Goal: Task Accomplishment & Management: Use online tool/utility

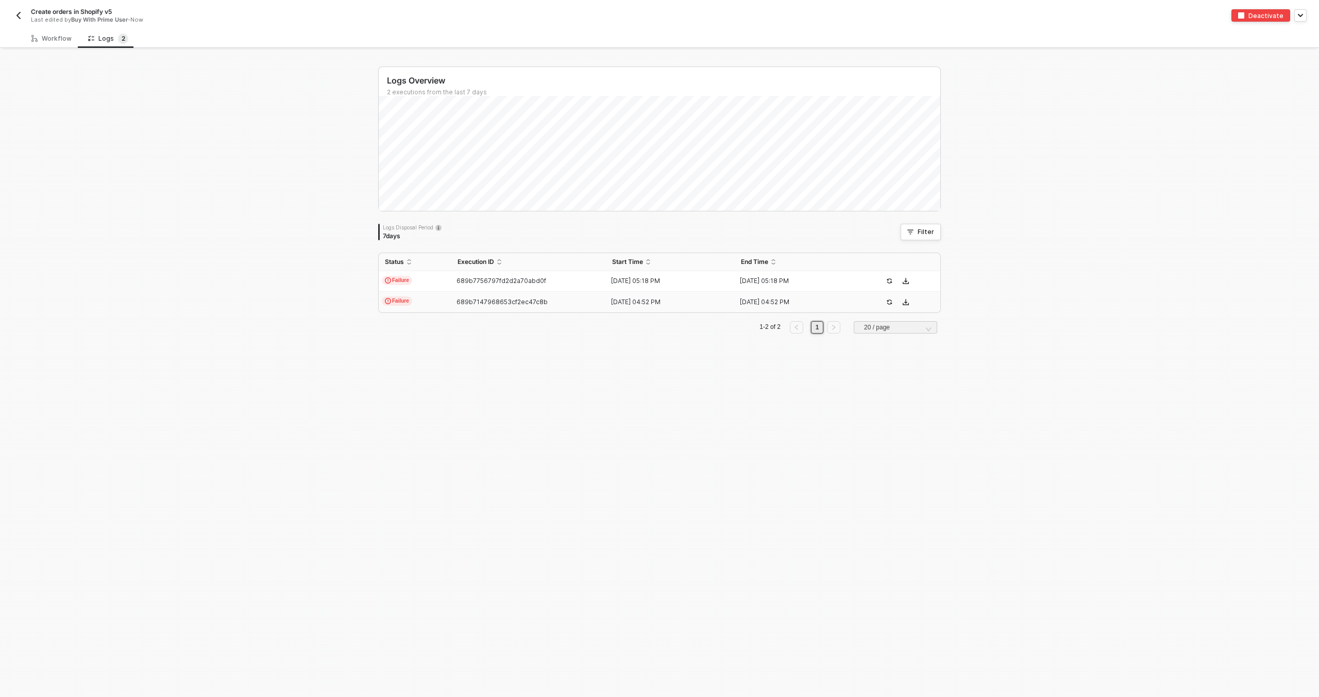
click at [417, 297] on td "Failure" at bounding box center [415, 302] width 73 height 21
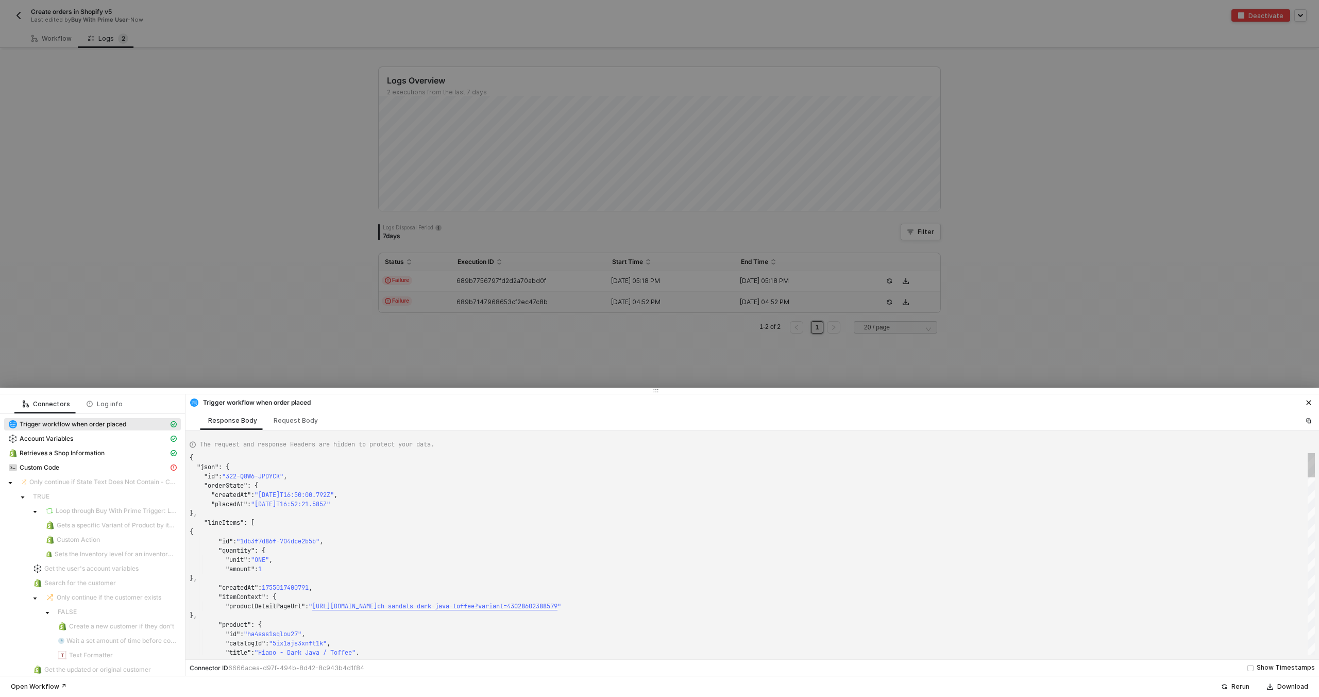
click at [100, 474] on div "Custom Code" at bounding box center [92, 468] width 177 height 14
click at [100, 469] on div "Custom Code" at bounding box center [88, 467] width 160 height 9
type textarea "{ "message": "Variable OluKai-v5LocationId not found" }"
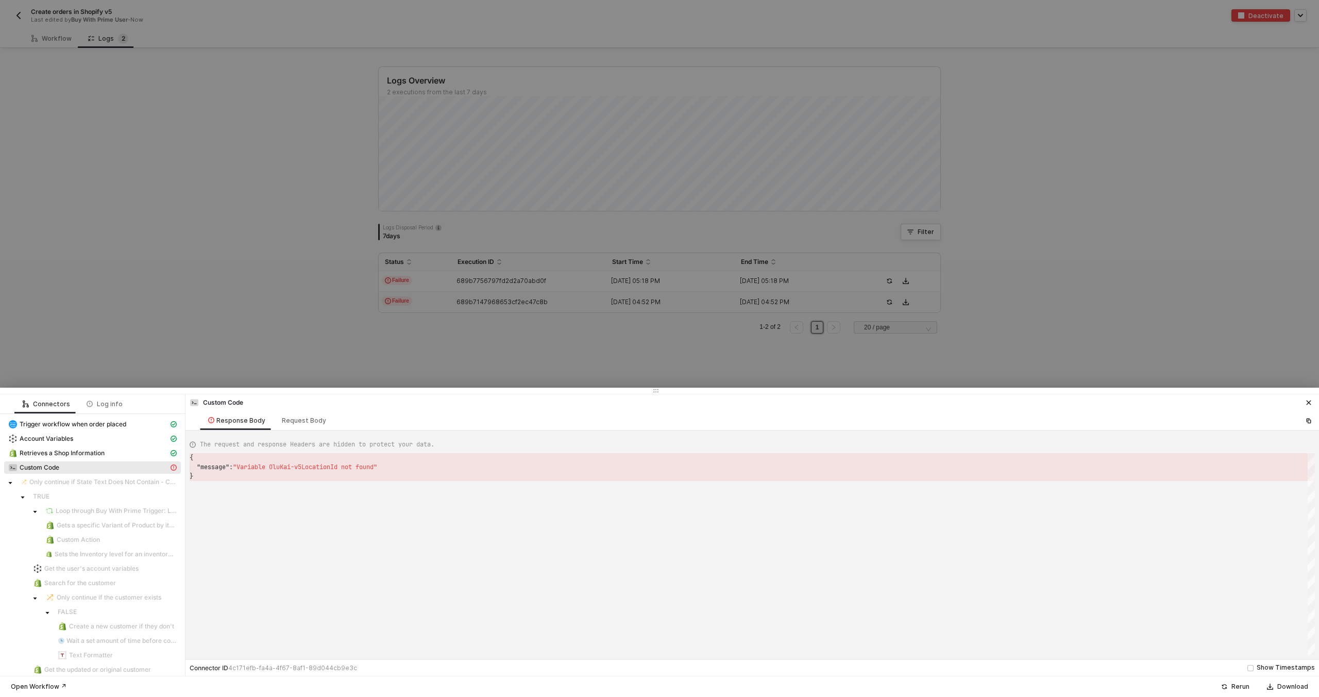
scroll to position [19, 0]
click at [290, 469] on div "{ "message" : "Variable OluKai-v5LocationId not found" } { "message": "Variable…" at bounding box center [752, 554] width 1125 height 202
click at [66, 97] on div at bounding box center [659, 348] width 1319 height 697
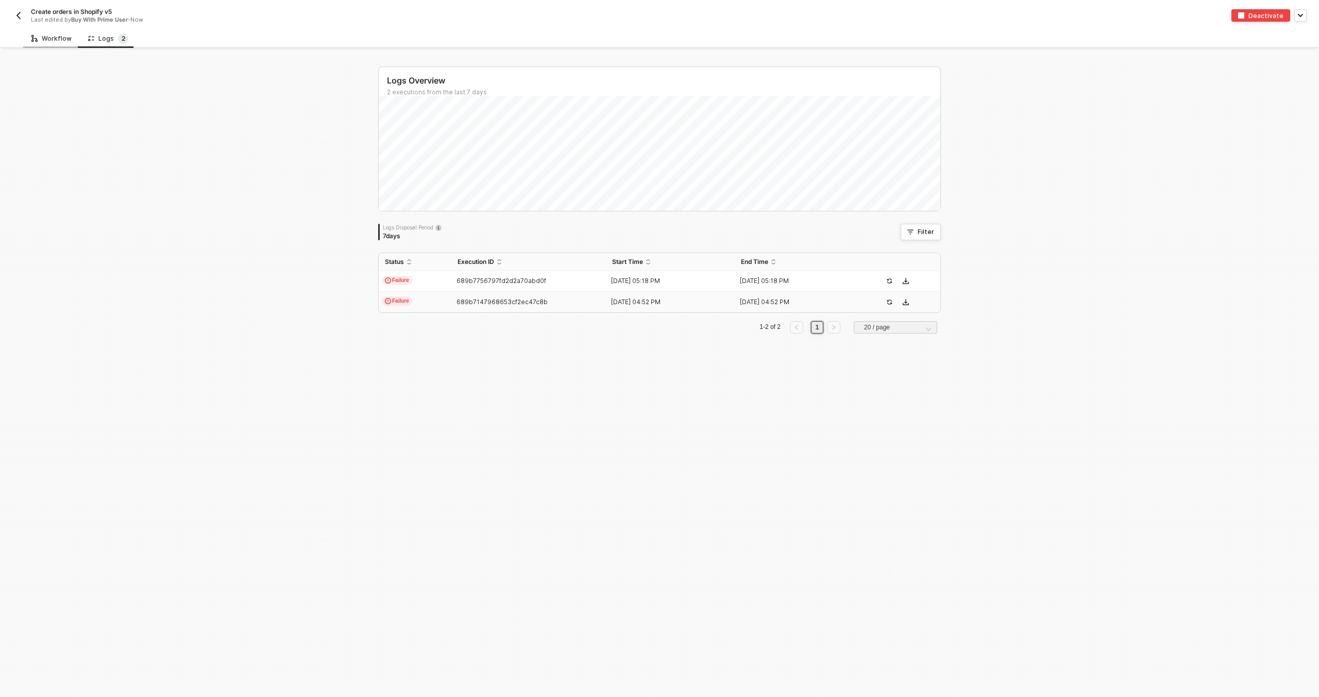
click at [57, 44] on div "Workflow" at bounding box center [51, 38] width 57 height 19
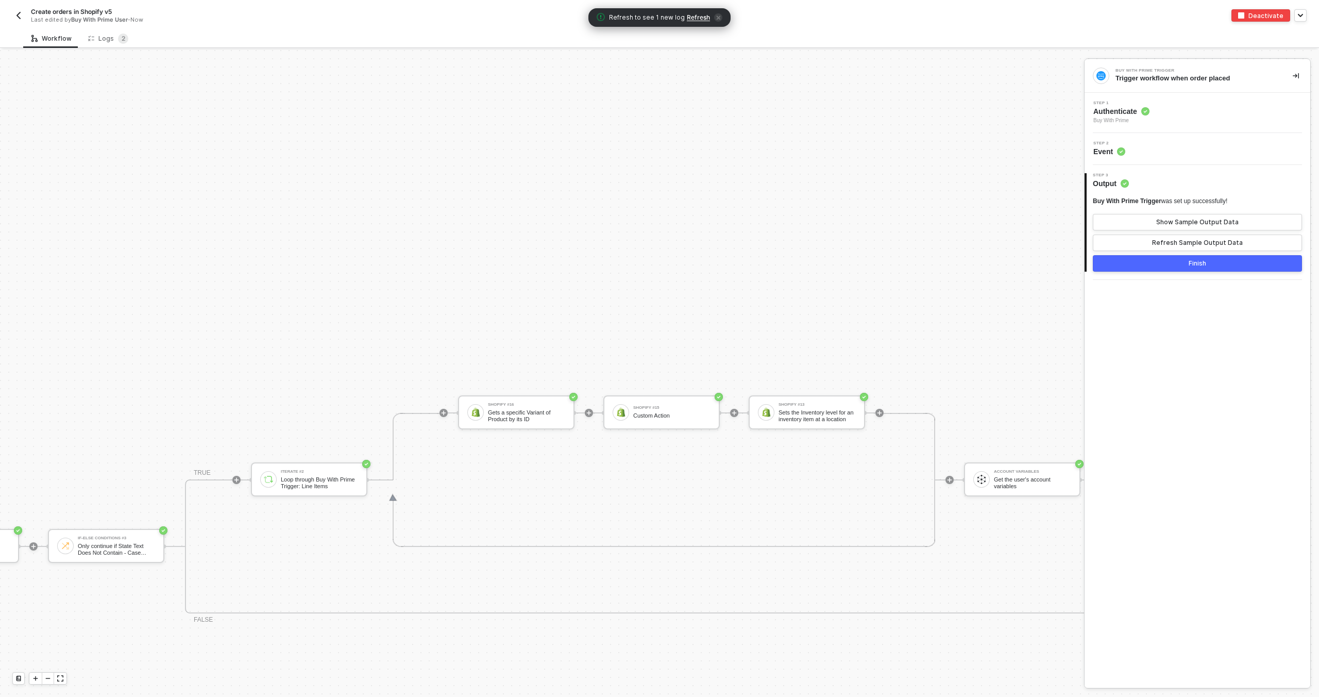
scroll to position [496, 539]
click at [676, 413] on div "Custom Action" at bounding box center [677, 415] width 77 height 7
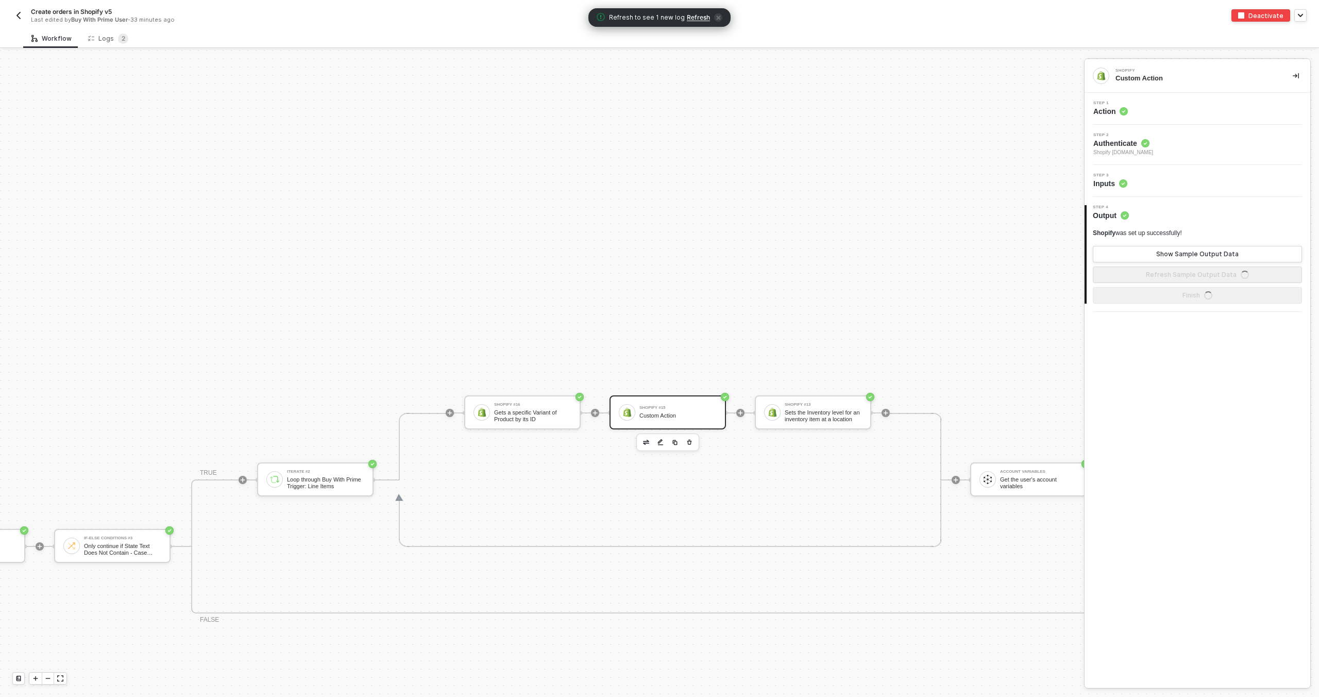
click at [1144, 179] on div "Step 3 Inputs" at bounding box center [1198, 180] width 223 height 15
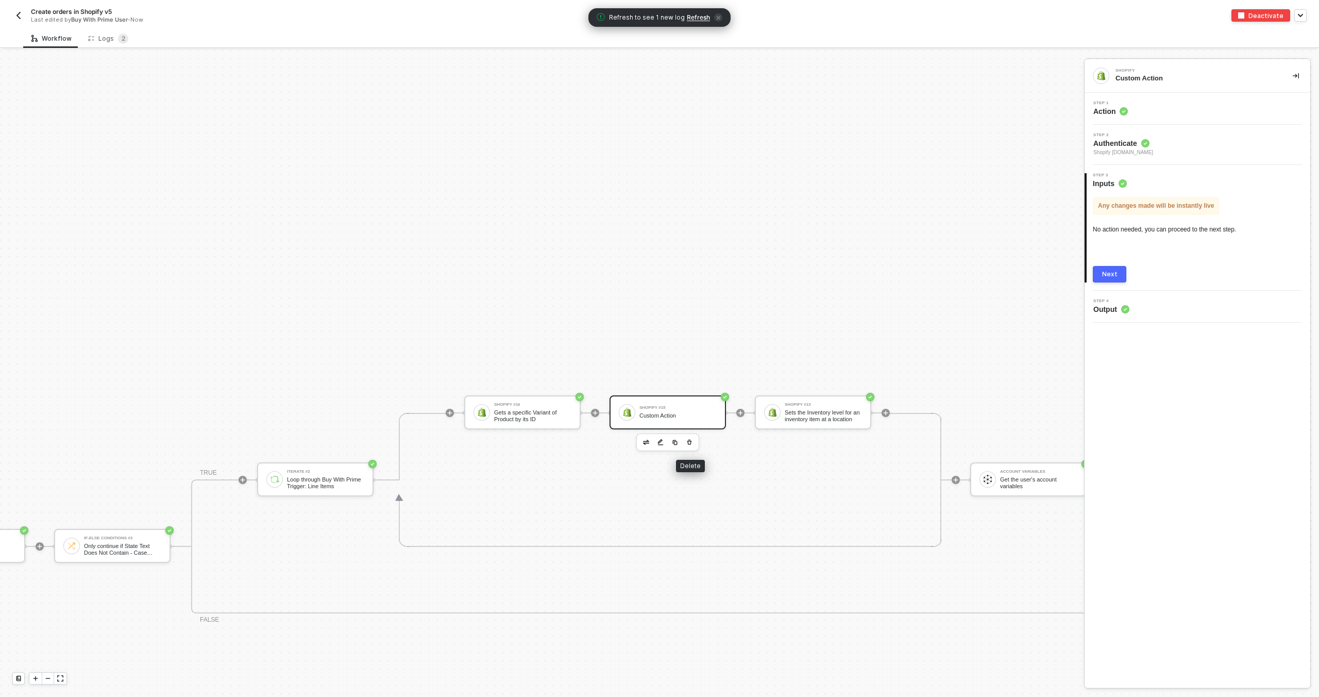
click at [689, 443] on icon "button" at bounding box center [689, 442] width 6 height 8
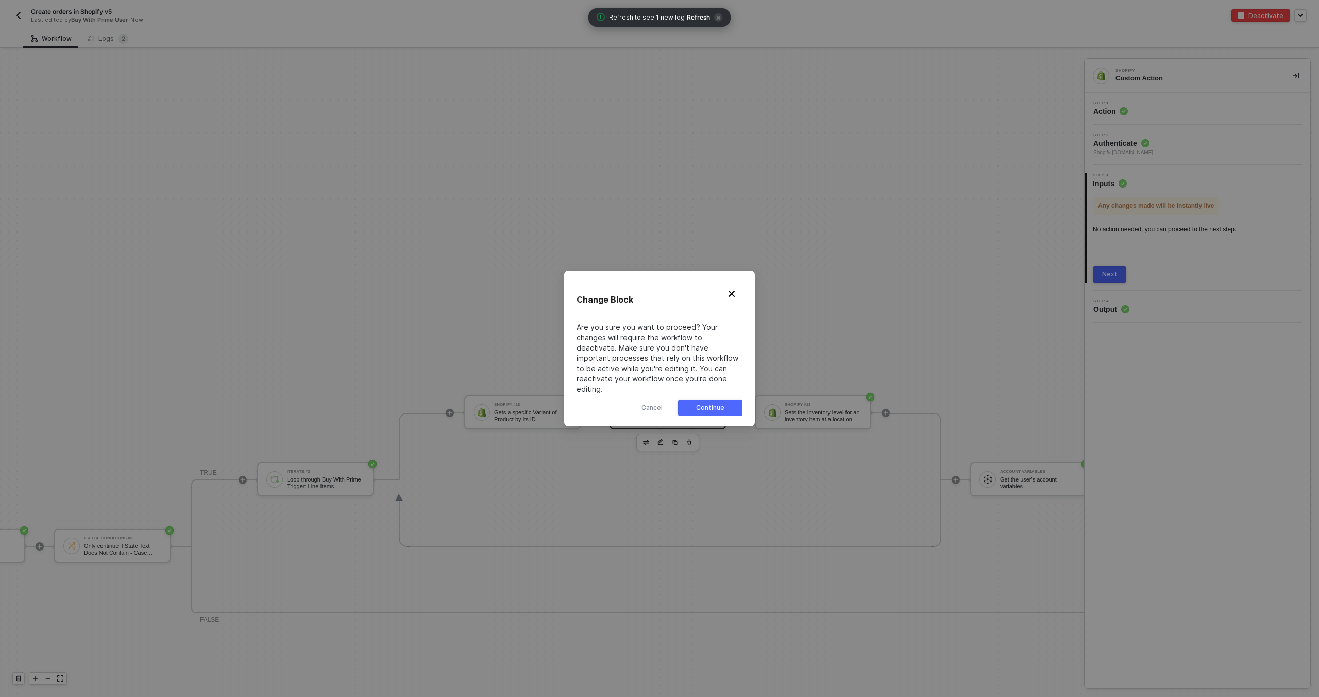
click at [705, 403] on div "Continue" at bounding box center [710, 407] width 28 height 8
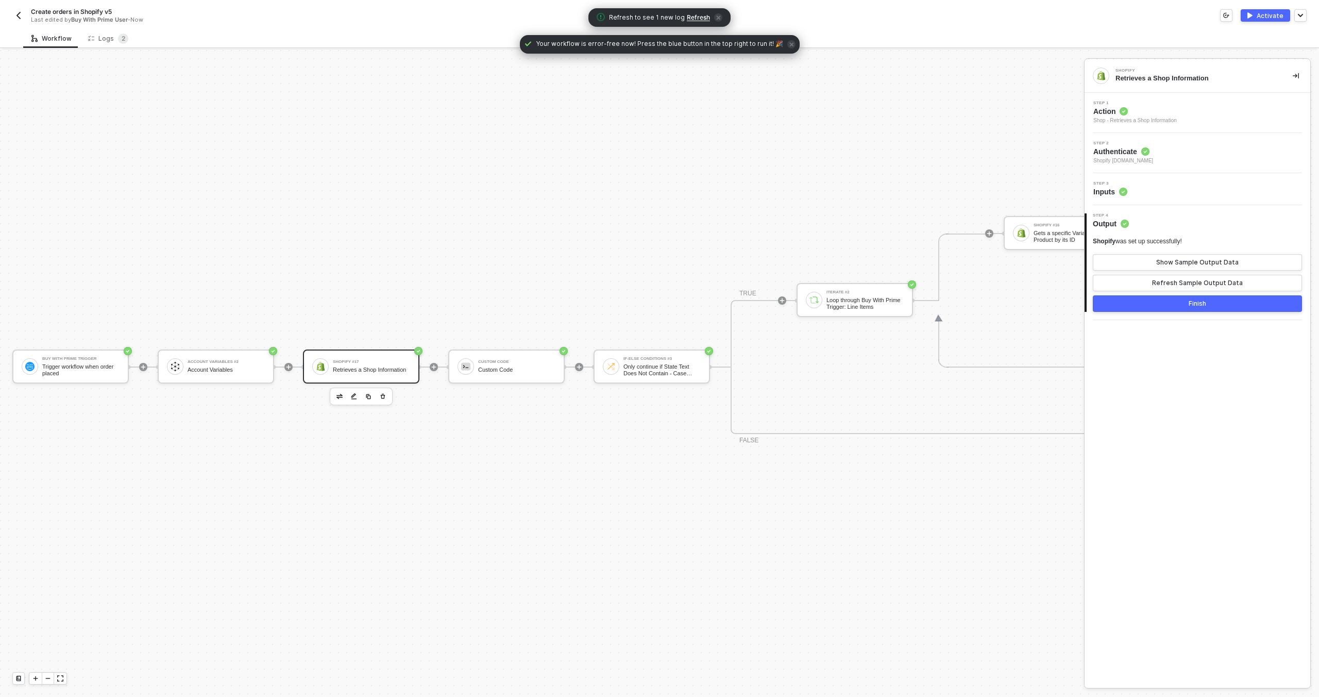
scroll to position [729, 0]
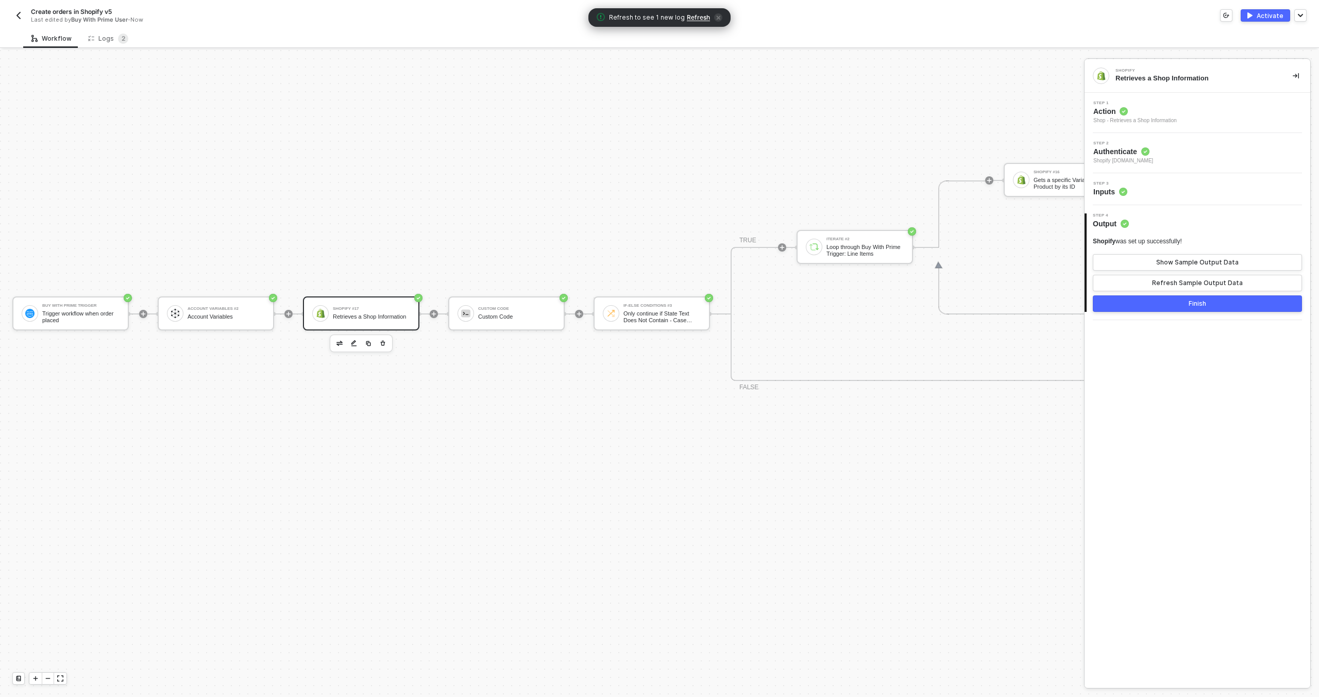
click at [23, 14] on button "button" at bounding box center [18, 15] width 12 height 12
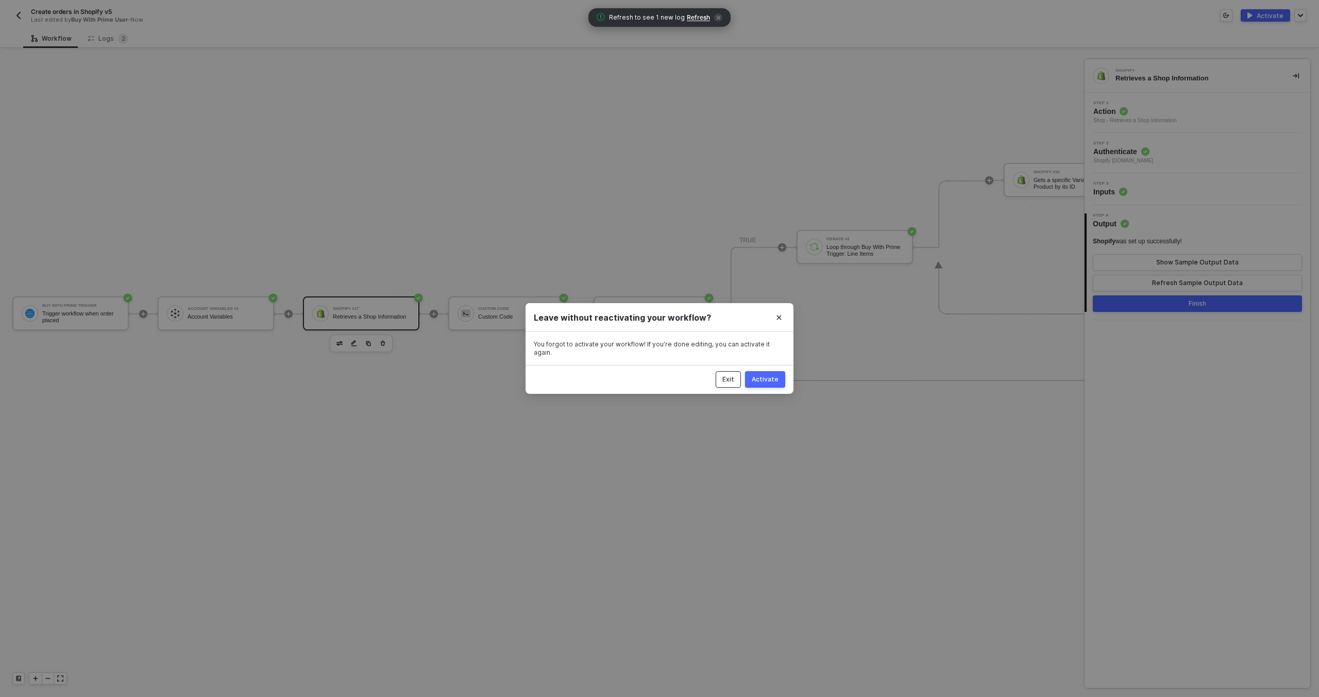
click at [726, 375] on div "Exit" at bounding box center [728, 379] width 12 height 8
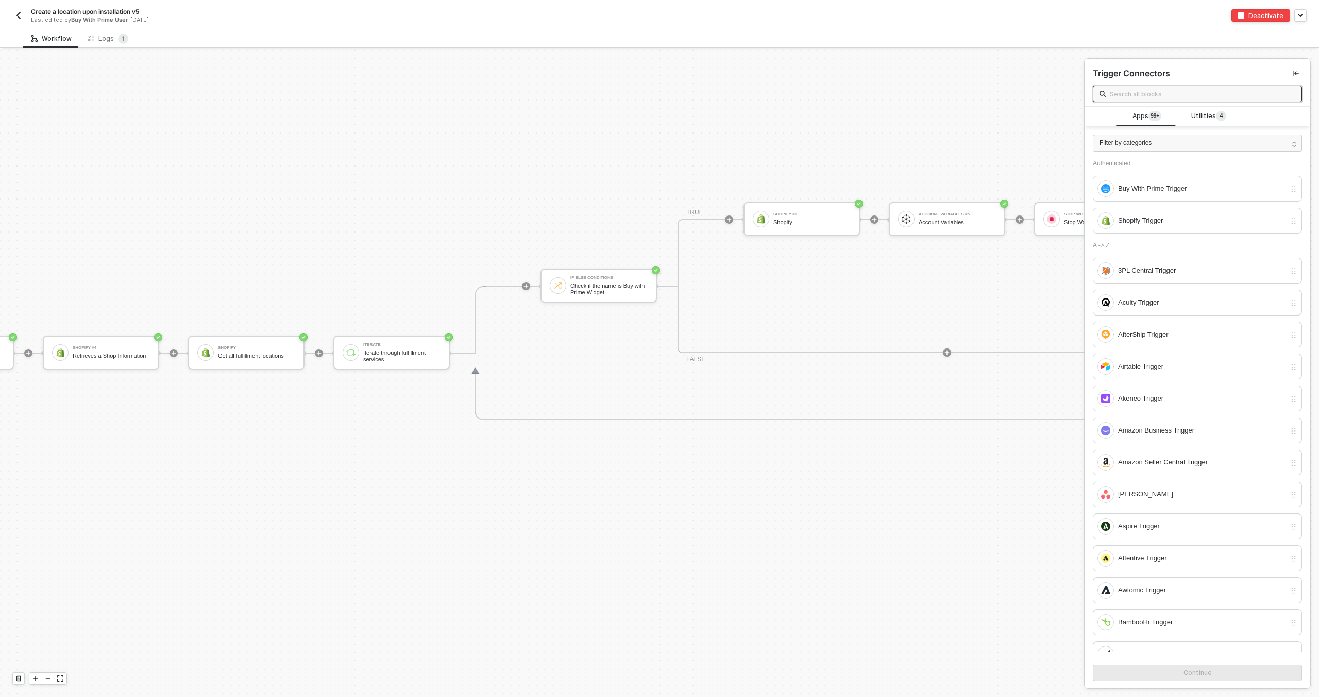
scroll to position [303, 151]
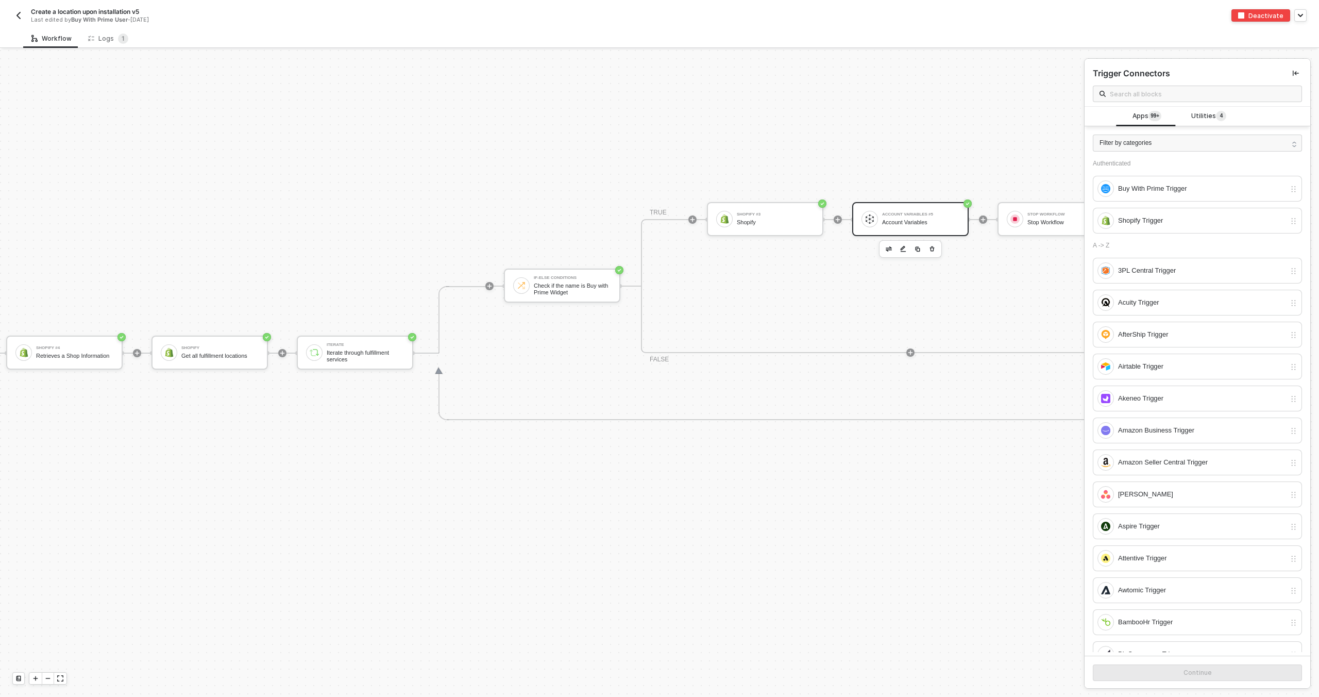
click at [898, 221] on div "Account Variables" at bounding box center [920, 222] width 77 height 7
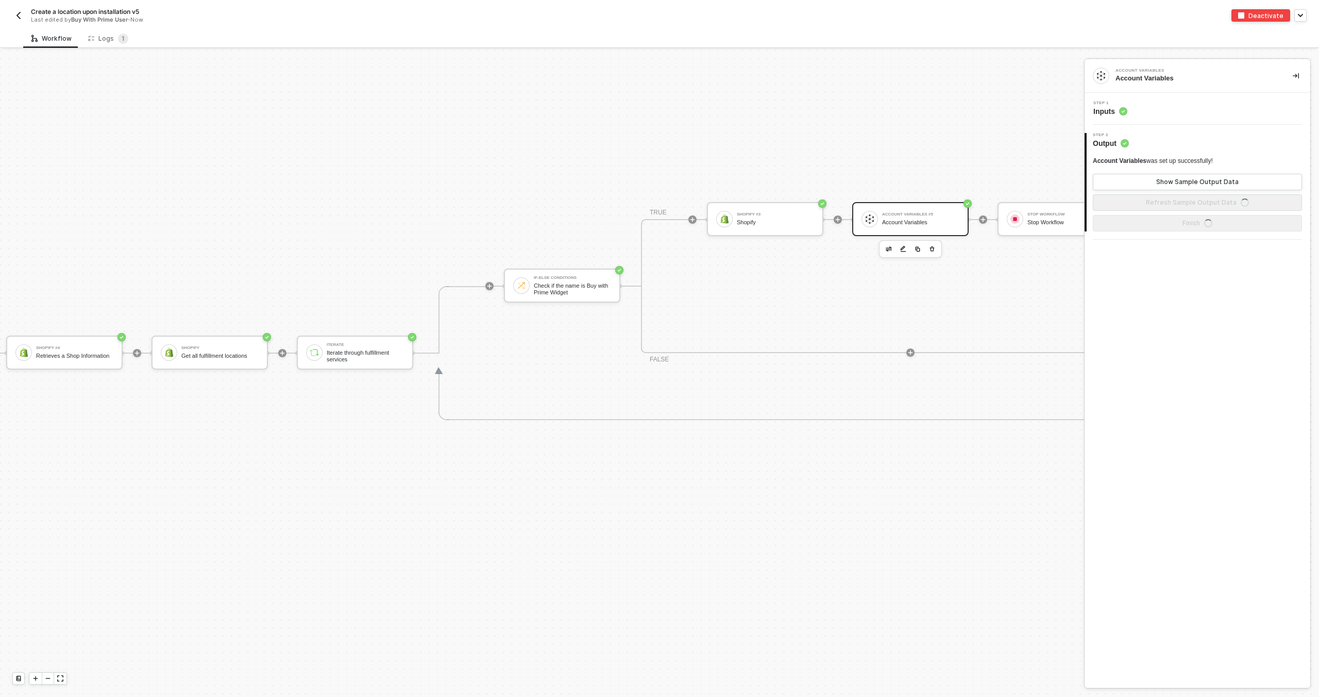
click at [1163, 108] on div "Step 1 Inputs" at bounding box center [1198, 108] width 223 height 15
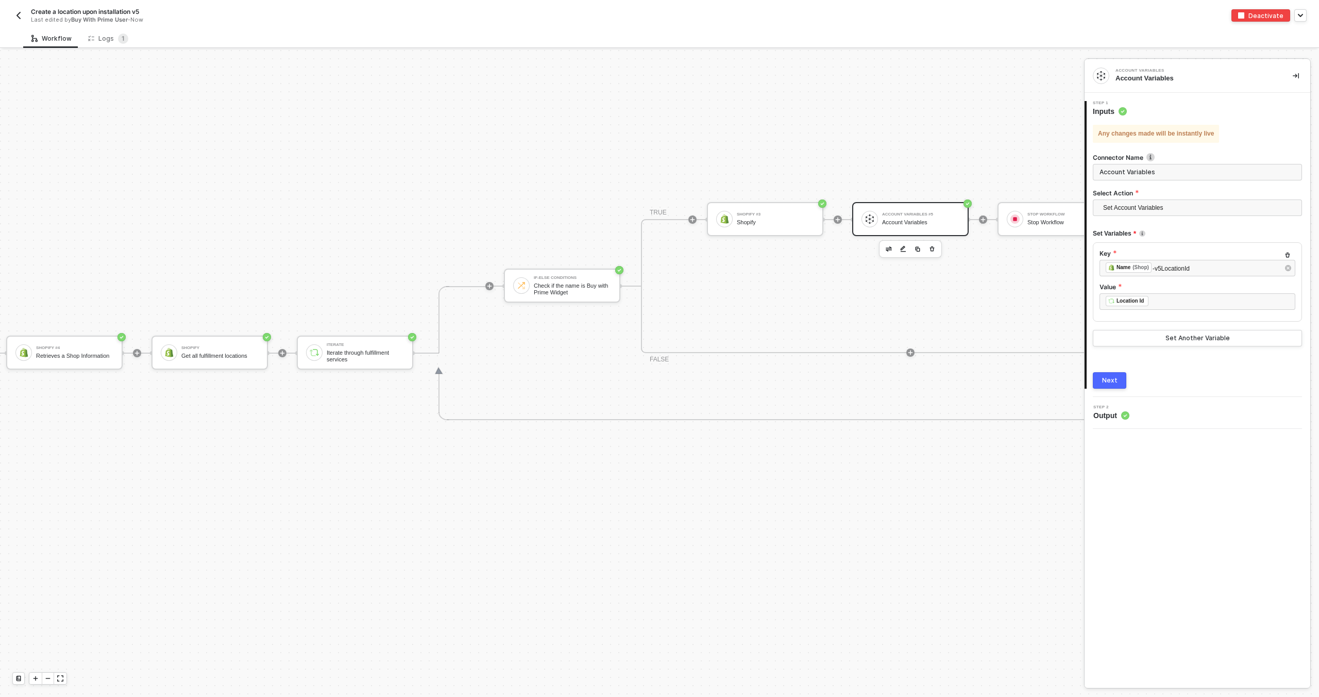
click at [20, 16] on img "button" at bounding box center [18, 15] width 8 height 8
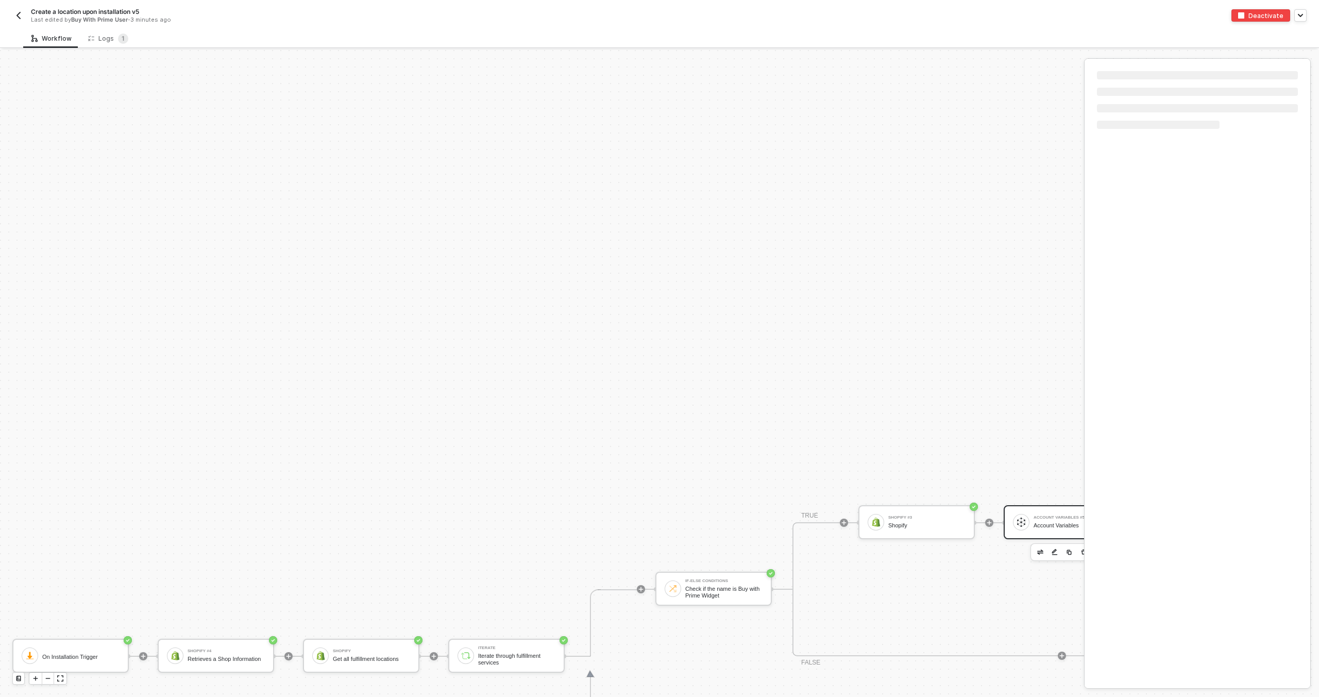
scroll to position [303, 0]
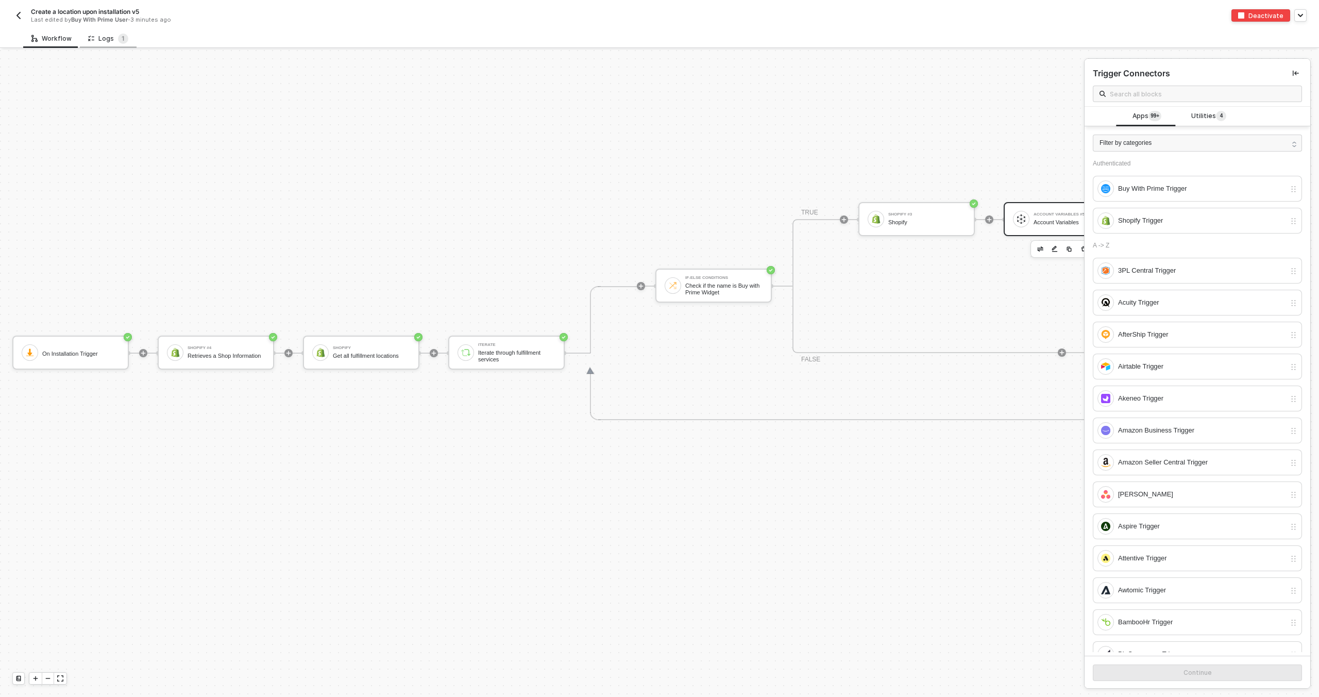
click at [103, 41] on div "Logs 1" at bounding box center [108, 38] width 40 height 10
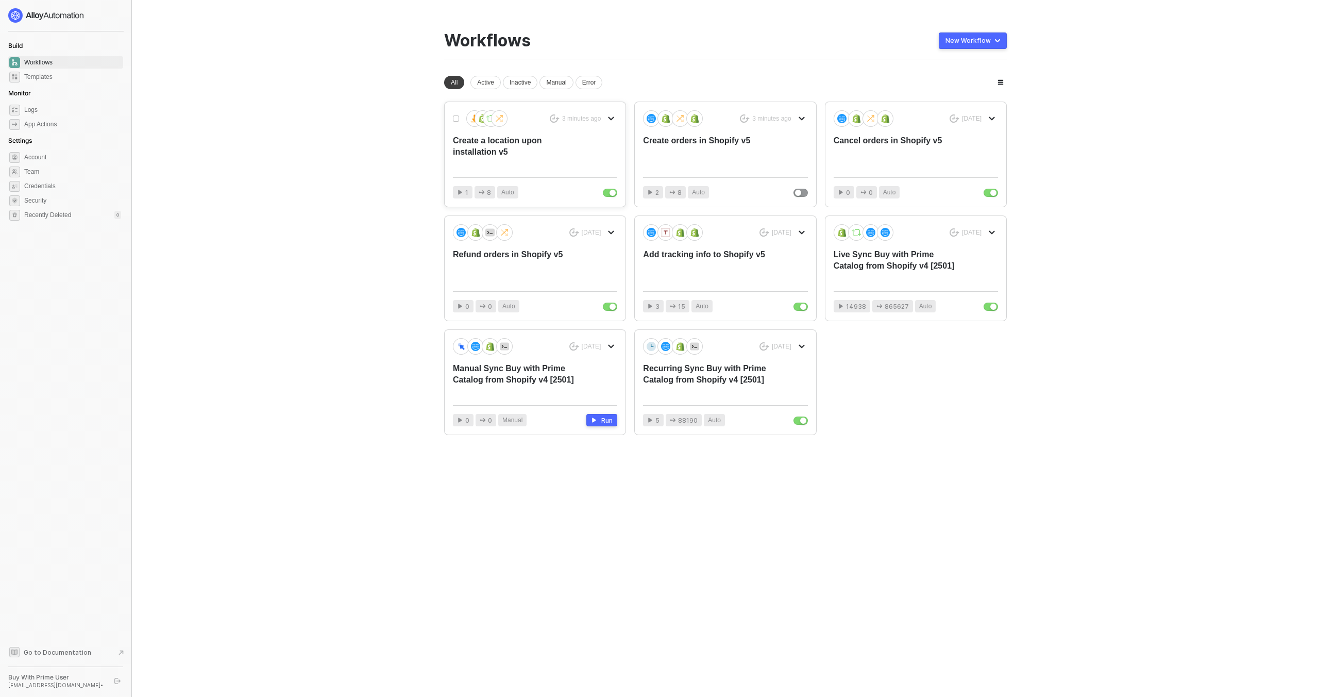
click at [506, 149] on div "Create a location upon installation v5" at bounding box center [518, 152] width 131 height 34
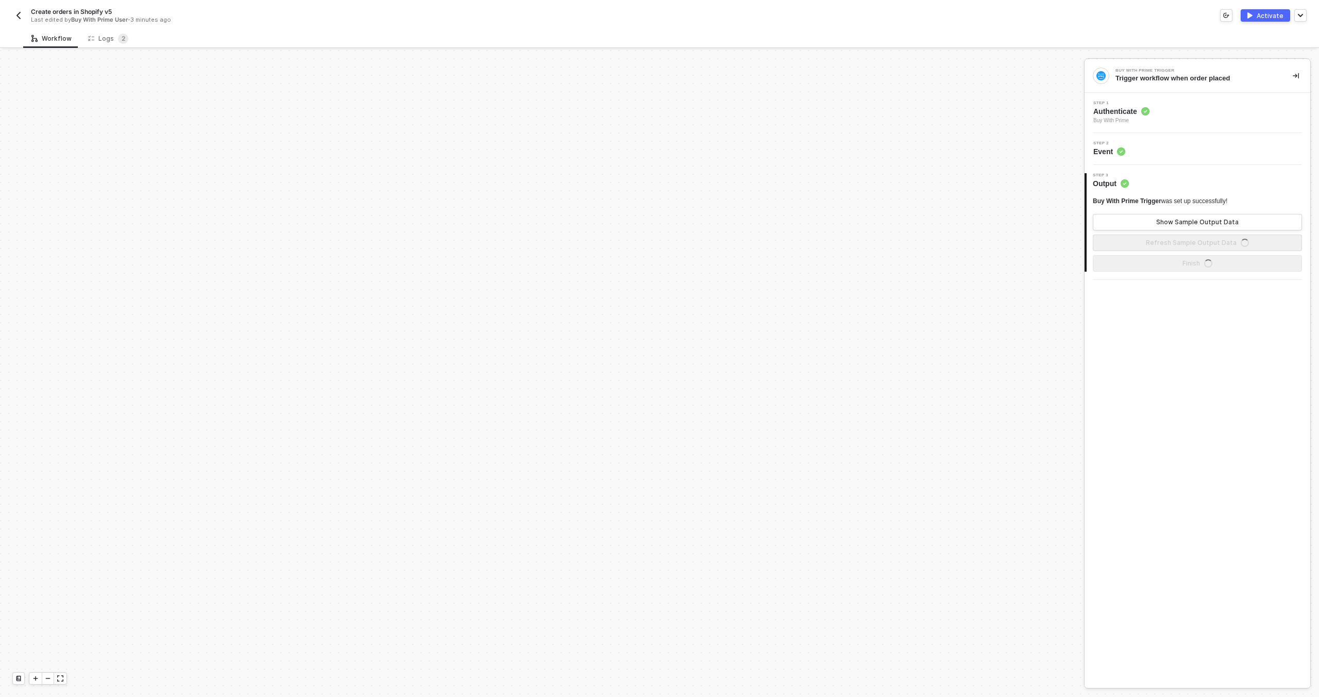
scroll to position [496, 0]
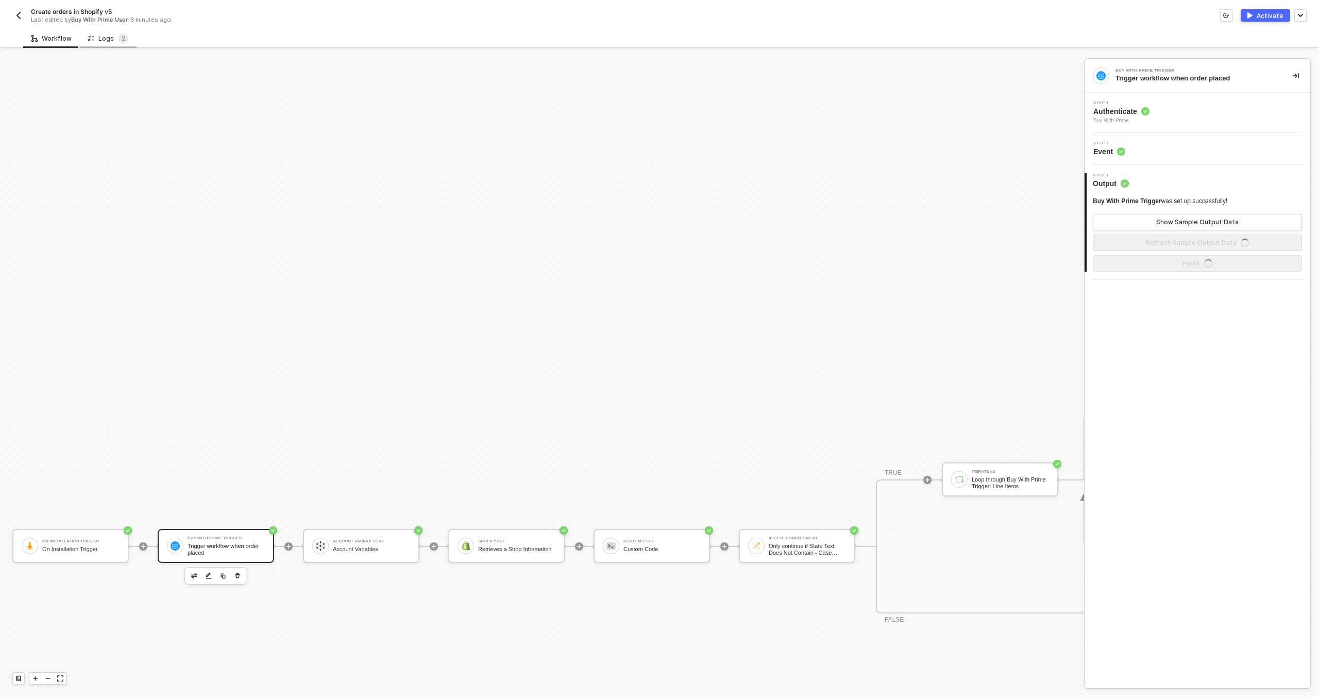
click at [94, 33] on div "Logs 2" at bounding box center [108, 38] width 40 height 10
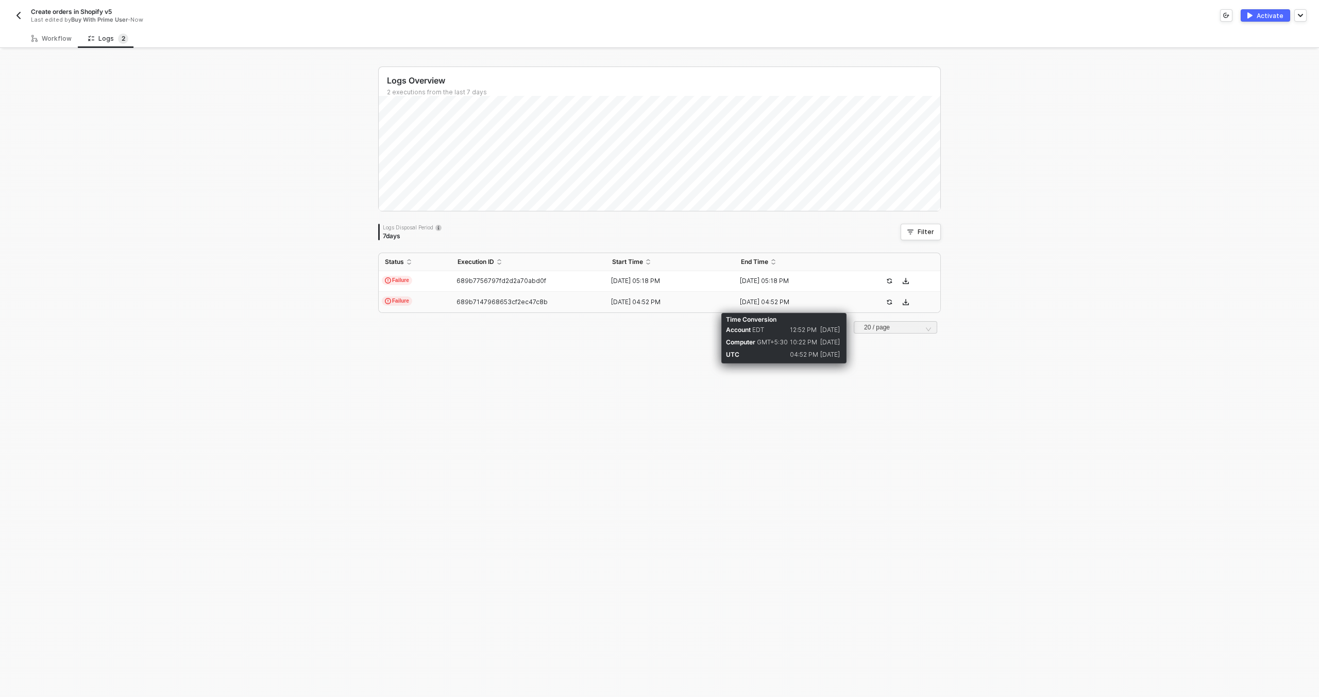
click at [828, 303] on div "[DATE] 04:52 PM" at bounding box center [795, 302] width 121 height 8
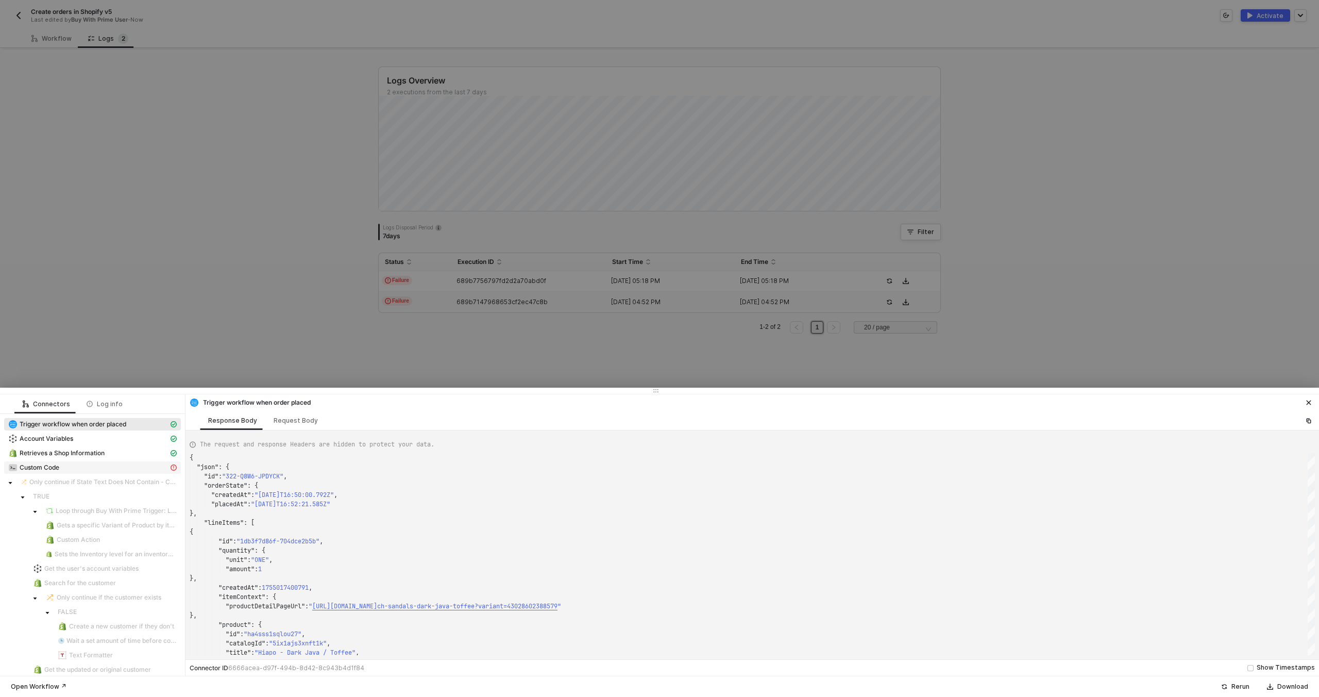
click at [122, 465] on div "Custom Code" at bounding box center [88, 467] width 160 height 9
type textarea "{ "message": "Variable OluKai-v5LocationId not found" }"
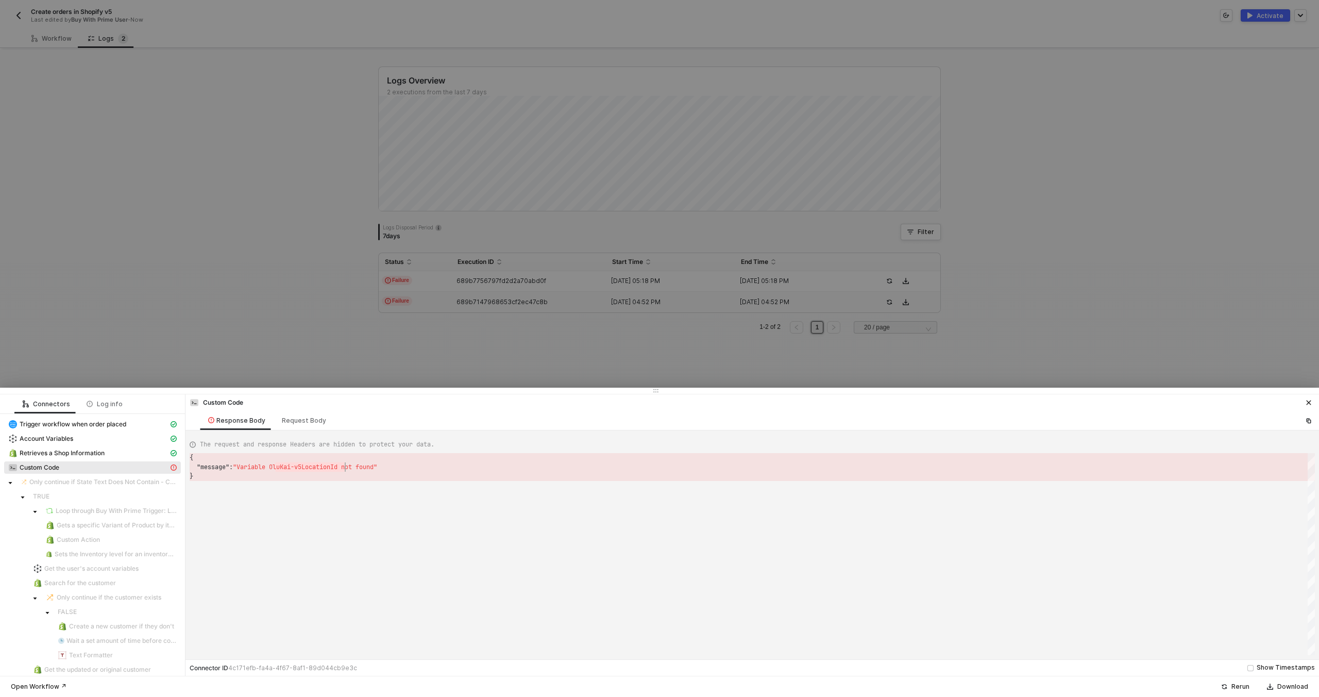
scroll to position [9, 156]
drag, startPoint x: 275, startPoint y: 467, endPoint x: 347, endPoint y: 466, distance: 72.2
drag, startPoint x: 427, startPoint y: 227, endPoint x: 355, endPoint y: 207, distance: 75.5
click at [427, 227] on div at bounding box center [659, 348] width 1319 height 697
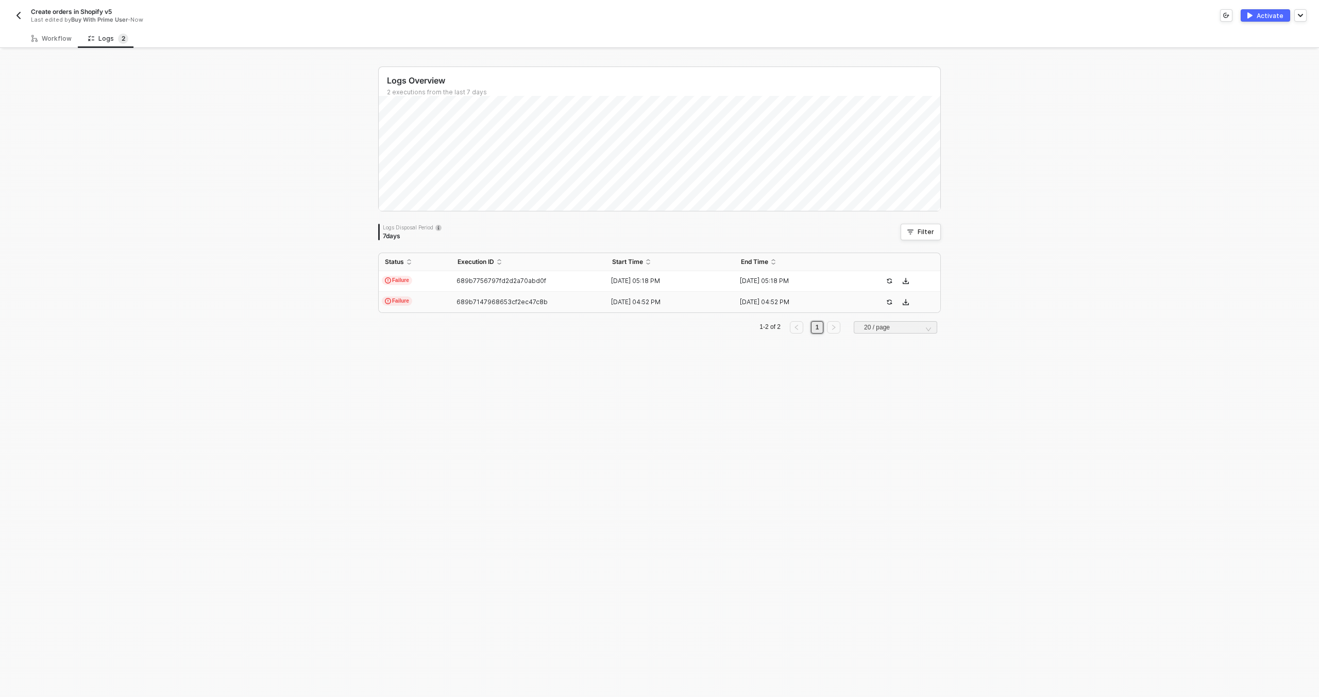
click at [43, 48] on div "Workflow Logs 2 On Installation Trigger On Installation Trigger Buy With Prime …" at bounding box center [659, 363] width 1319 height 668
click at [43, 46] on div "Workflow" at bounding box center [51, 38] width 57 height 19
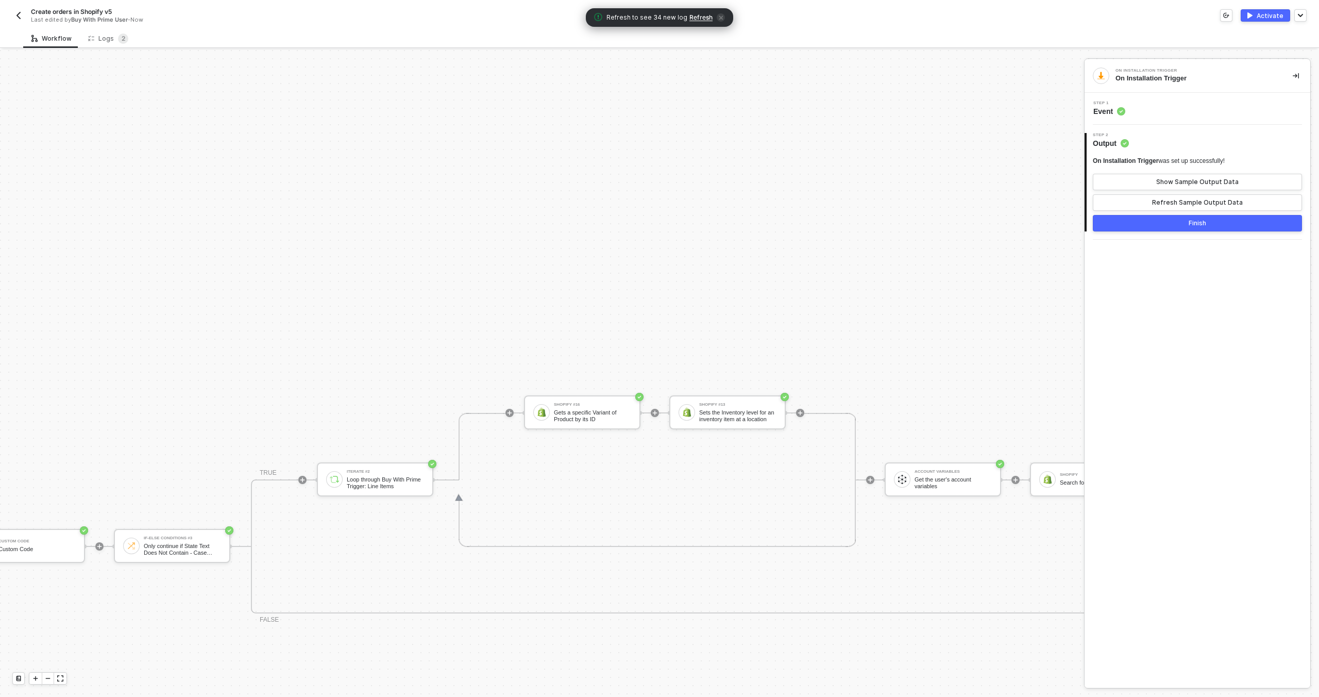
scroll to position [496, 670]
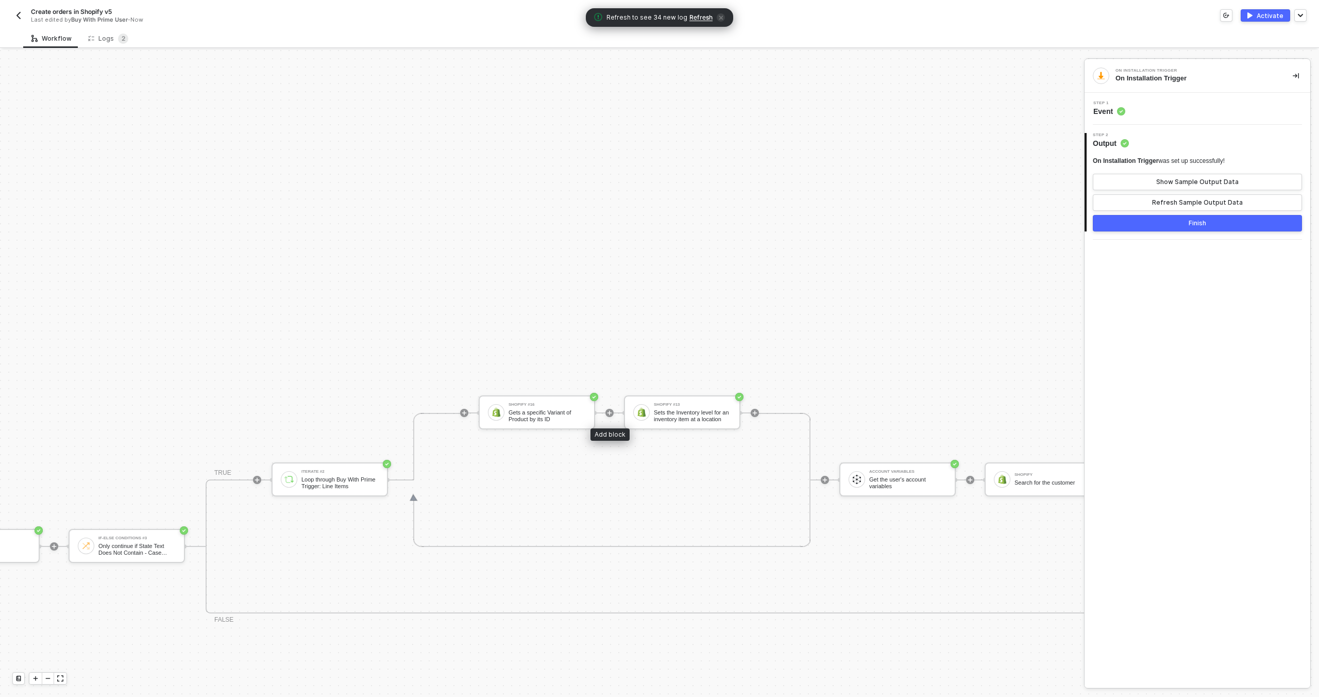
click at [614, 410] on div "Shopify #16 Gets a specific Variant of Product by its ID Shopify #13 Sets the I…" at bounding box center [619, 413] width 280 height 134
click at [612, 411] on icon "icon-play" at bounding box center [609, 413] width 6 height 6
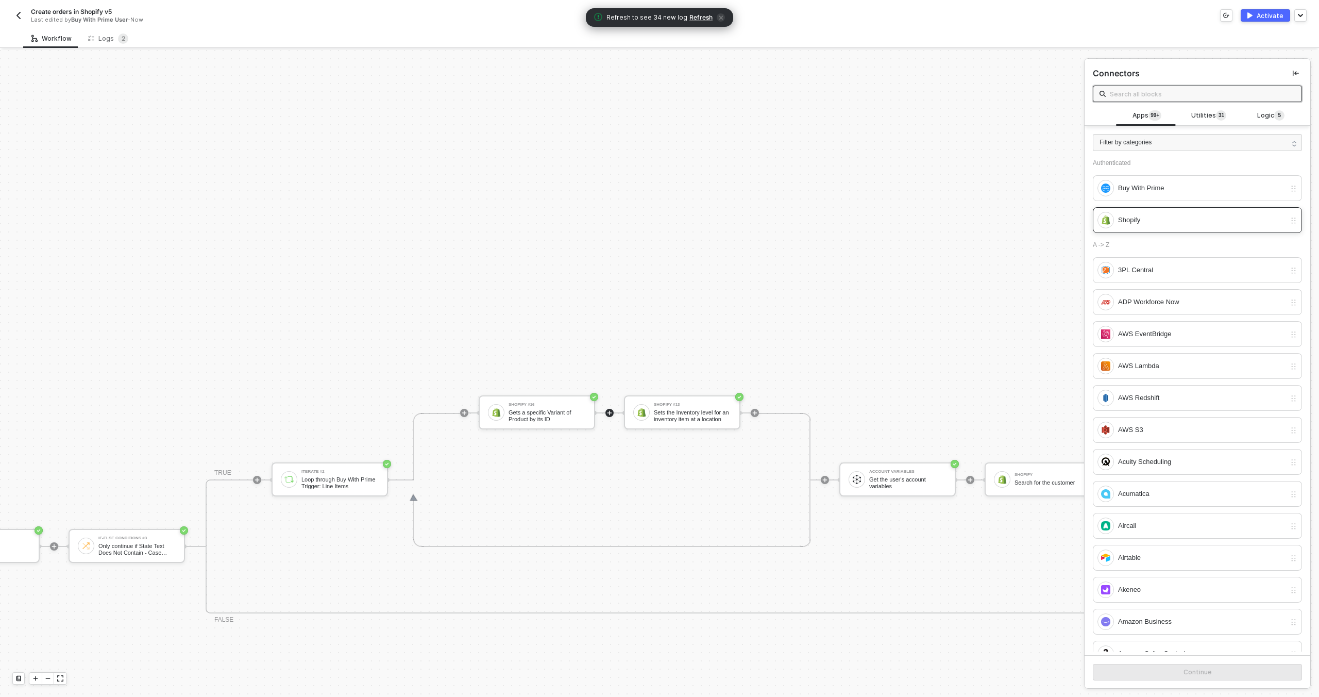
click at [1178, 224] on div "Shopify" at bounding box center [1201, 219] width 167 height 11
click at [1152, 667] on button "Continue" at bounding box center [1197, 672] width 209 height 16
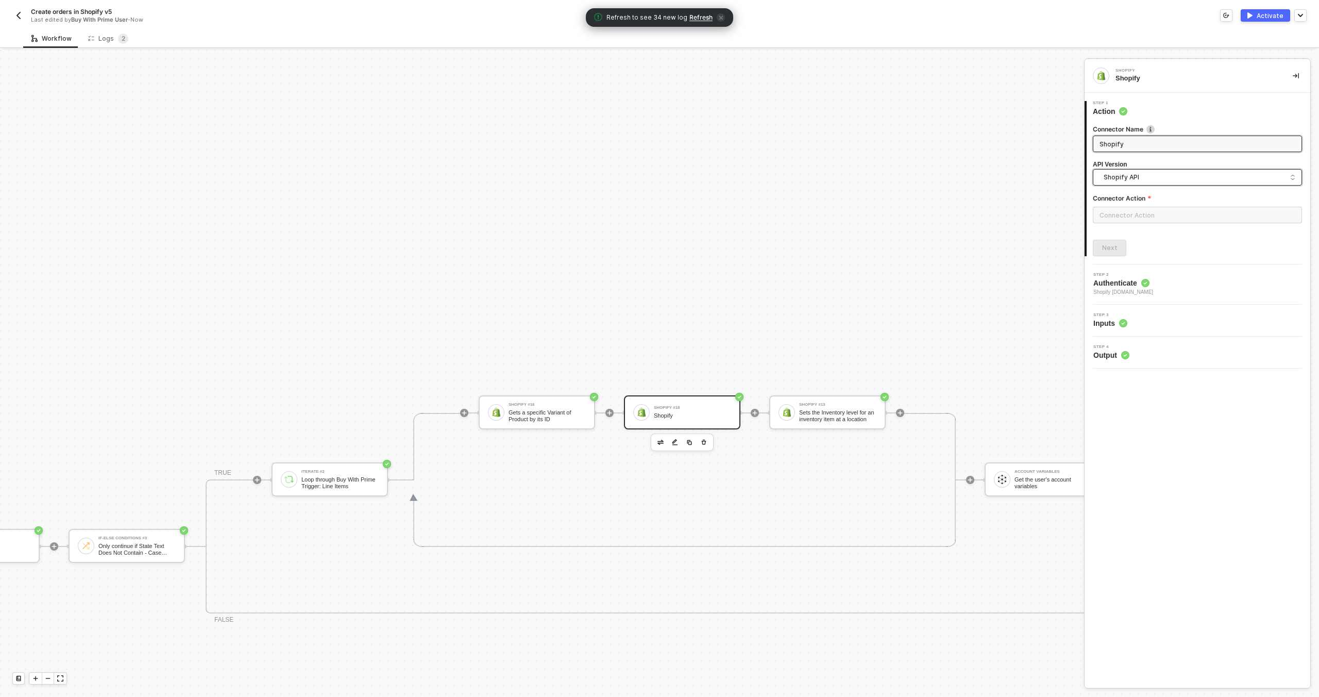
click at [1137, 178] on span "Shopify API" at bounding box center [1200, 177] width 192 height 11
click at [1139, 200] on div "Shopify API" at bounding box center [1198, 201] width 192 height 10
click at [1135, 220] on input "text" at bounding box center [1197, 215] width 209 height 16
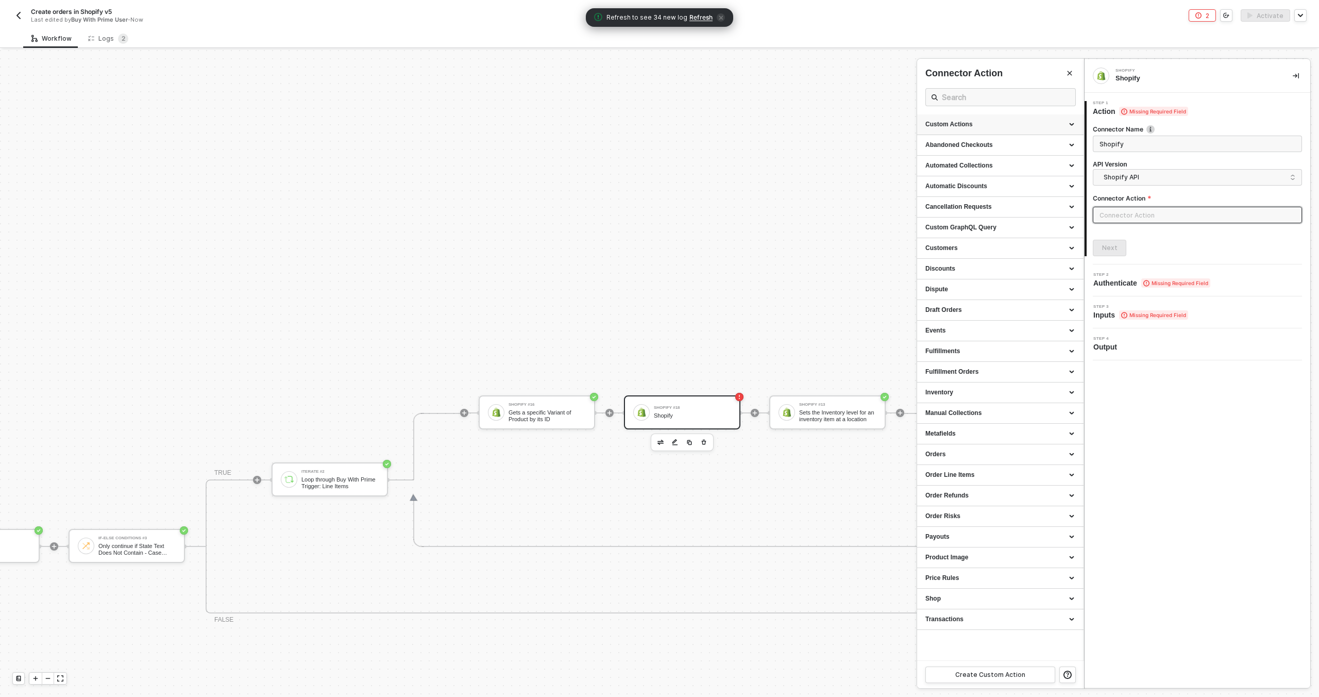
click at [1010, 122] on div "Custom Actions" at bounding box center [1000, 124] width 150 height 9
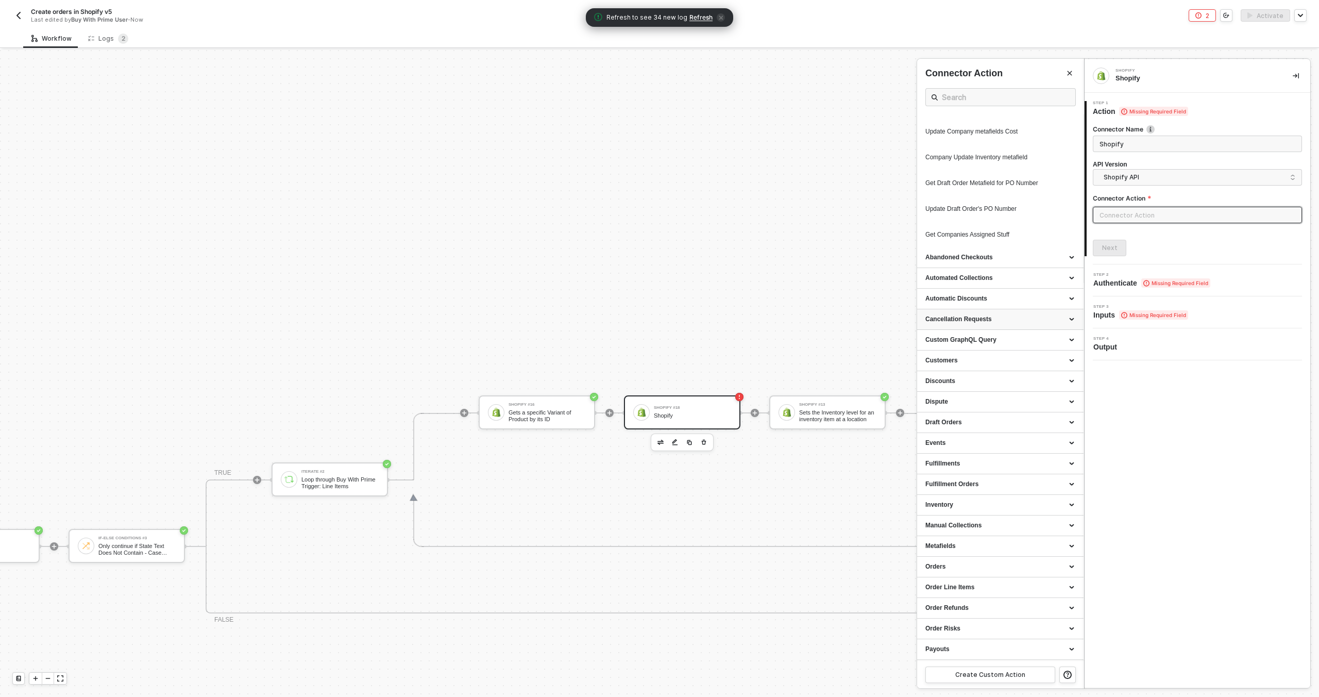
scroll to position [467, 0]
click at [971, 670] on div "Create Custom Action" at bounding box center [990, 674] width 70 height 8
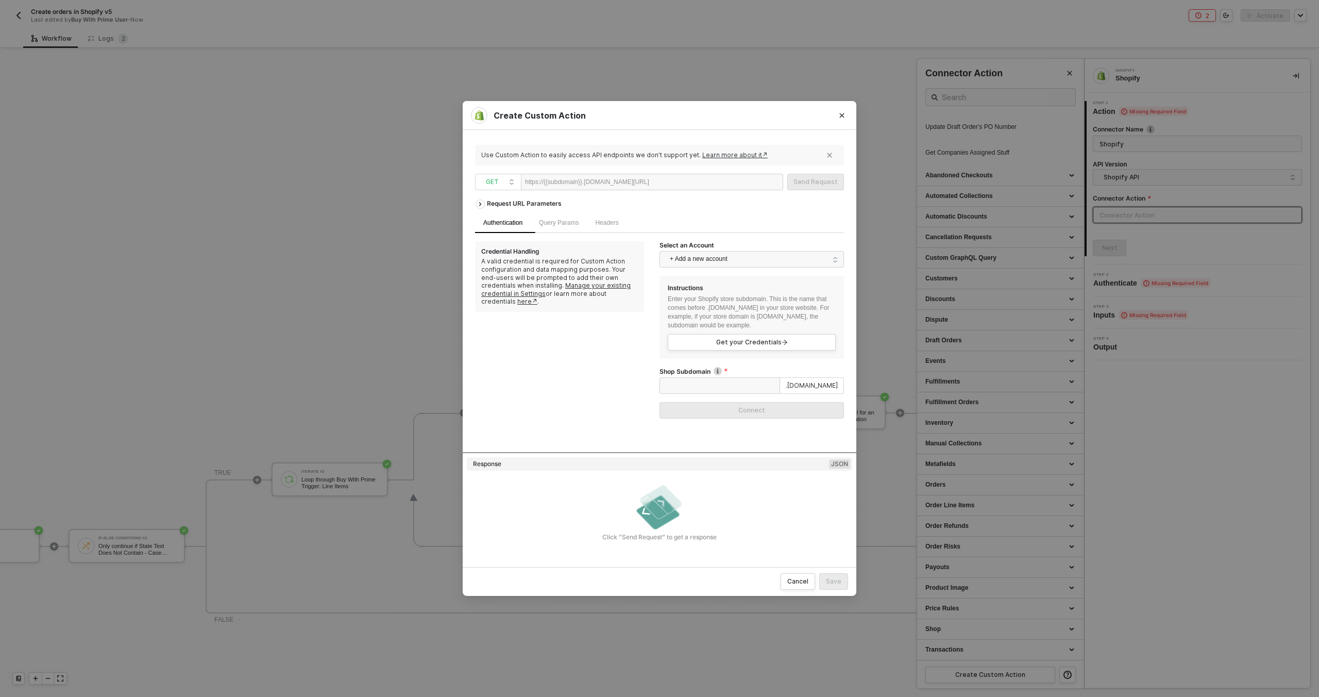
click at [687, 182] on div at bounding box center [680, 182] width 63 height 16
click at [725, 258] on span "+ Add a new account" at bounding box center [754, 259] width 168 height 16
click at [718, 283] on span "Shopify olukai-store.myshopify.com" at bounding box center [718, 282] width 100 height 11
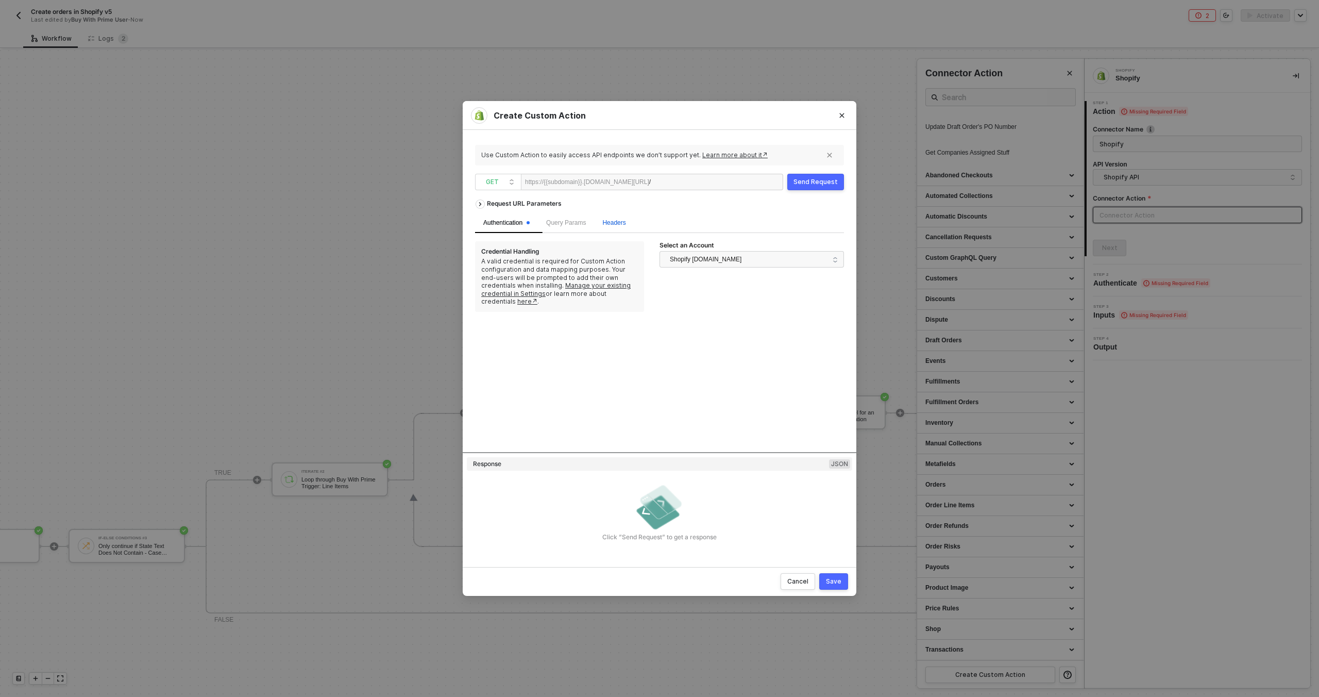
click at [626, 226] on span "Headers" at bounding box center [613, 222] width 23 height 7
click at [569, 223] on span "Query Params" at bounding box center [566, 222] width 40 height 7
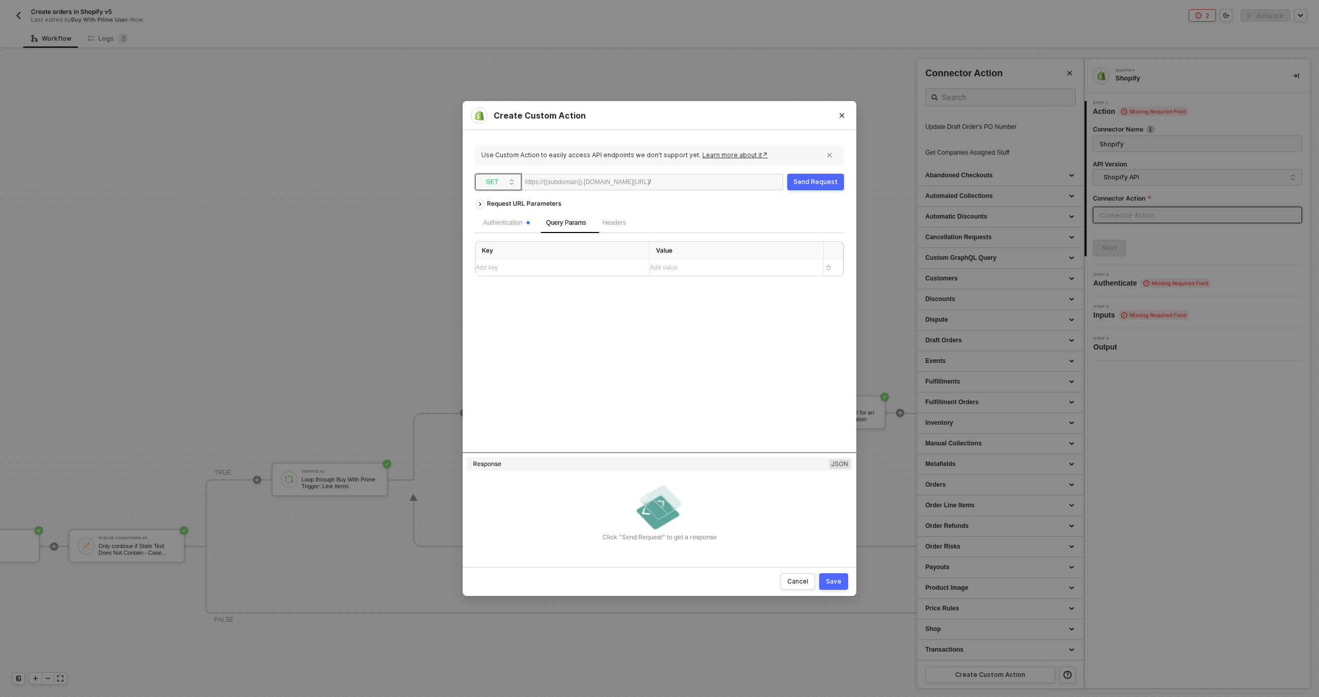
click at [511, 175] on span "GET" at bounding box center [500, 181] width 29 height 15
click at [502, 217] on div "POST" at bounding box center [498, 219] width 38 height 12
click at [654, 221] on span "Body" at bounding box center [650, 222] width 14 height 7
click at [620, 246] on input "GraphQL" at bounding box center [623, 247] width 6 height 6
radio input "true"
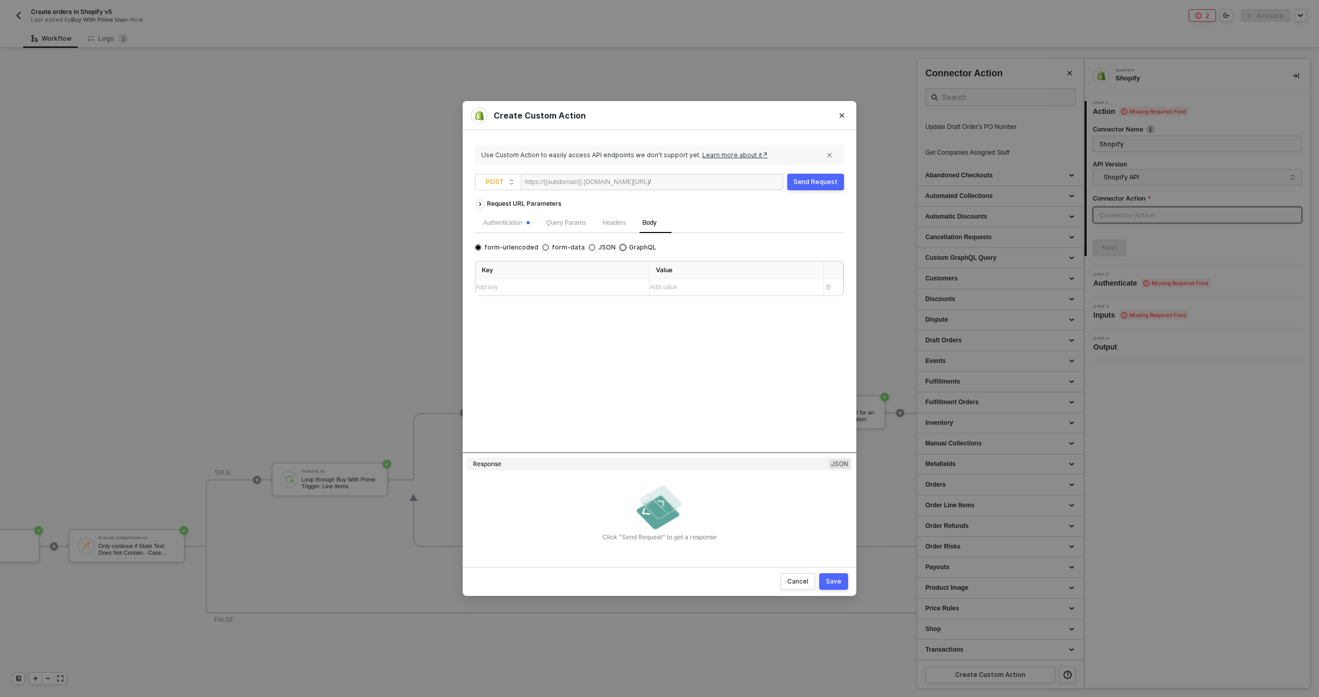
radio input "false"
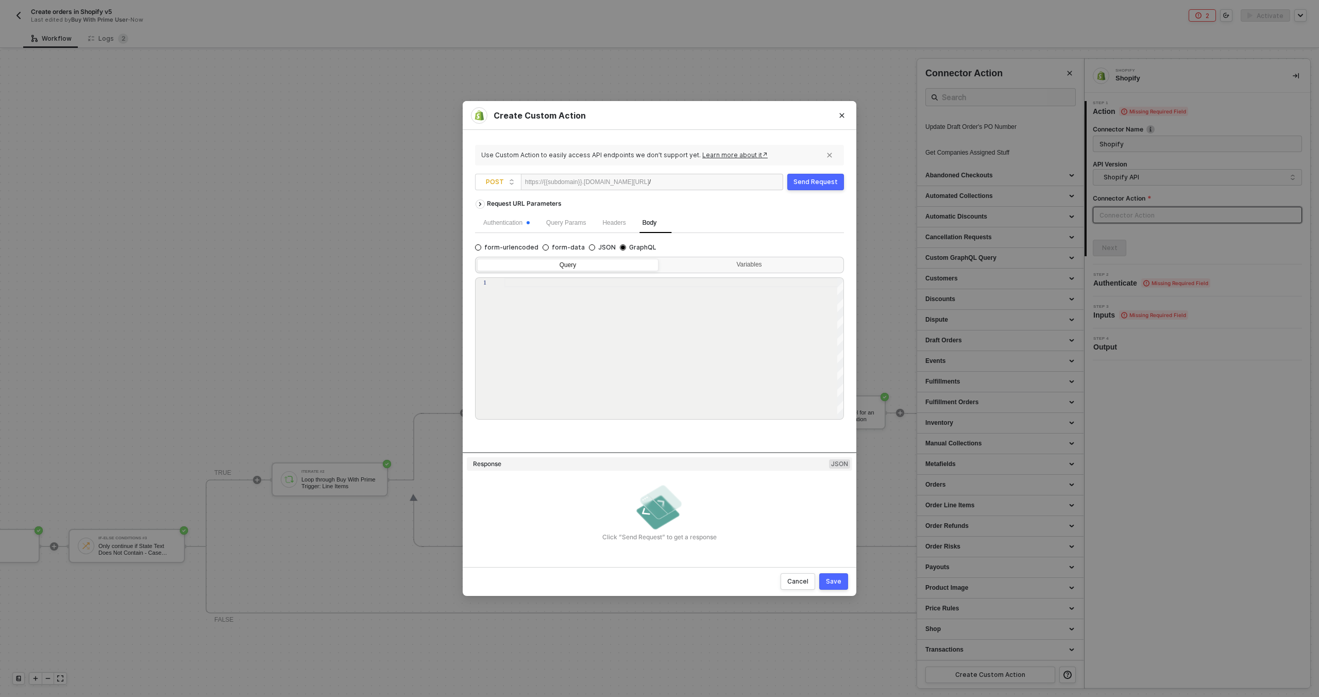
click at [572, 306] on div at bounding box center [674, 349] width 340 height 142
paste textarea "} } userErrors { field message } } }"
type textarea "} } userErrors { field message } } }"
click at [739, 270] on div "Variables" at bounding box center [751, 266] width 181 height 14
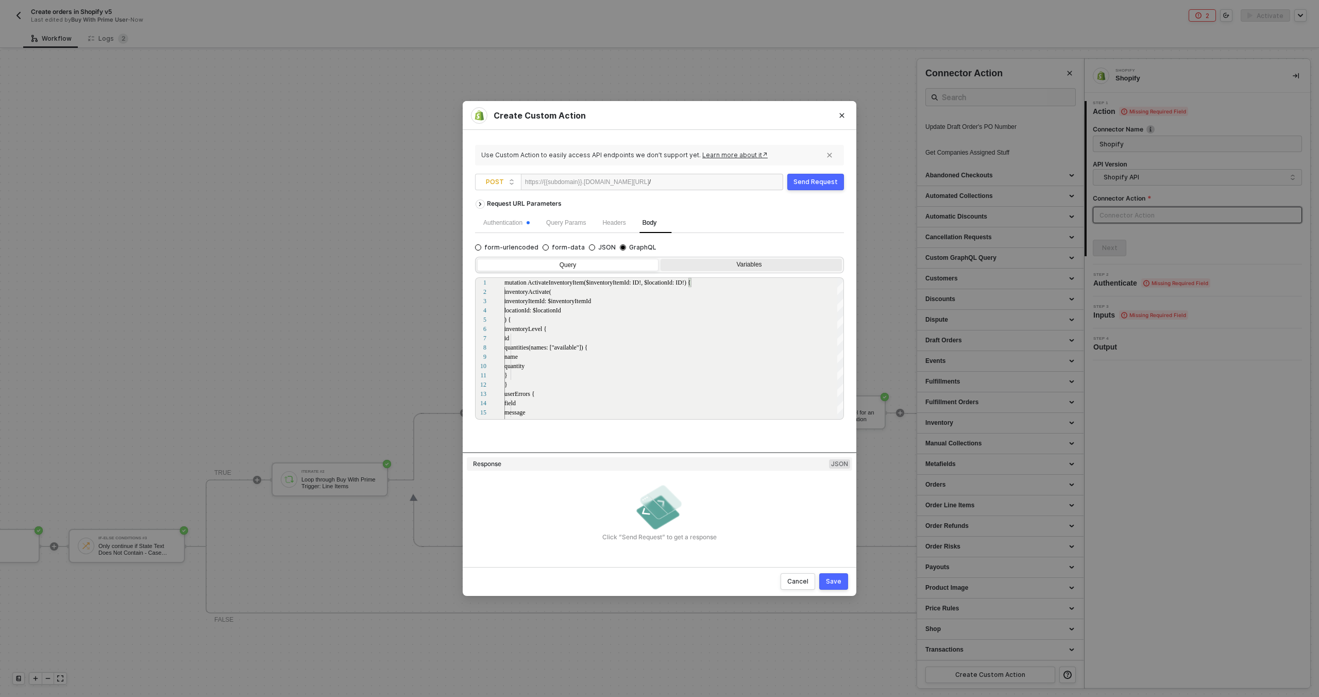
click at [661, 259] on input "Variables" at bounding box center [661, 259] width 0 height 0
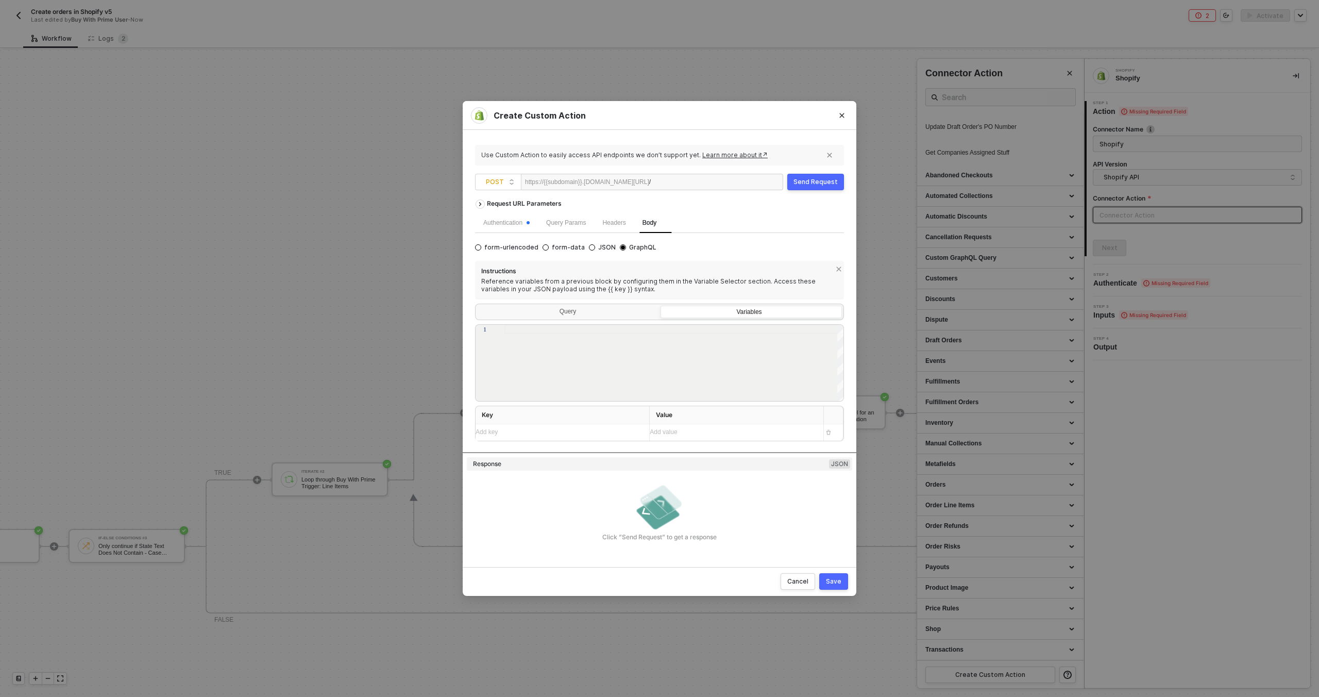
click at [578, 353] on div at bounding box center [674, 363] width 340 height 77
paste textarea "{ "inventoryItemId": "{{inventoryItemId}}", "locationId" :"{{locationId}}" }"
type textarea "{ "inventoryItemId": "{{inventoryItemId}}", "locationId" :"{{locationId}}" }"
click at [691, 183] on div "/" at bounding box center [680, 182] width 63 height 16
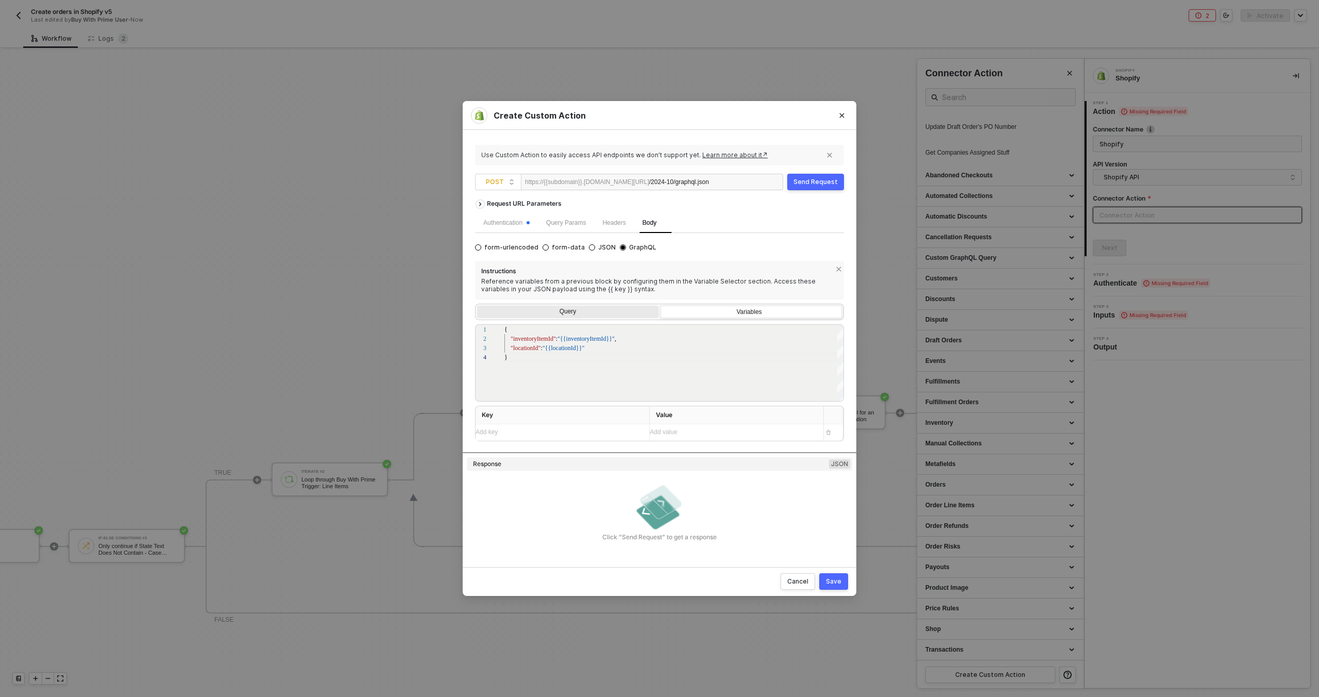
click at [593, 312] on div "Query" at bounding box center [567, 313] width 181 height 14
click at [477, 306] on input "Query" at bounding box center [477, 306] width 0 height 0
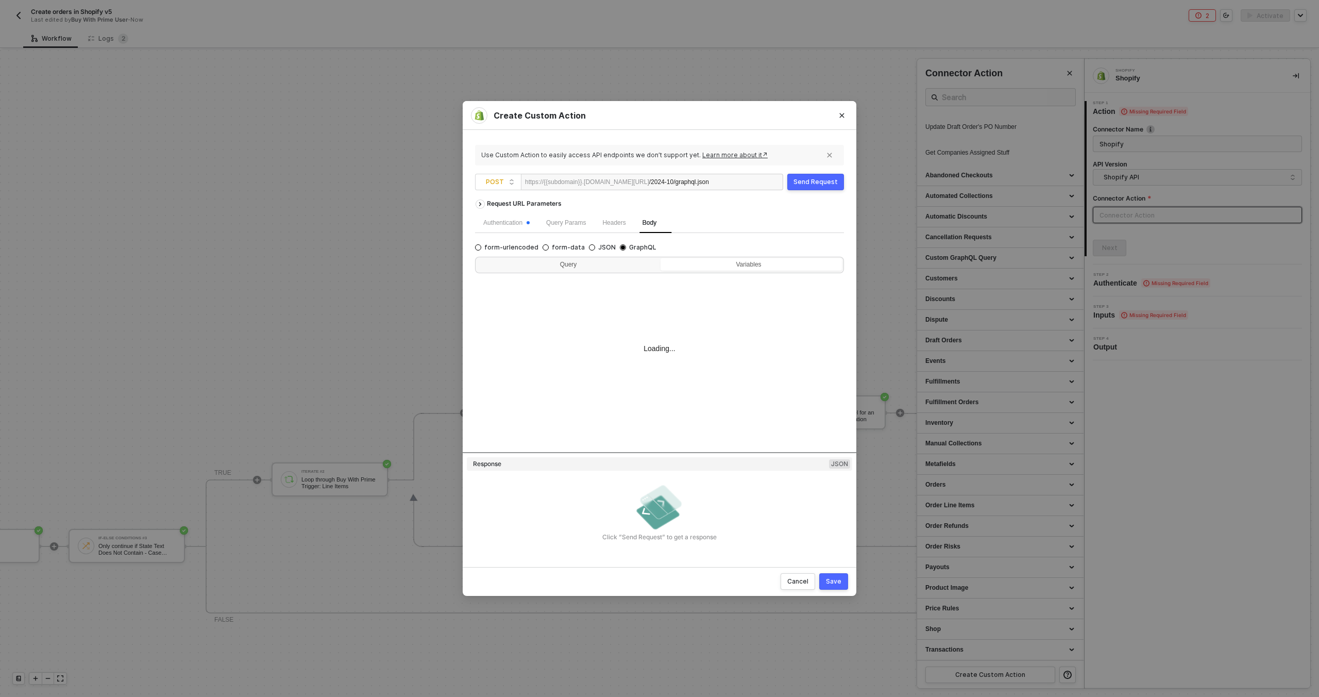
type textarea "mutation ActivateInventoryItem($inventoryItemId: ID!, $locationId: ID!) { inven…"
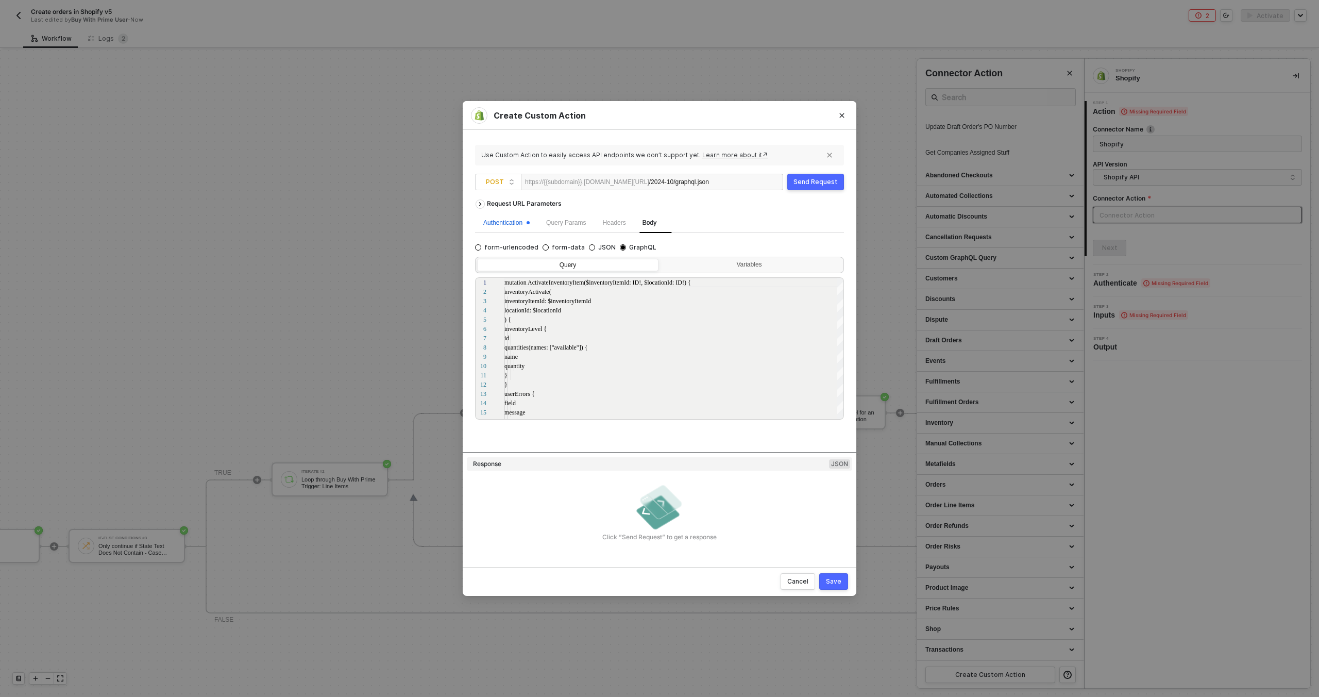
click at [524, 224] on div "Authentication" at bounding box center [506, 223] width 46 height 10
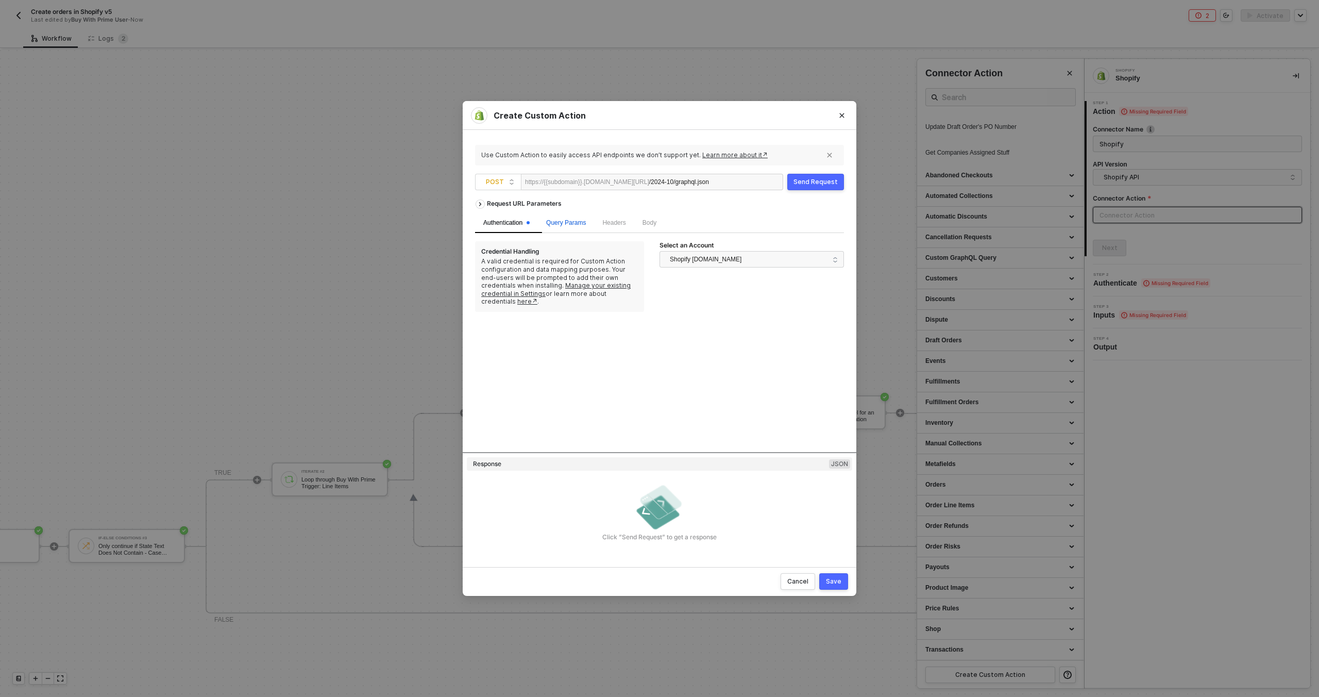
click at [565, 224] on span "Query Params" at bounding box center [566, 222] width 40 height 7
click at [626, 224] on span "Headers" at bounding box center [613, 222] width 23 height 7
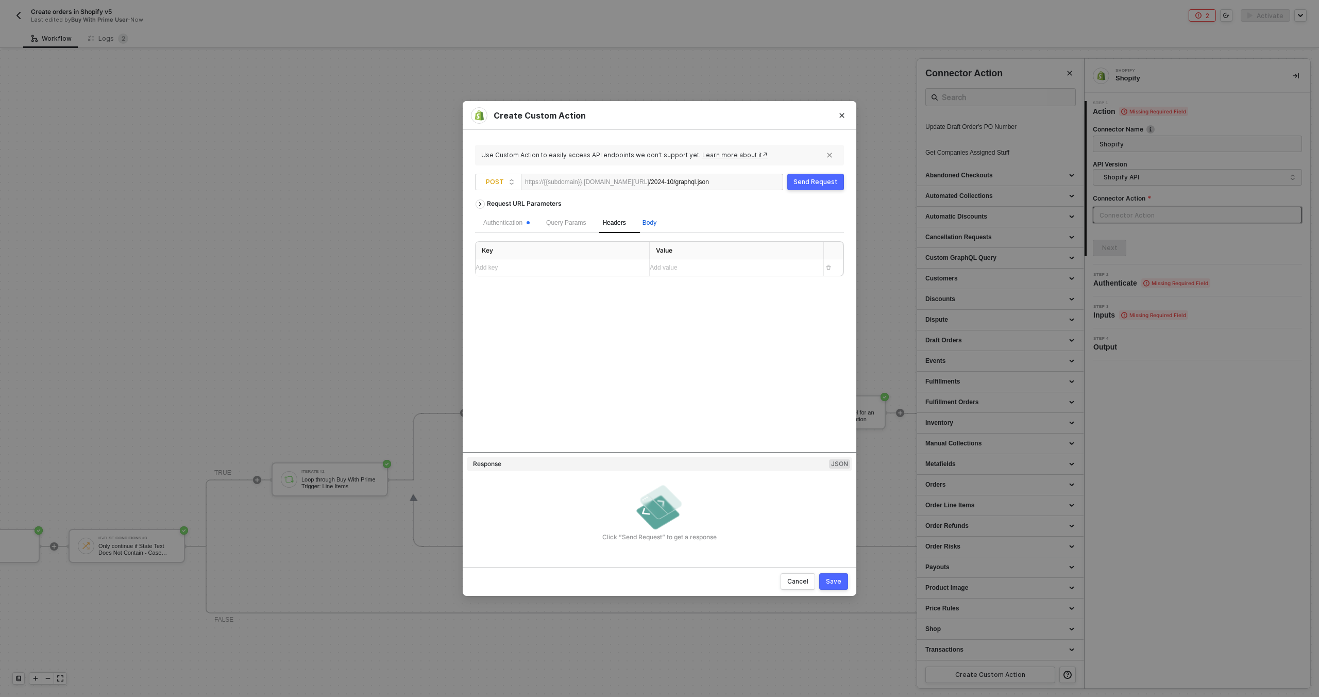
click at [656, 224] on span "Body" at bounding box center [650, 222] width 14 height 7
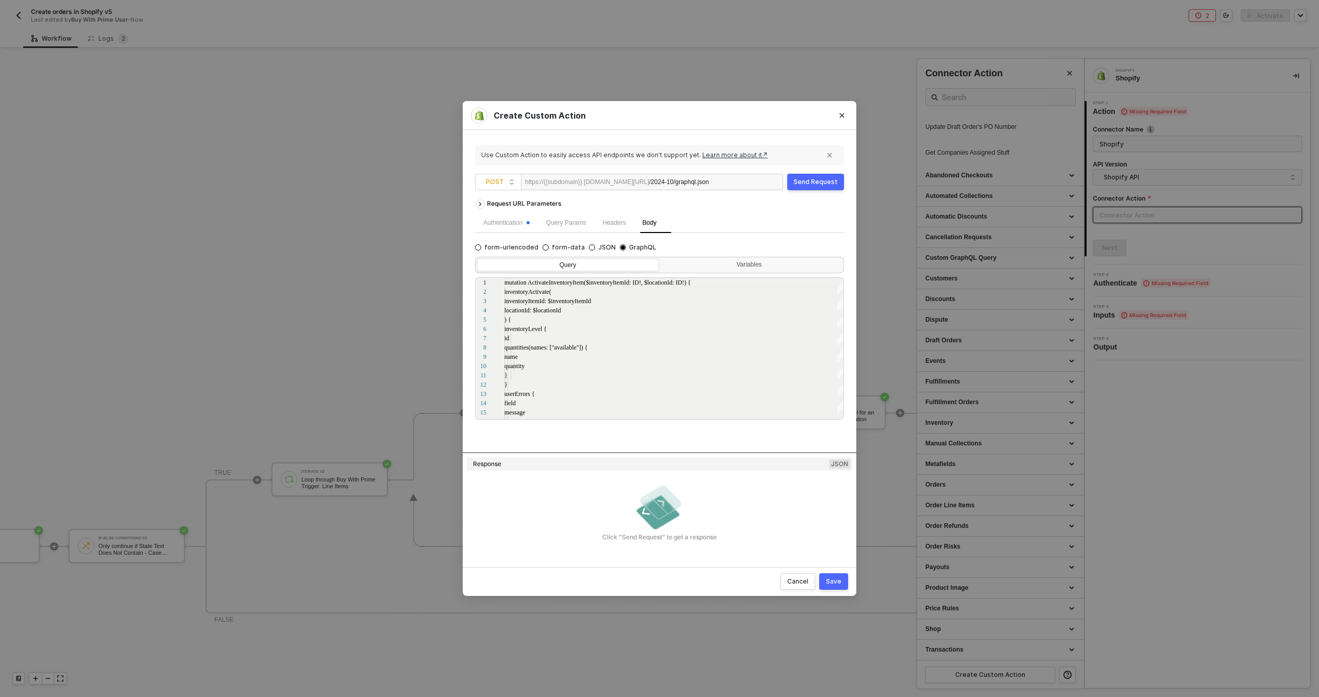
click at [742, 258] on div "Query Variables" at bounding box center [660, 264] width 366 height 12
click at [740, 262] on div "Variables" at bounding box center [750, 265] width 168 height 8
click at [661, 259] on input "Variables" at bounding box center [661, 259] width 0 height 0
click at [582, 339] on span ""{{inventoryItemId}}"" at bounding box center [586, 338] width 57 height 7
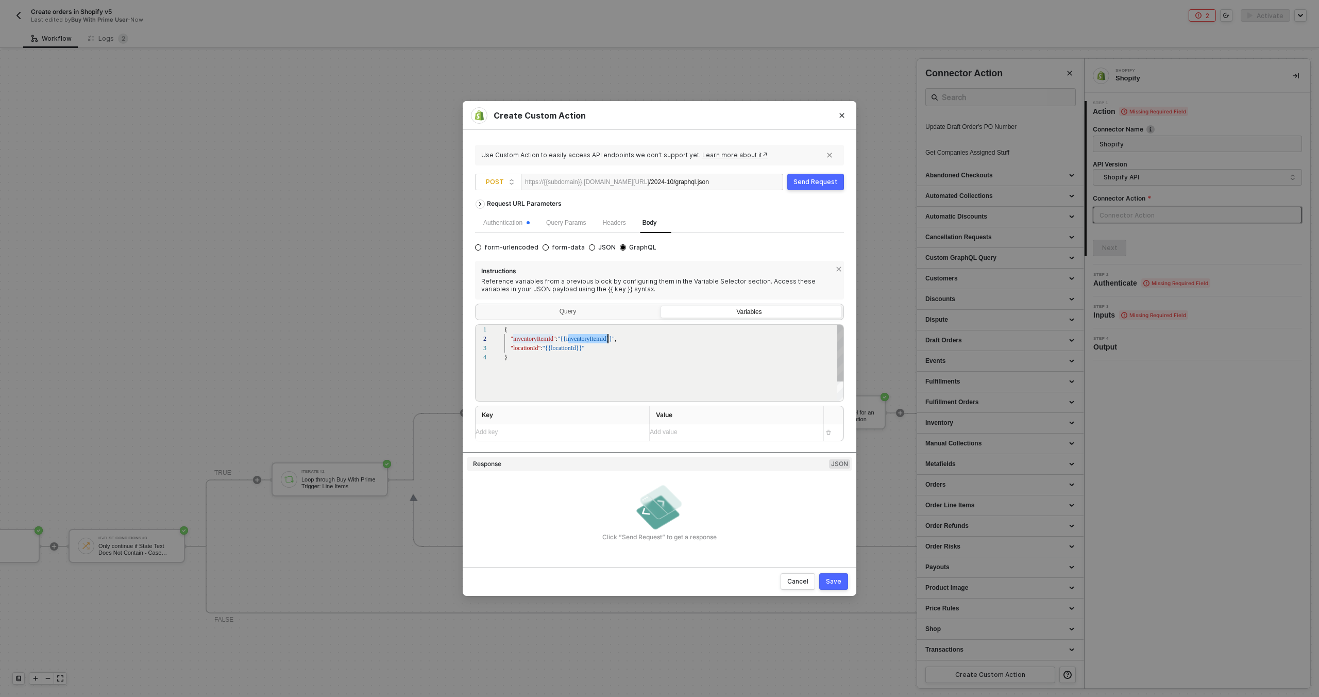
scroll to position [9, 104]
click at [530, 432] on div "Add key ﻿" at bounding box center [553, 432] width 155 height 10
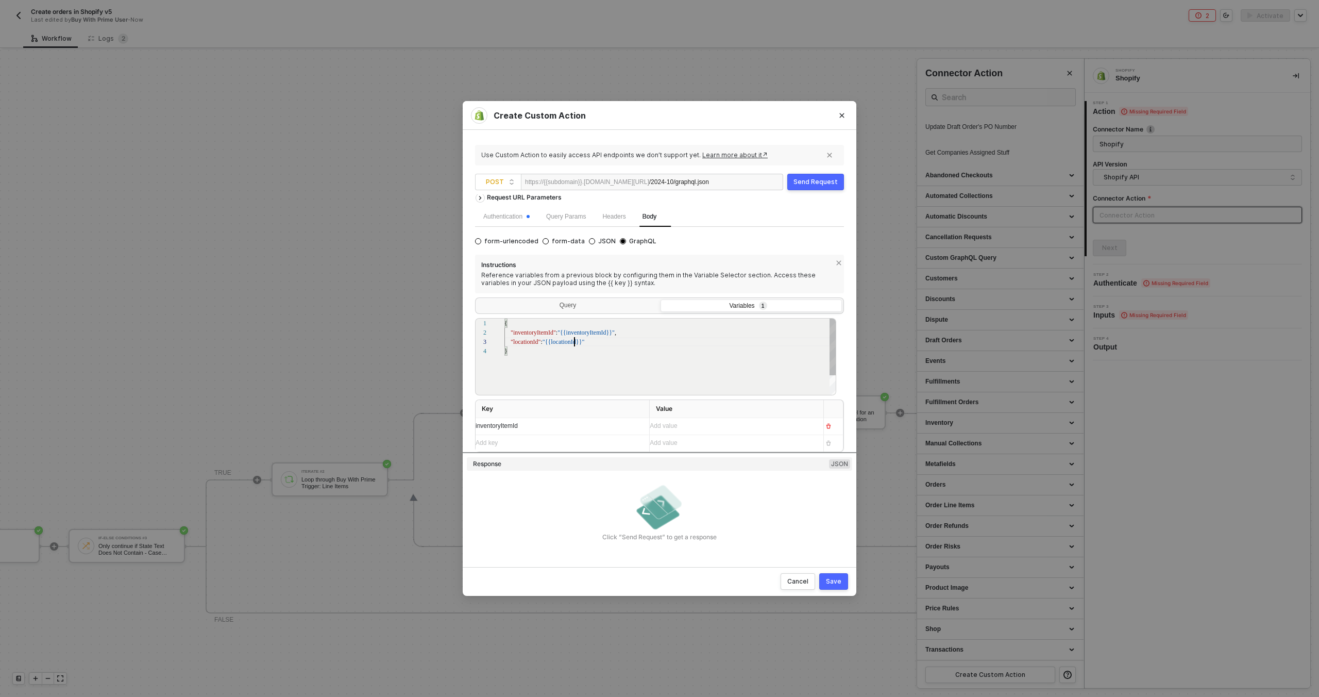
scroll to position [19, 73]
click at [542, 441] on div "Add key ﻿" at bounding box center [553, 443] width 155 height 10
click at [641, 427] on div "Add value ﻿" at bounding box center [558, 426] width 165 height 16
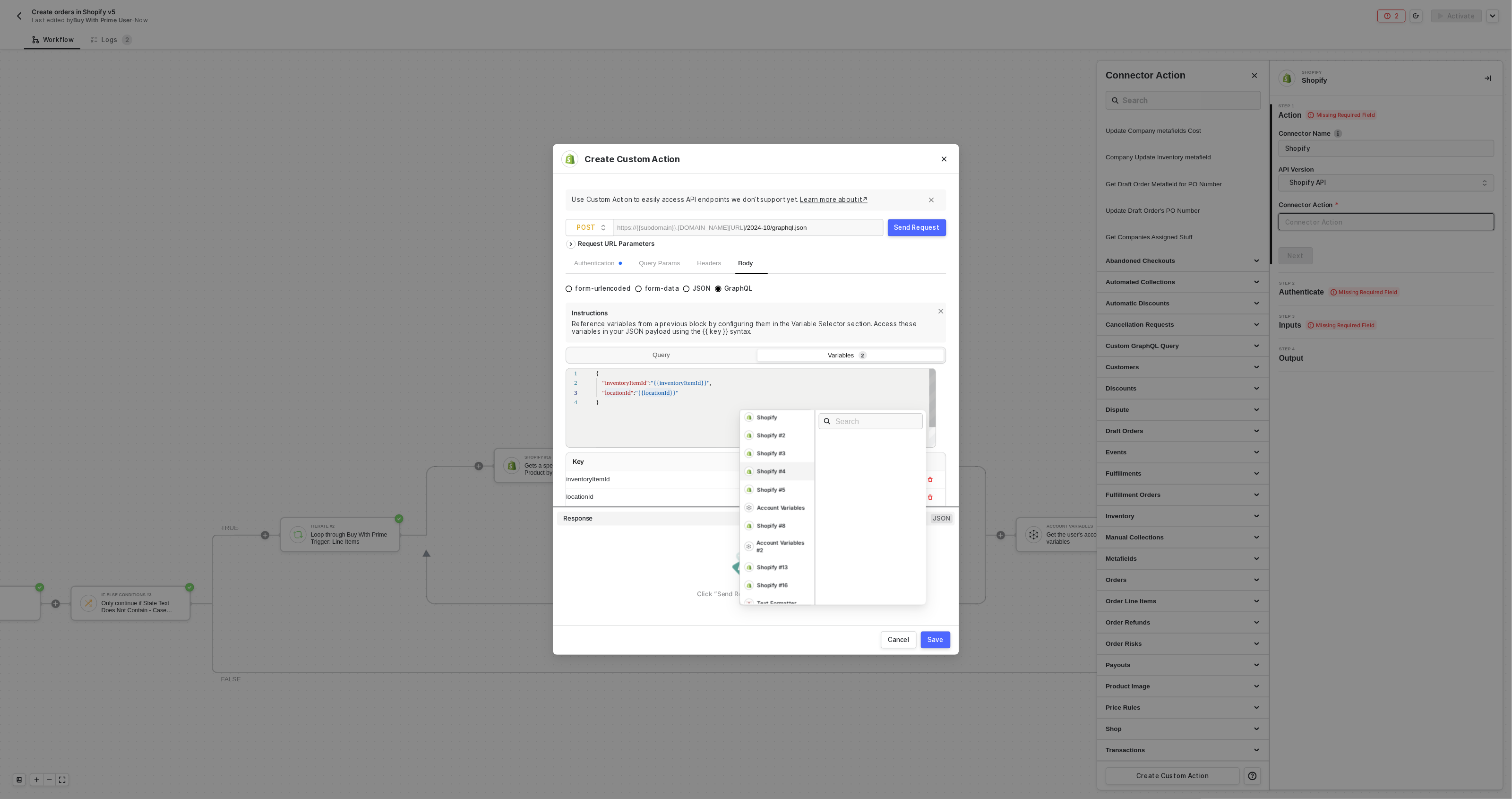
scroll to position [57, 0]
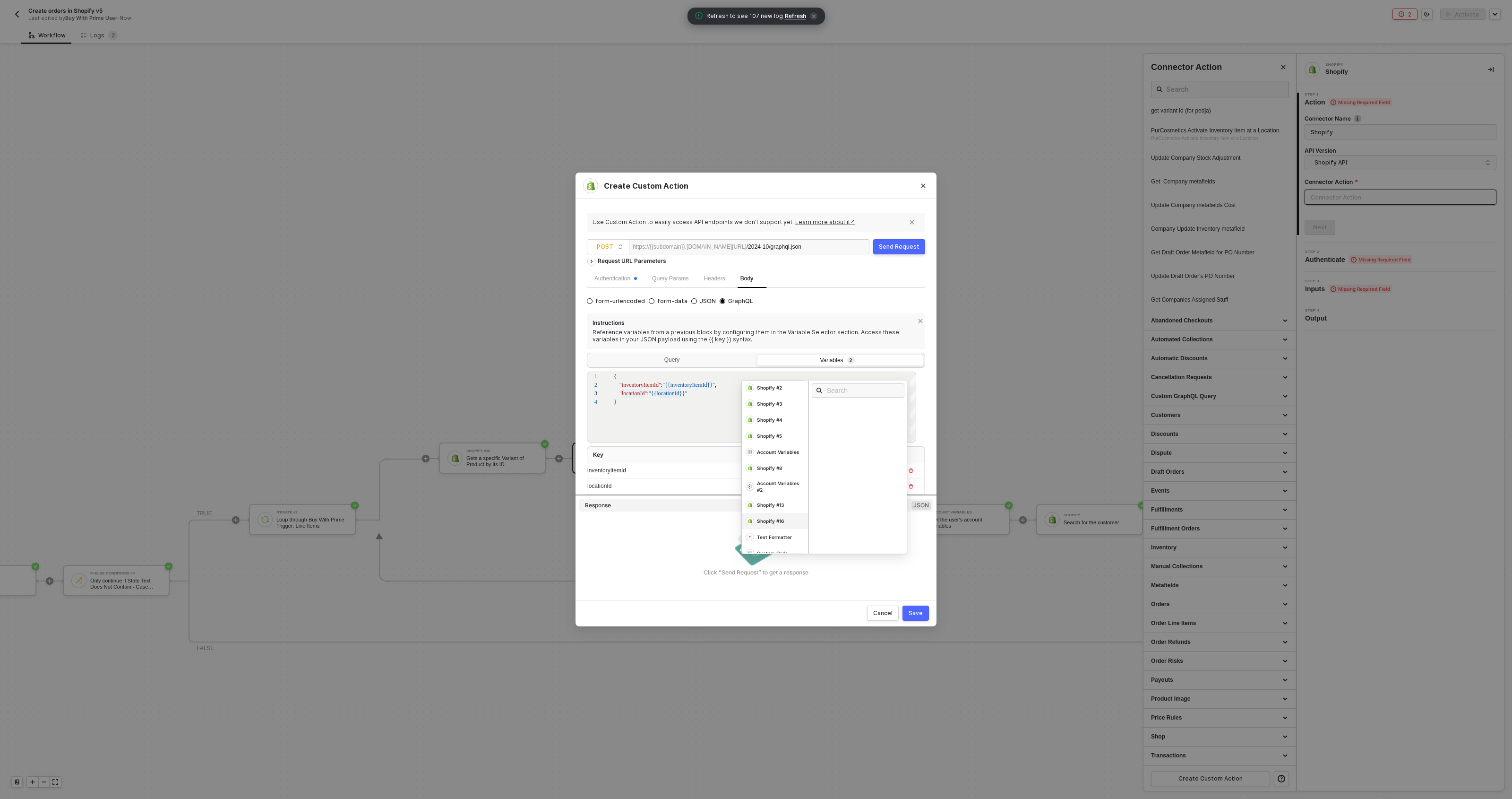
click at [778, 322] on div "Shopify #16" at bounding box center [767, 318] width 23 height 6
click at [836, 420] on div "ID productVariant" at bounding box center [861, 423] width 101 height 16
click at [688, 454] on th "Key" at bounding box center [667, 455] width 160 height 17
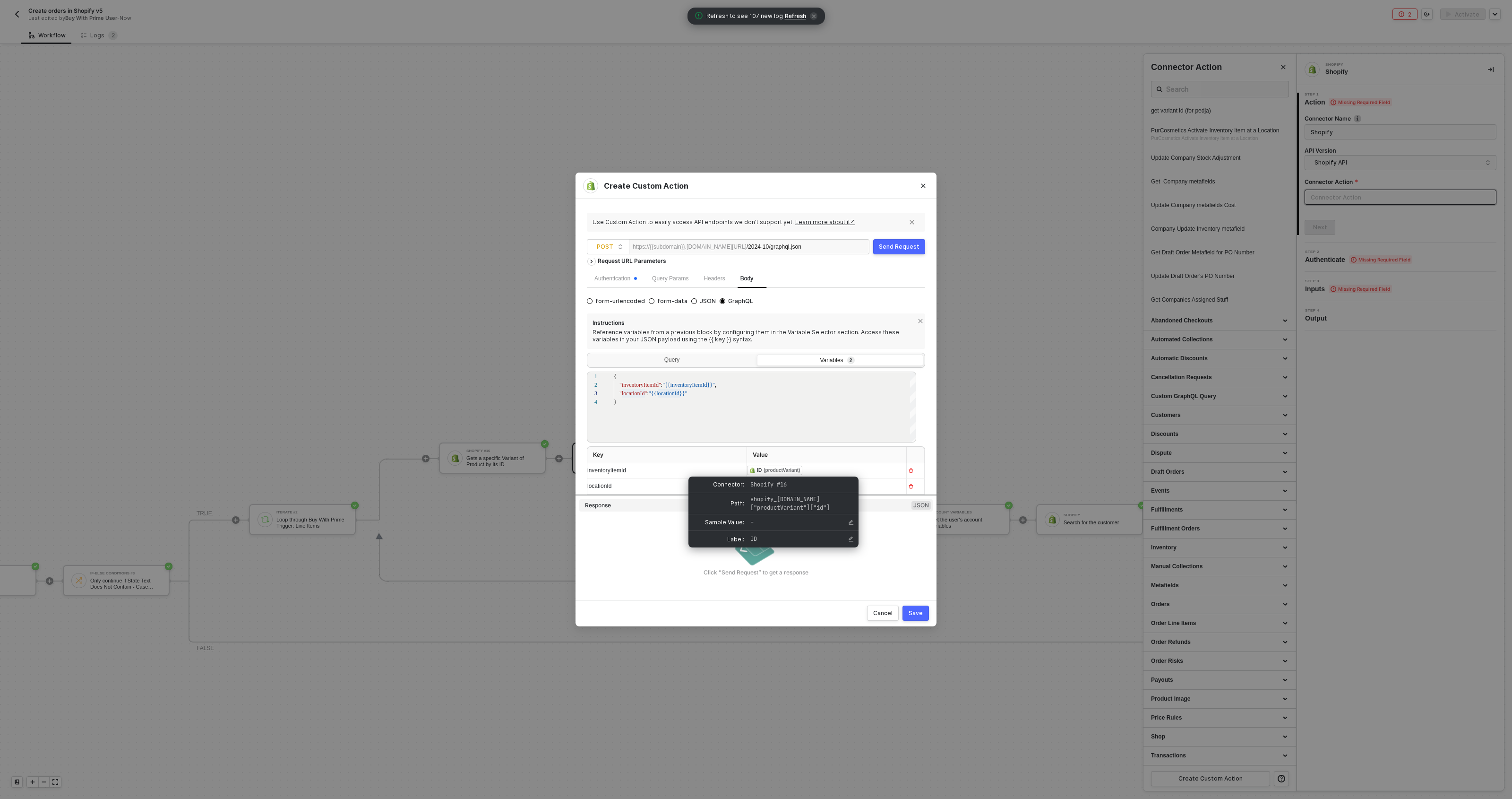
click at [781, 468] on div "(productVariant)" at bounding box center [782, 471] width 37 height 7
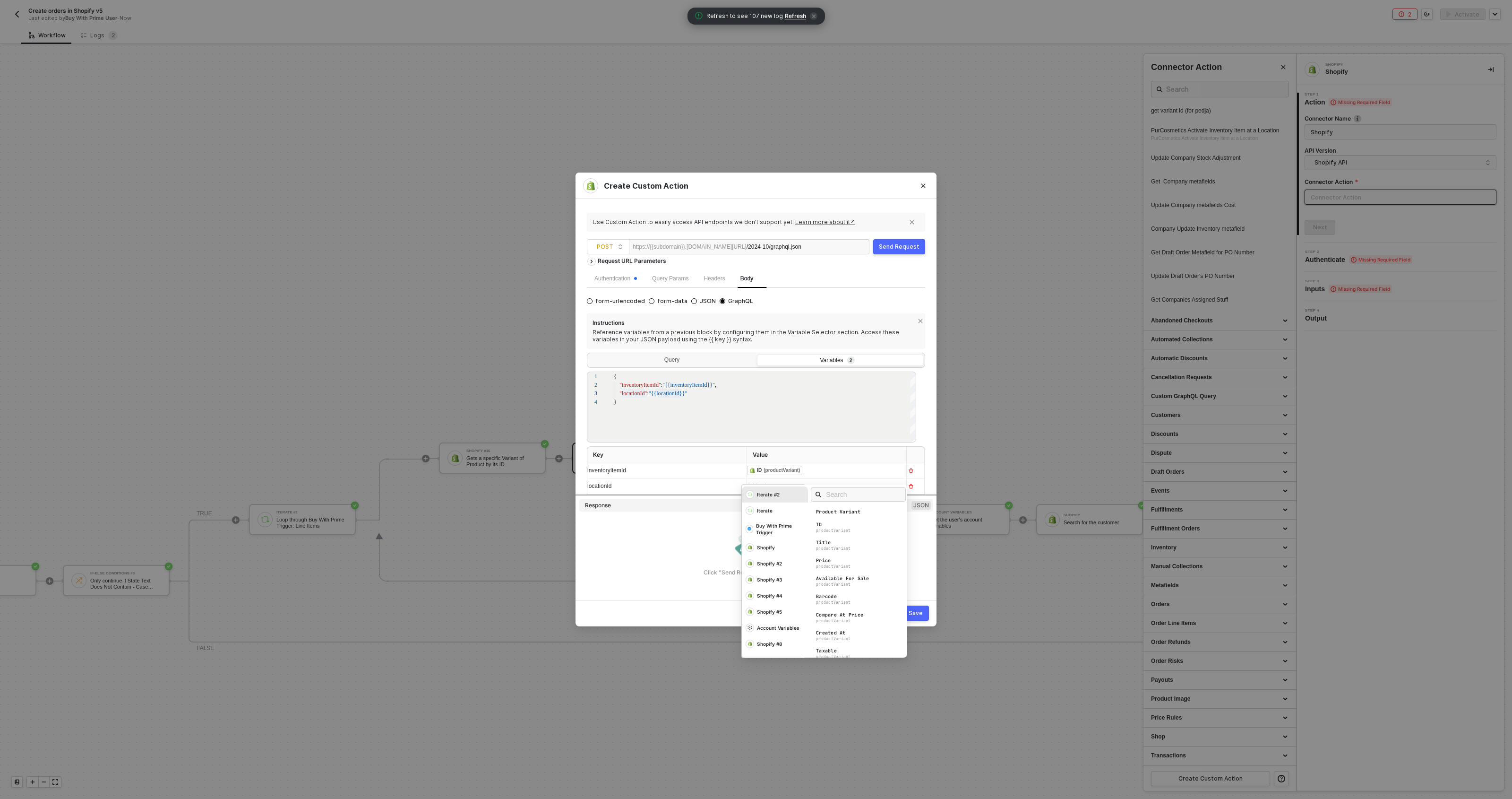
click at [812, 470] on div "﻿ ﻿ ID (productVariant) ﻿" at bounding box center [818, 471] width 142 height 10
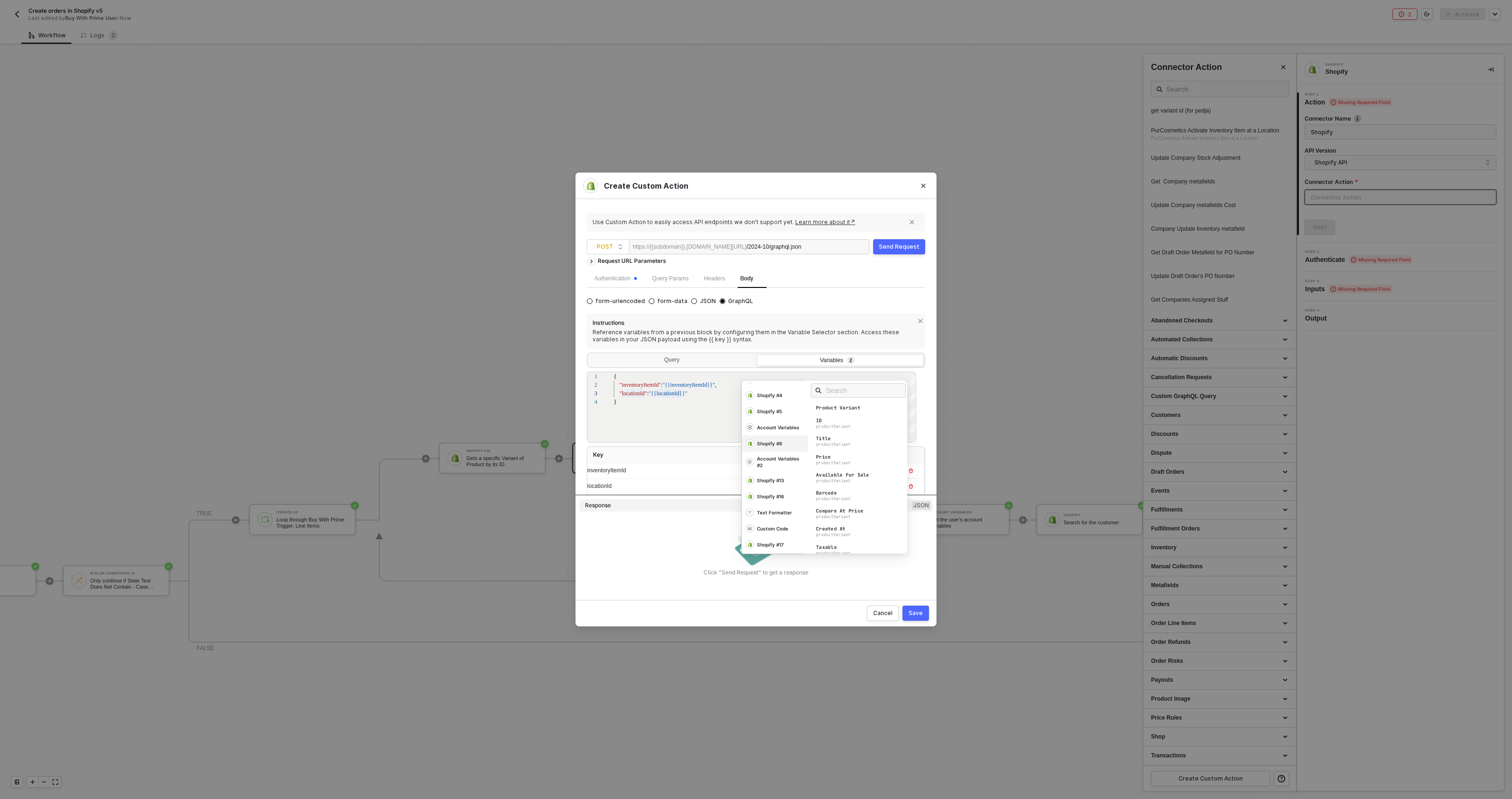
scroll to position [104, 0]
click at [784, 302] on div "Shopify #16" at bounding box center [775, 294] width 66 height 17
click at [834, 392] on input "text" at bounding box center [861, 390] width 71 height 10
type input "in"
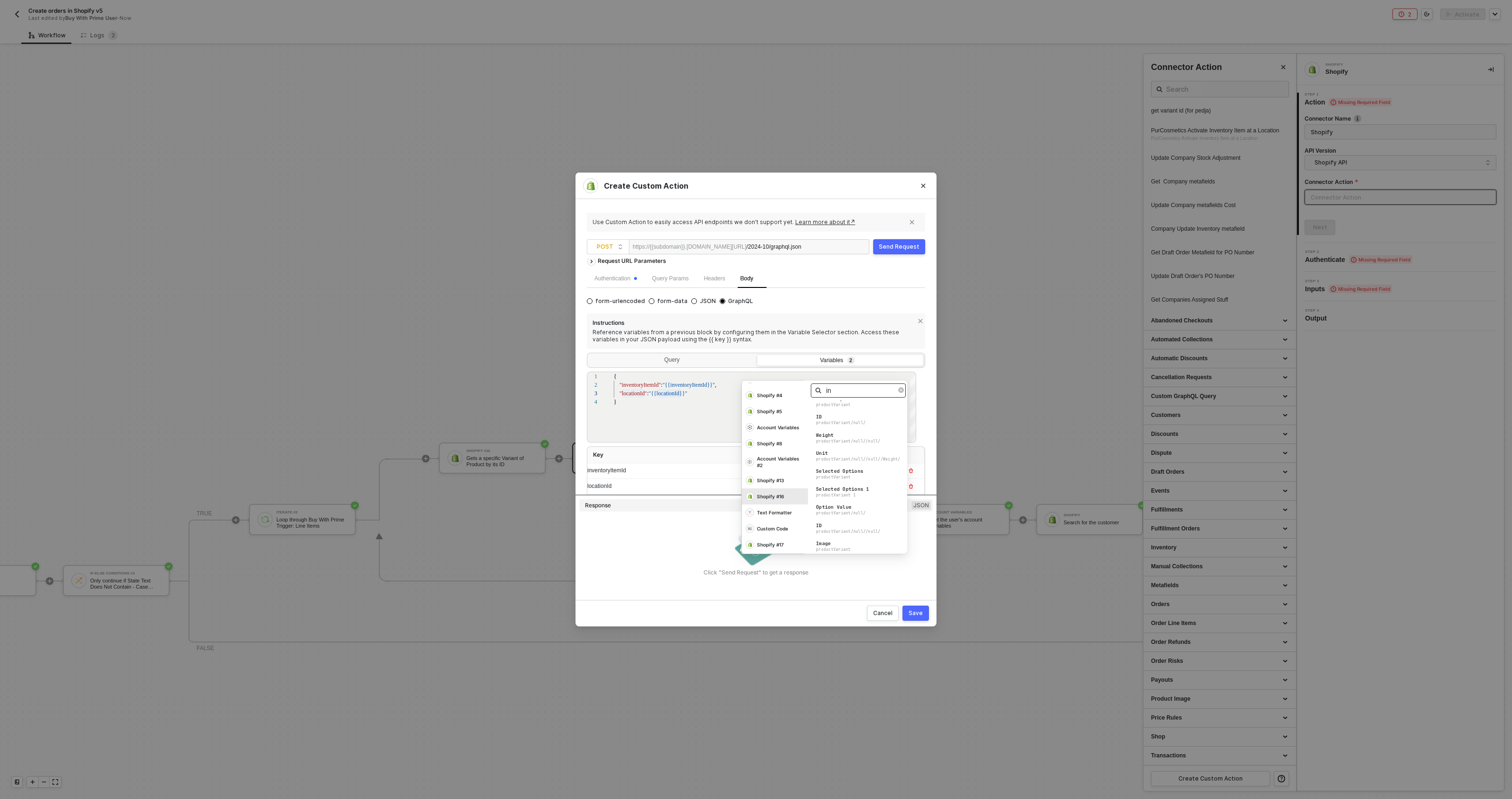
scroll to position [0, 0]
type input "ID"
click at [858, 434] on div "productVariant/null/" at bounding box center [842, 432] width 50 height 6
click at [714, 458] on th "Key" at bounding box center [667, 455] width 160 height 17
click at [739, 471] on div "﻿ ﻿ ID (productVariant/null/) ﻿ Iterate #2 Iterate Buy With Prime Trigger Shopi…" at bounding box center [662, 471] width 151 height 15
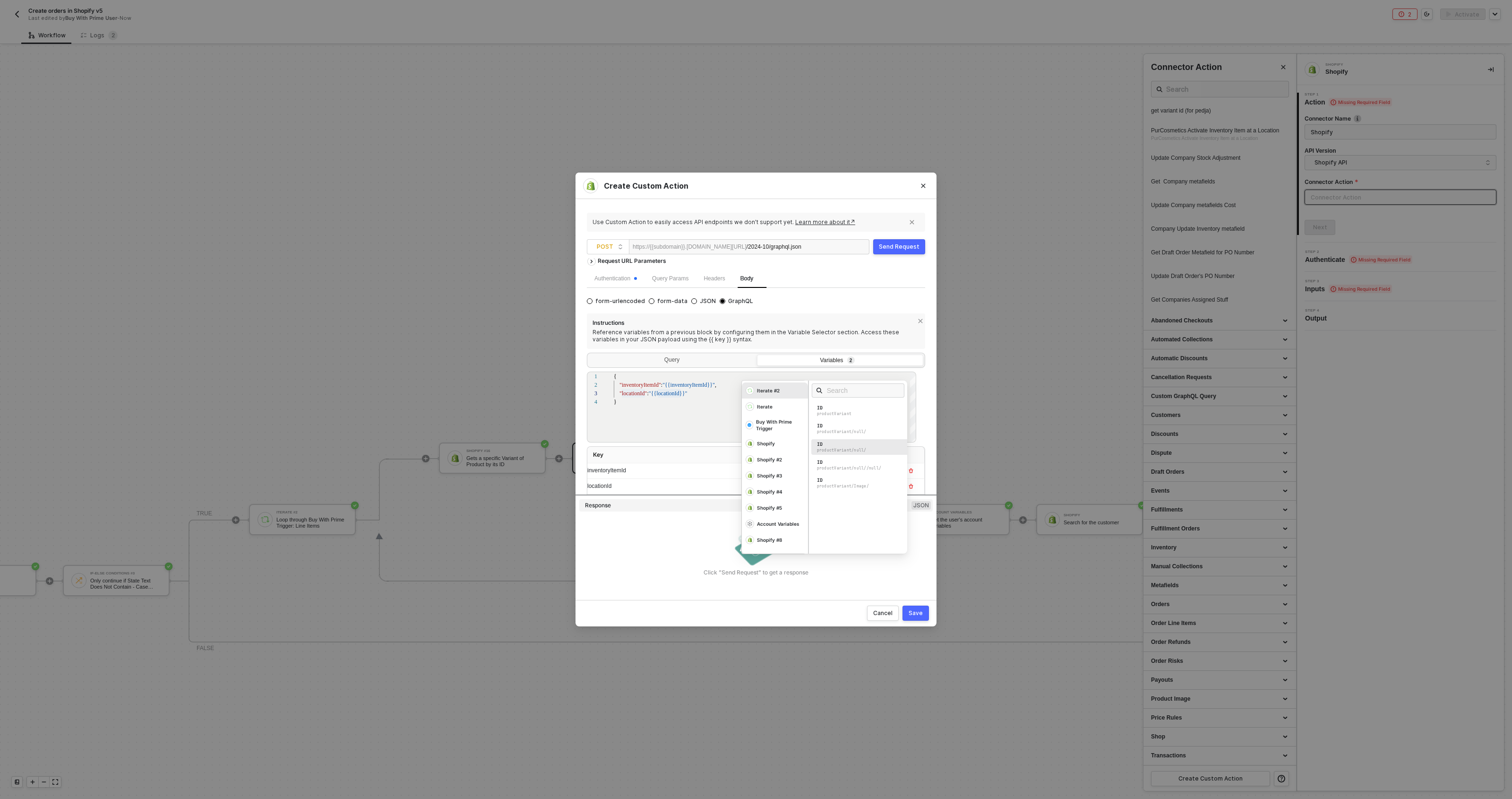
click at [834, 448] on div "productVariant/null/" at bounding box center [842, 450] width 50 height 6
click at [709, 447] on th "Key" at bounding box center [667, 455] width 160 height 17
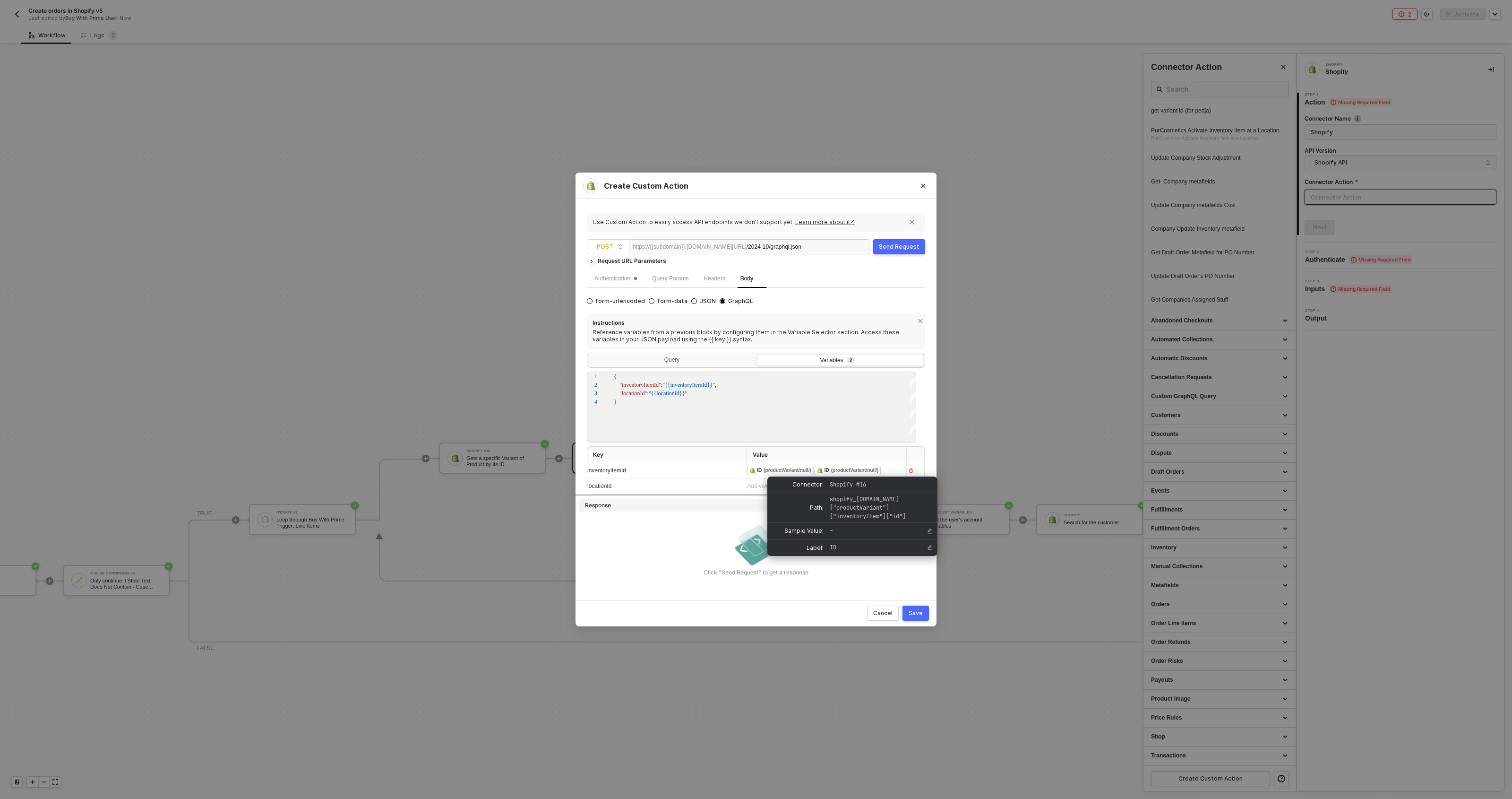
click at [888, 470] on div "﻿ ﻿ ID (productVariant/null/) ﻿ ﻿ ID (productVariant/null/) ﻿" at bounding box center [822, 471] width 151 height 15
click at [706, 470] on div "inventoryItemId" at bounding box center [657, 473] width 142 height 9
click at [815, 471] on div "﻿ ﻿ ID (productVariant/null/) ﻿ ﻿ ID (productVariant/null/) ﻿" at bounding box center [822, 472] width 151 height 10
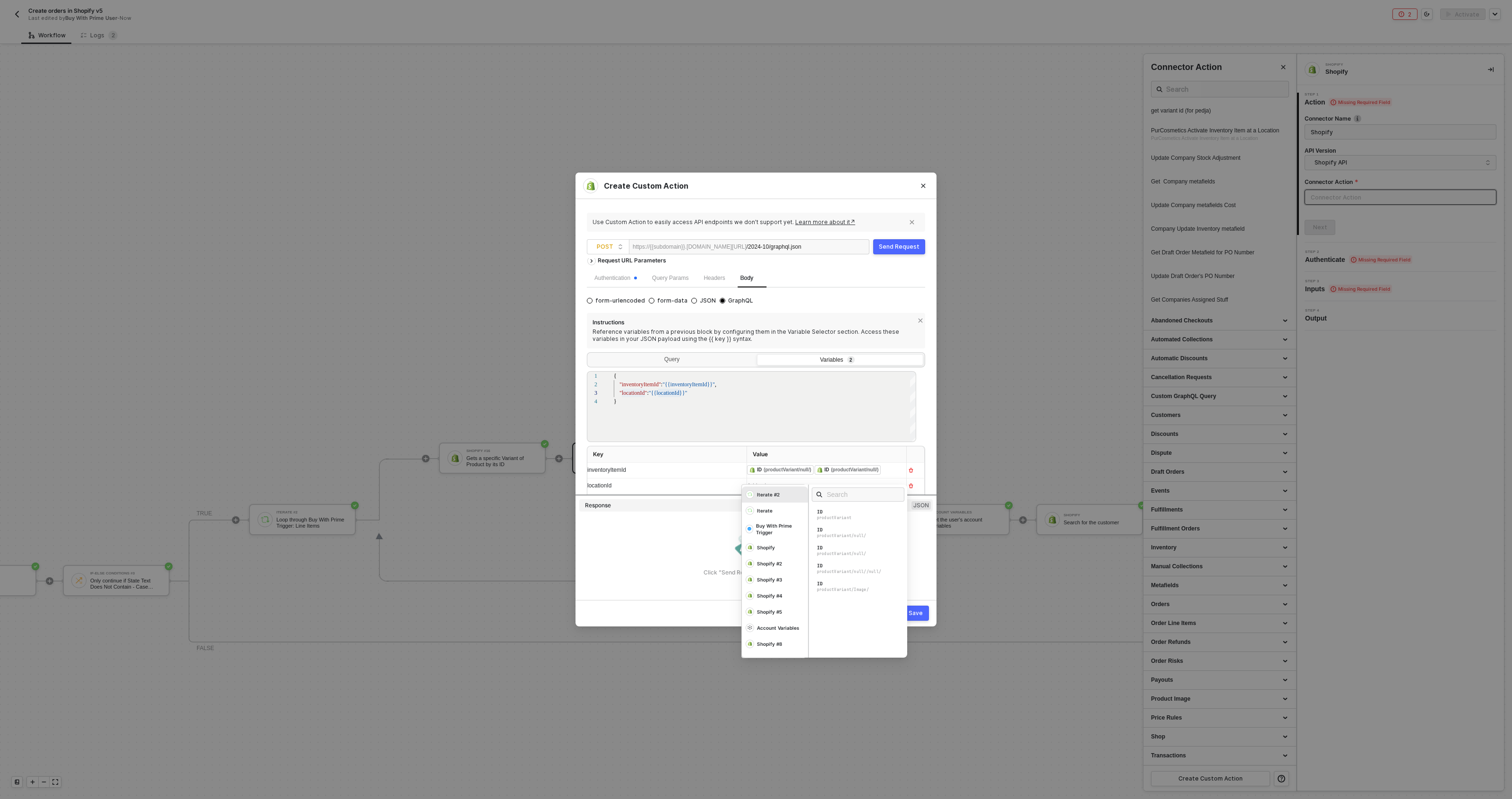
click at [739, 467] on div "﻿ ﻿ ID (productVariant/null/) ﻿ ﻿ ID (productVariant/null/) ﻿ Iterate #2 Iterat…" at bounding box center [662, 470] width 151 height 15
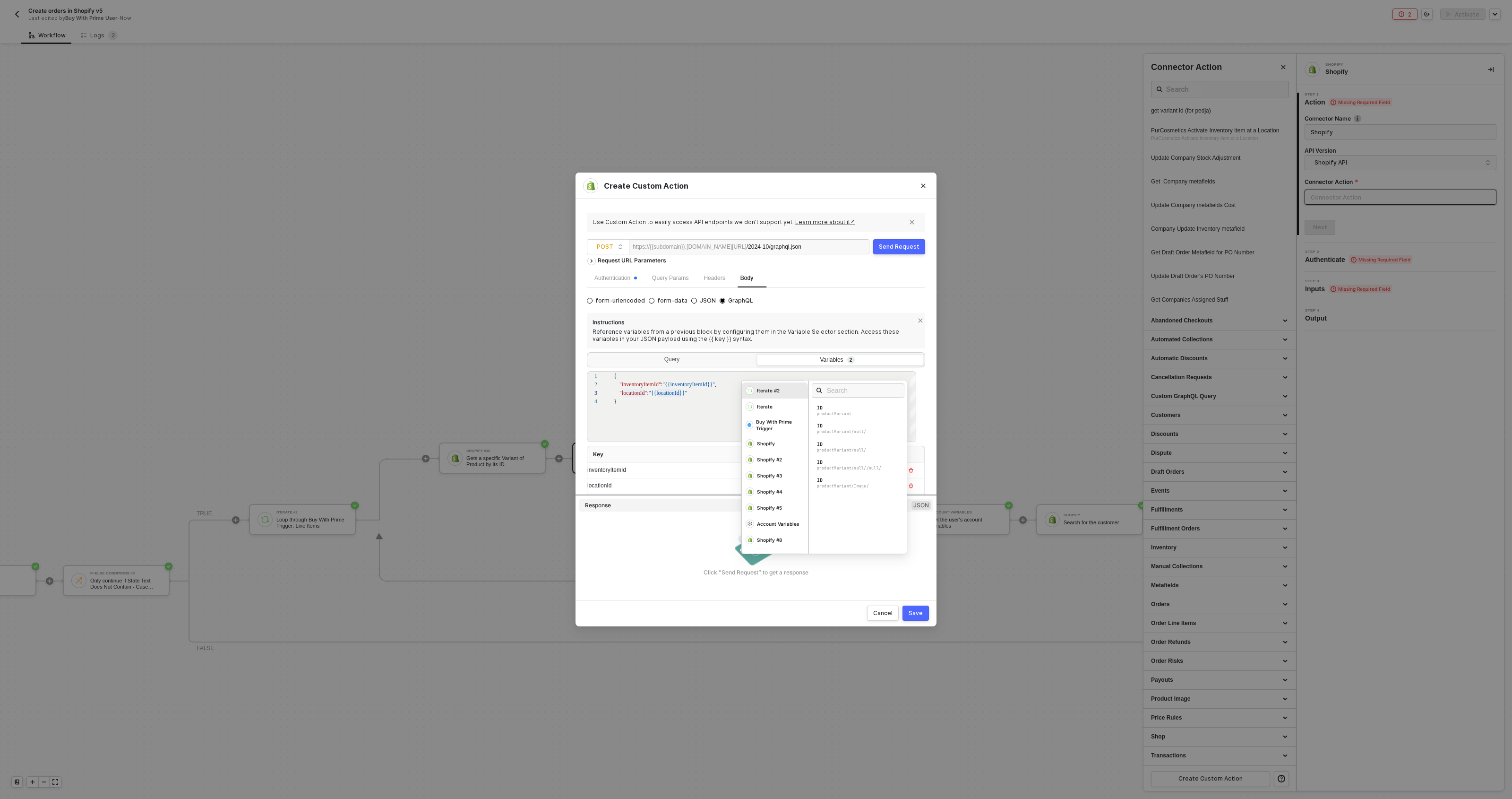
click at [681, 459] on th "Key" at bounding box center [667, 454] width 160 height 17
click at [891, 469] on td "﻿ ﻿ ID (productVariant/null/) ﻿ ﻿ ID (productVariant/null/) ﻿" at bounding box center [827, 470] width 160 height 16
click at [890, 471] on td "﻿ ﻿ ID (productVariant/null/) ﻿ ﻿ ID (productVariant/null/) ﻿" at bounding box center [827, 470] width 160 height 16
click at [888, 472] on div "﻿ ﻿ ID (productVariant/null/) ﻿ ﻿ ID (productVariant/null/) ﻿" at bounding box center [822, 470] width 151 height 15
click at [673, 447] on th "Key" at bounding box center [667, 454] width 160 height 17
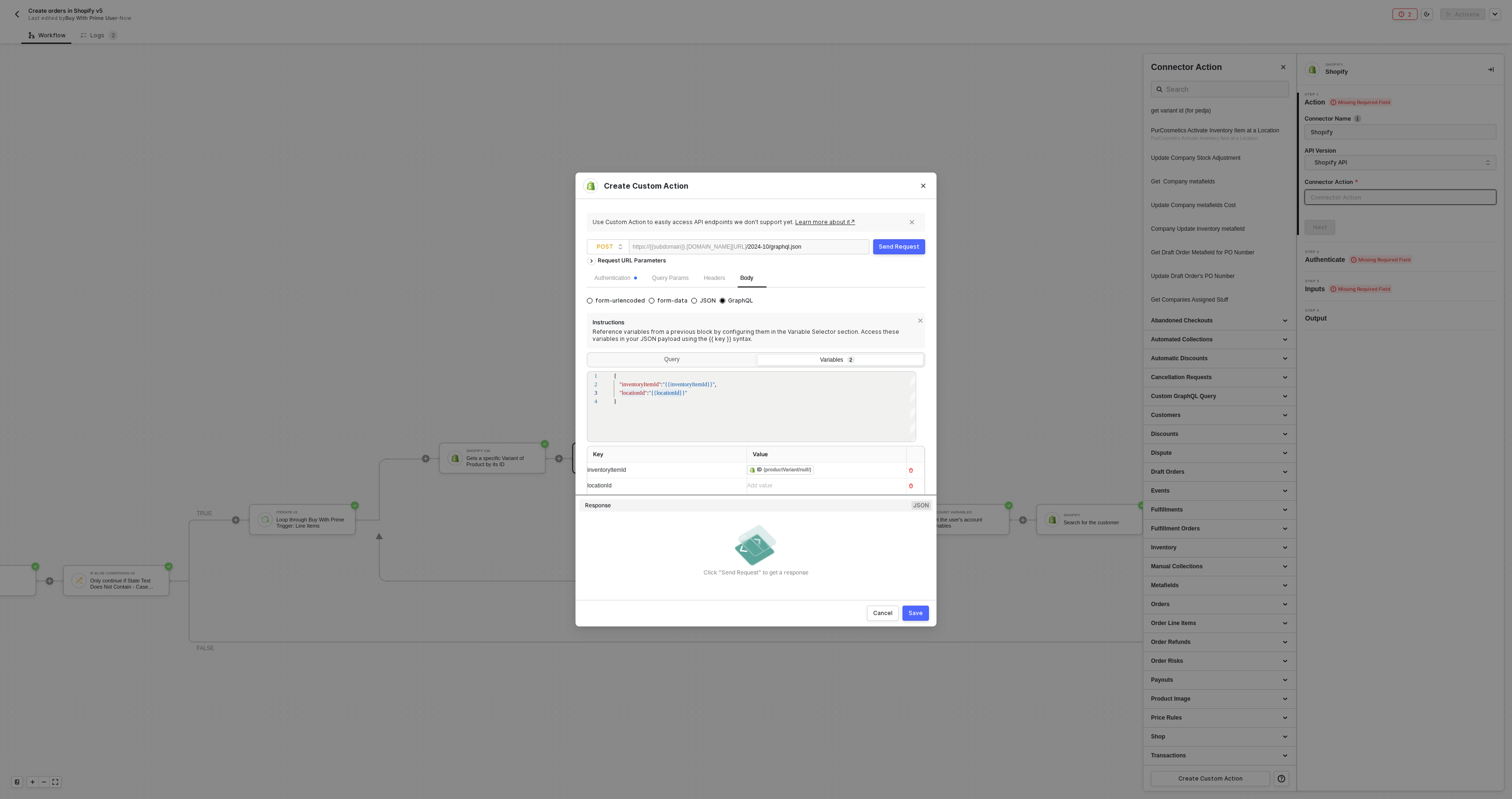
click at [739, 483] on div "Add value ﻿" at bounding box center [662, 485] width 151 height 15
click at [771, 302] on div "Custom Code" at bounding box center [775, 294] width 66 height 17
click at [824, 410] on div "Data" at bounding box center [822, 407] width 12 height 6
click at [702, 448] on th "Key" at bounding box center [667, 454] width 160 height 17
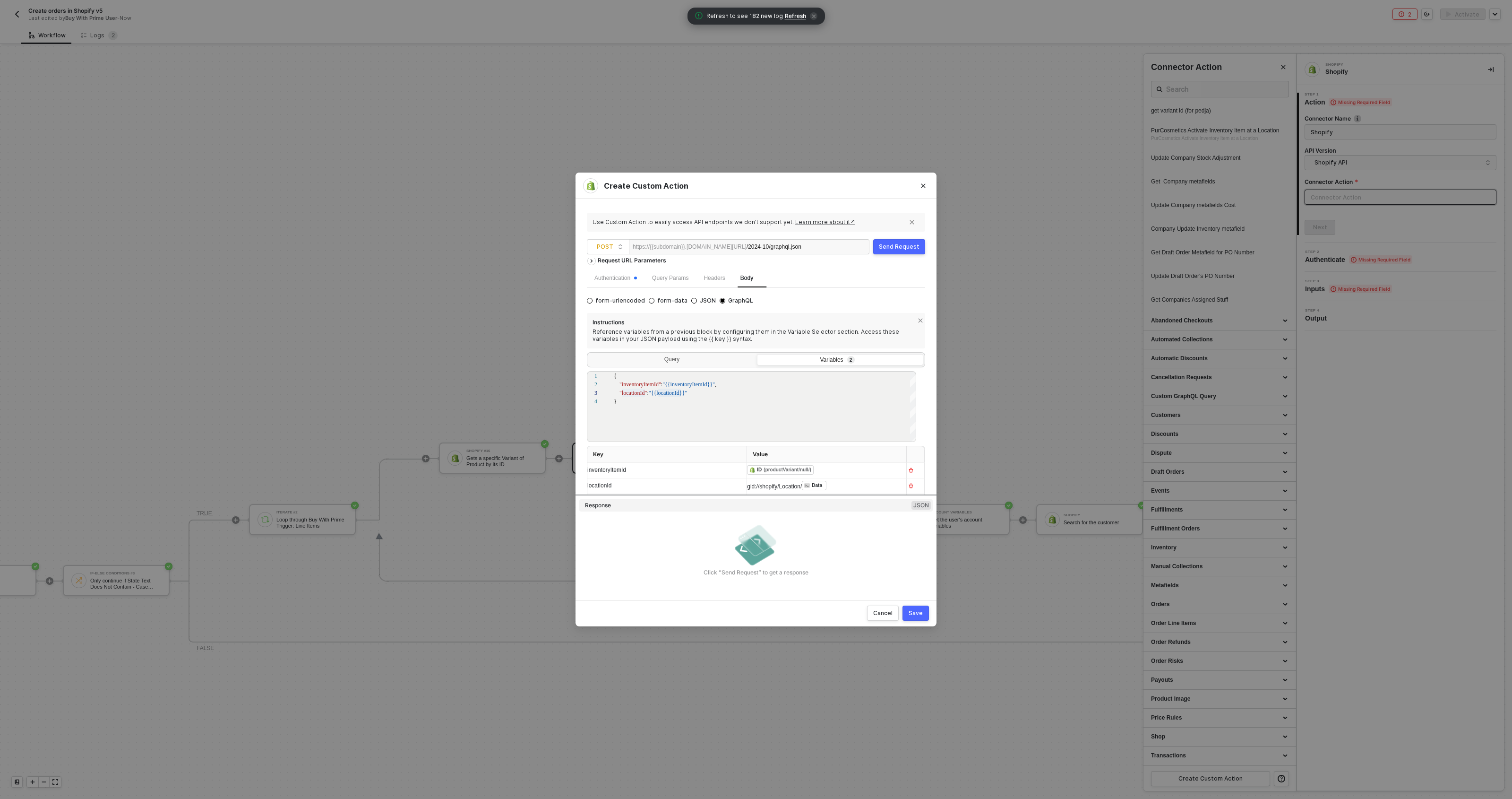
scroll to position [21, 0]
click at [688, 346] on div "Query" at bounding box center [671, 345] width 166 height 13
click at [589, 338] on input "Query" at bounding box center [589, 338] width 0 height 0
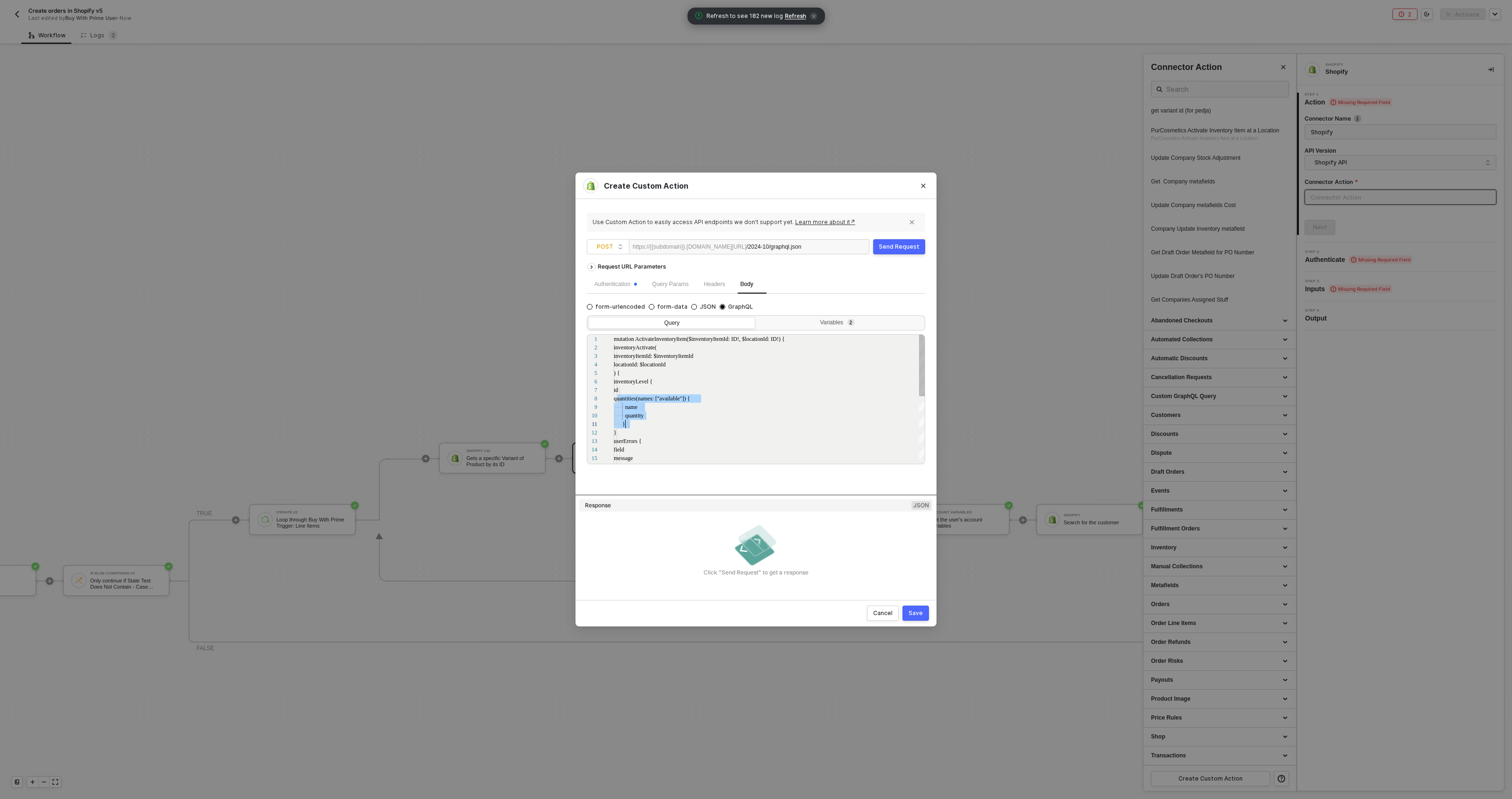
drag, startPoint x: 622, startPoint y: 399, endPoint x: 631, endPoint y: 422, distance: 24.7
click at [683, 399] on span "["available"])" at bounding box center [670, 398] width 30 height 6
drag, startPoint x: 621, startPoint y: 400, endPoint x: 641, endPoint y: 427, distance: 33.6
type textarea "mutation ActivateInventoryItem($inventoryItemId: ID!, $locationId: ID!) { inven…"
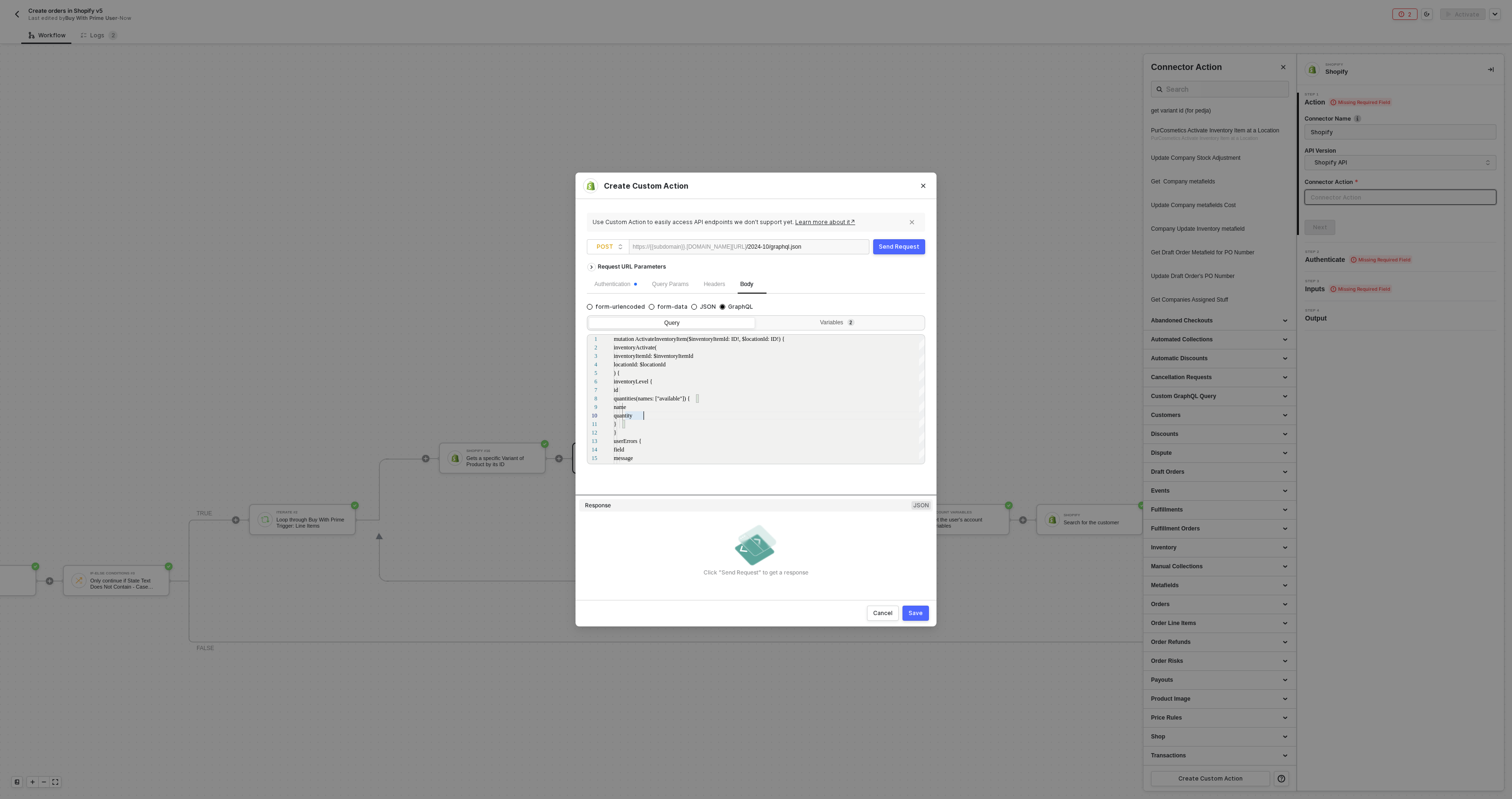
click at [926, 609] on button "Save" at bounding box center [915, 613] width 27 height 15
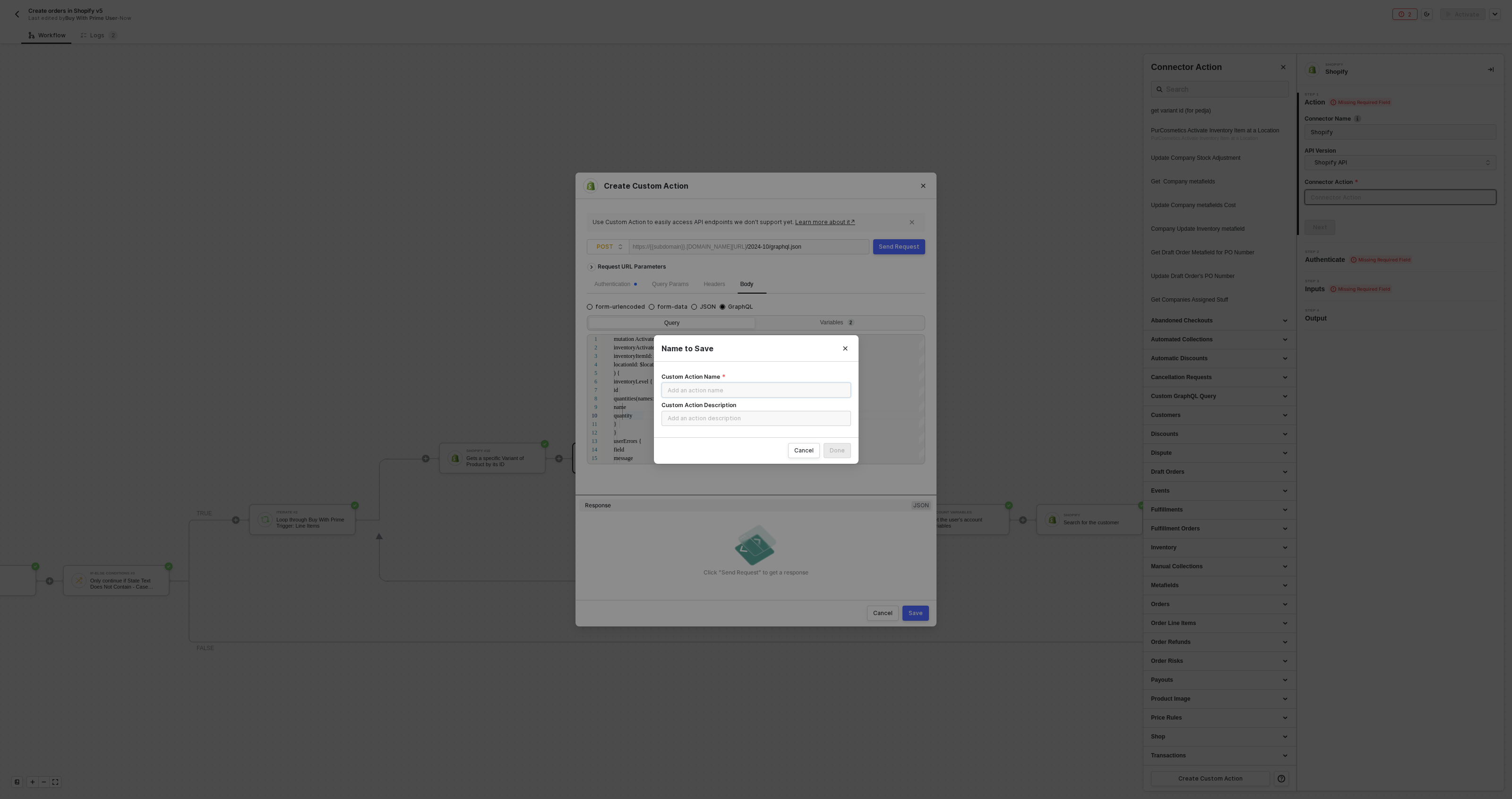
click at [760, 392] on input "Custom Action Name" at bounding box center [756, 390] width 190 height 15
type input "Migrated Custom Action to make inventory available"
click at [848, 449] on button "Done" at bounding box center [837, 450] width 28 height 15
radio input "true"
radio input "false"
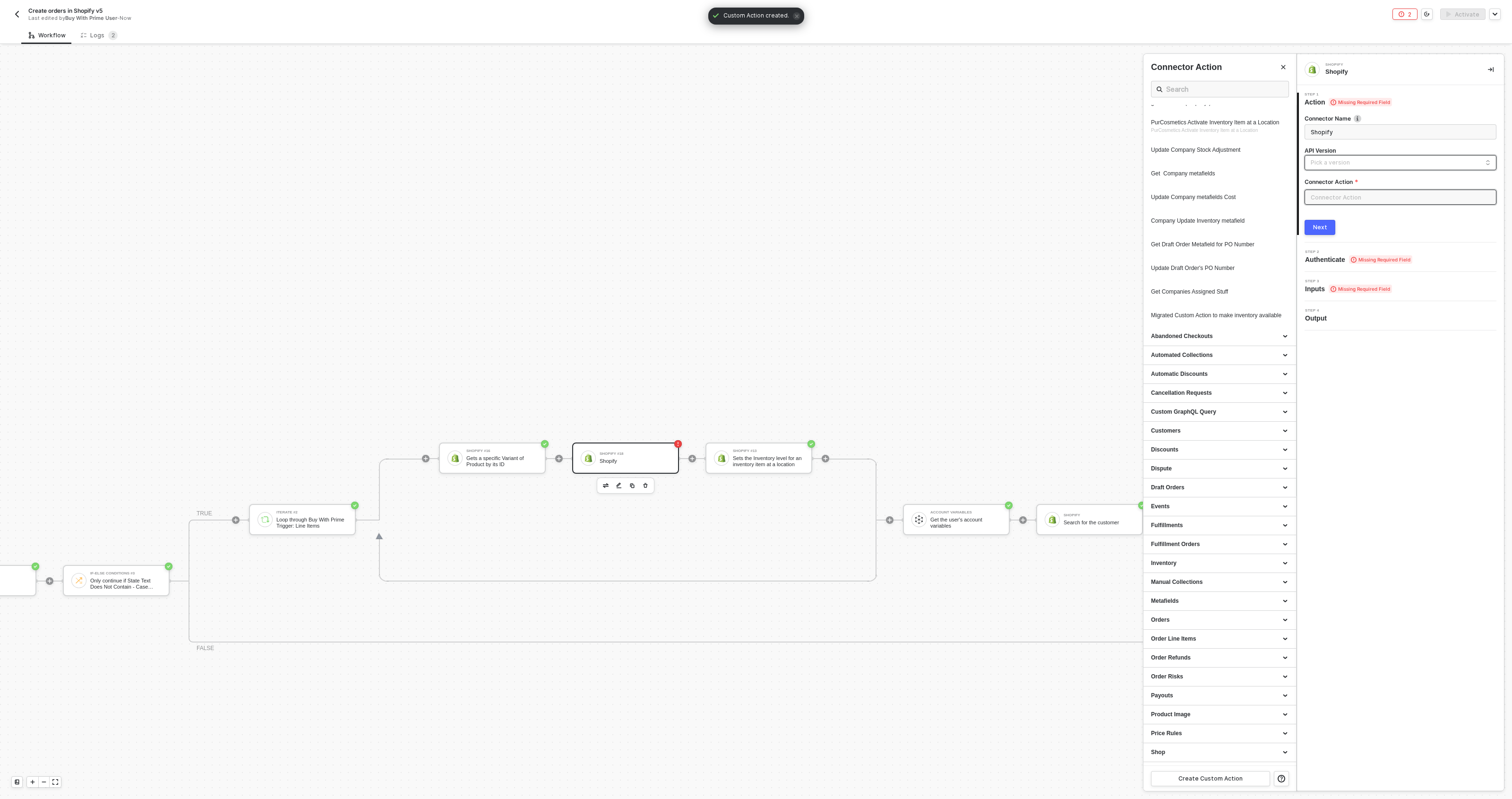
click at [1209, 156] on input "search" at bounding box center [1400, 163] width 180 height 15
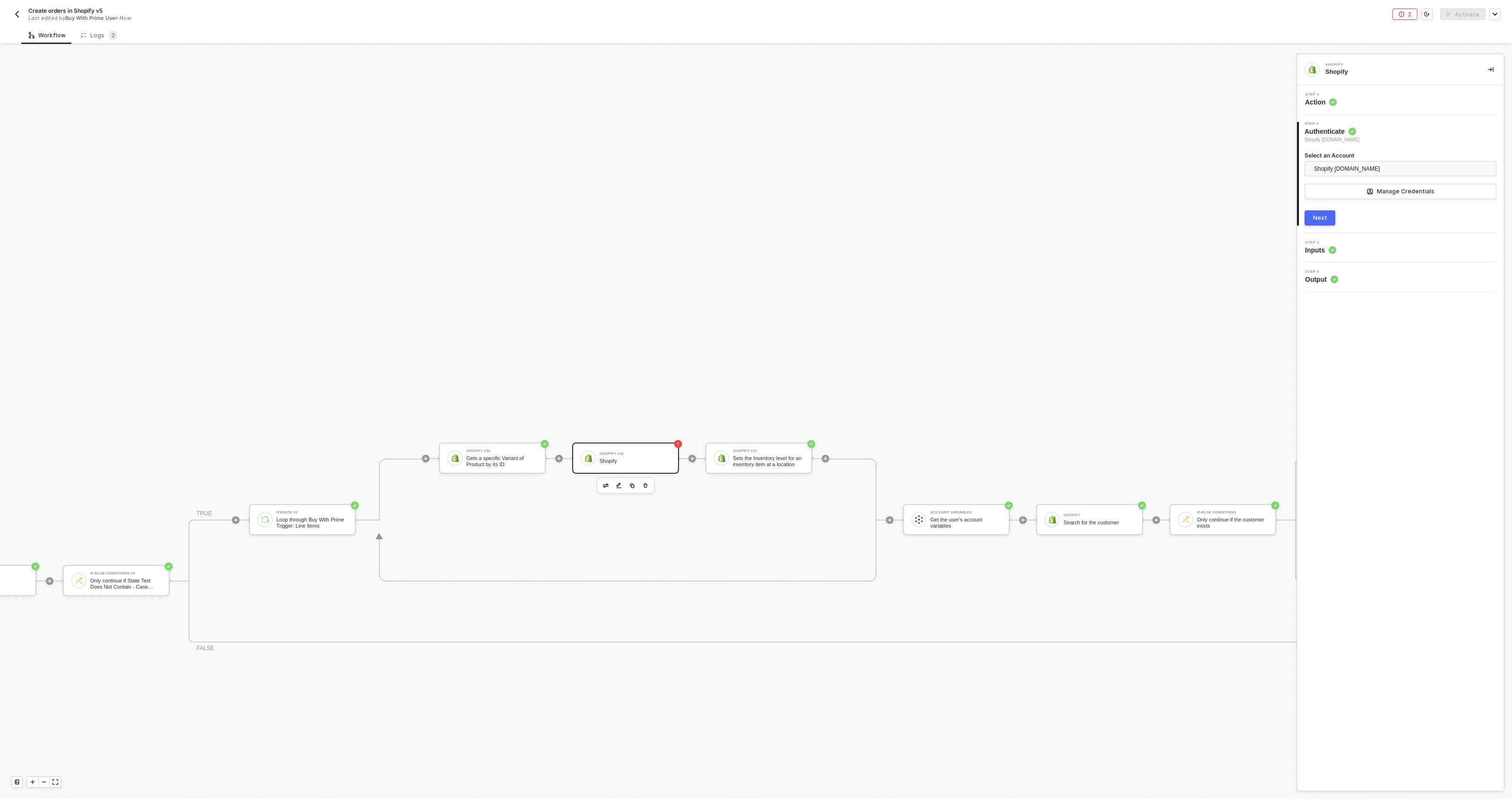
click at [1209, 104] on span "Action" at bounding box center [1320, 102] width 32 height 9
click at [1209, 226] on button "Next" at bounding box center [1319, 227] width 30 height 15
click at [1209, 225] on div "No action needed, you can proceed to the next step. Next" at bounding box center [1400, 207] width 192 height 68
click at [1209, 227] on button "Next" at bounding box center [1319, 233] width 30 height 15
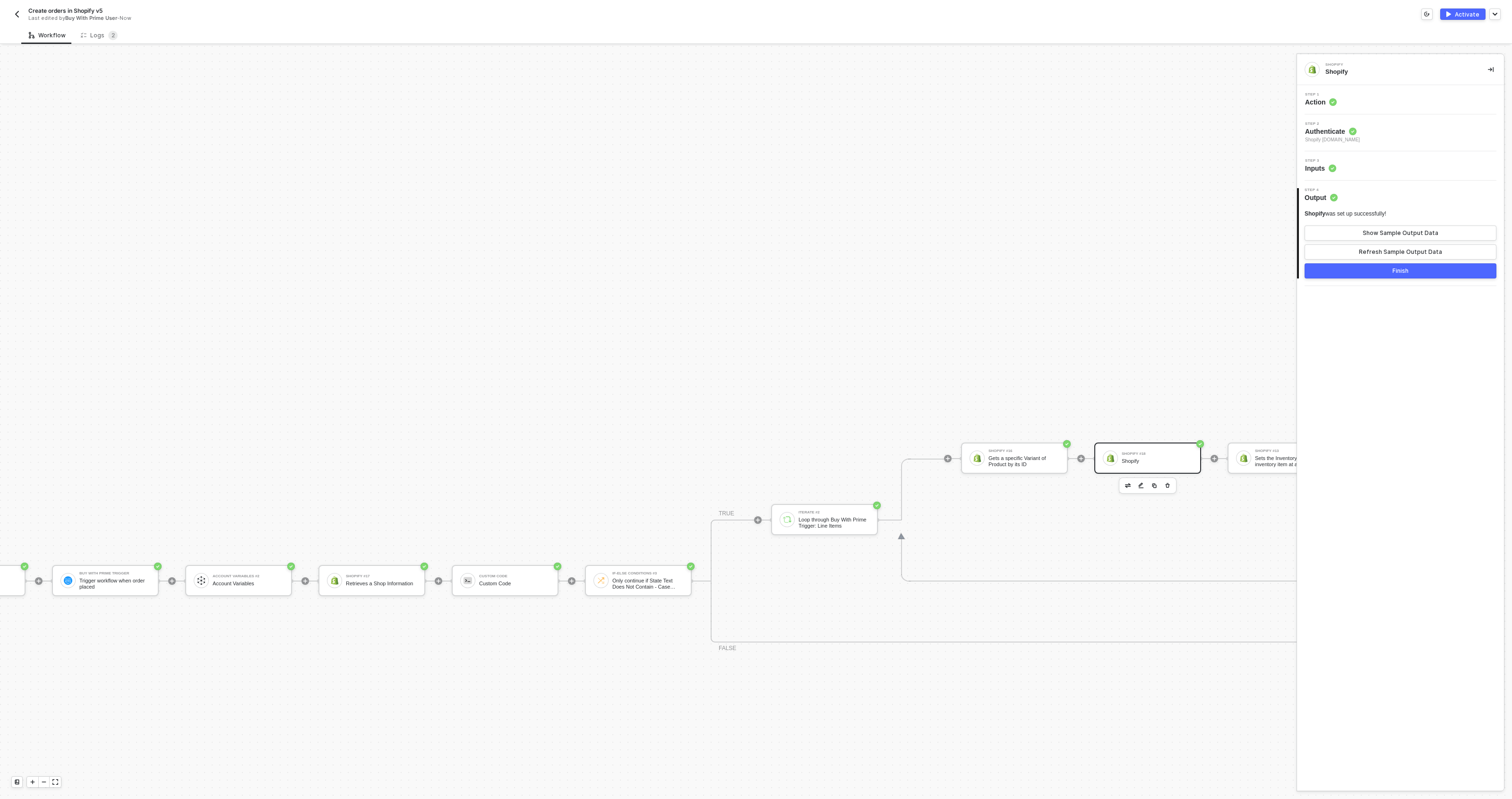
scroll to position [455, 0]
click at [1209, 9] on button "Activate" at bounding box center [1462, 14] width 45 height 11
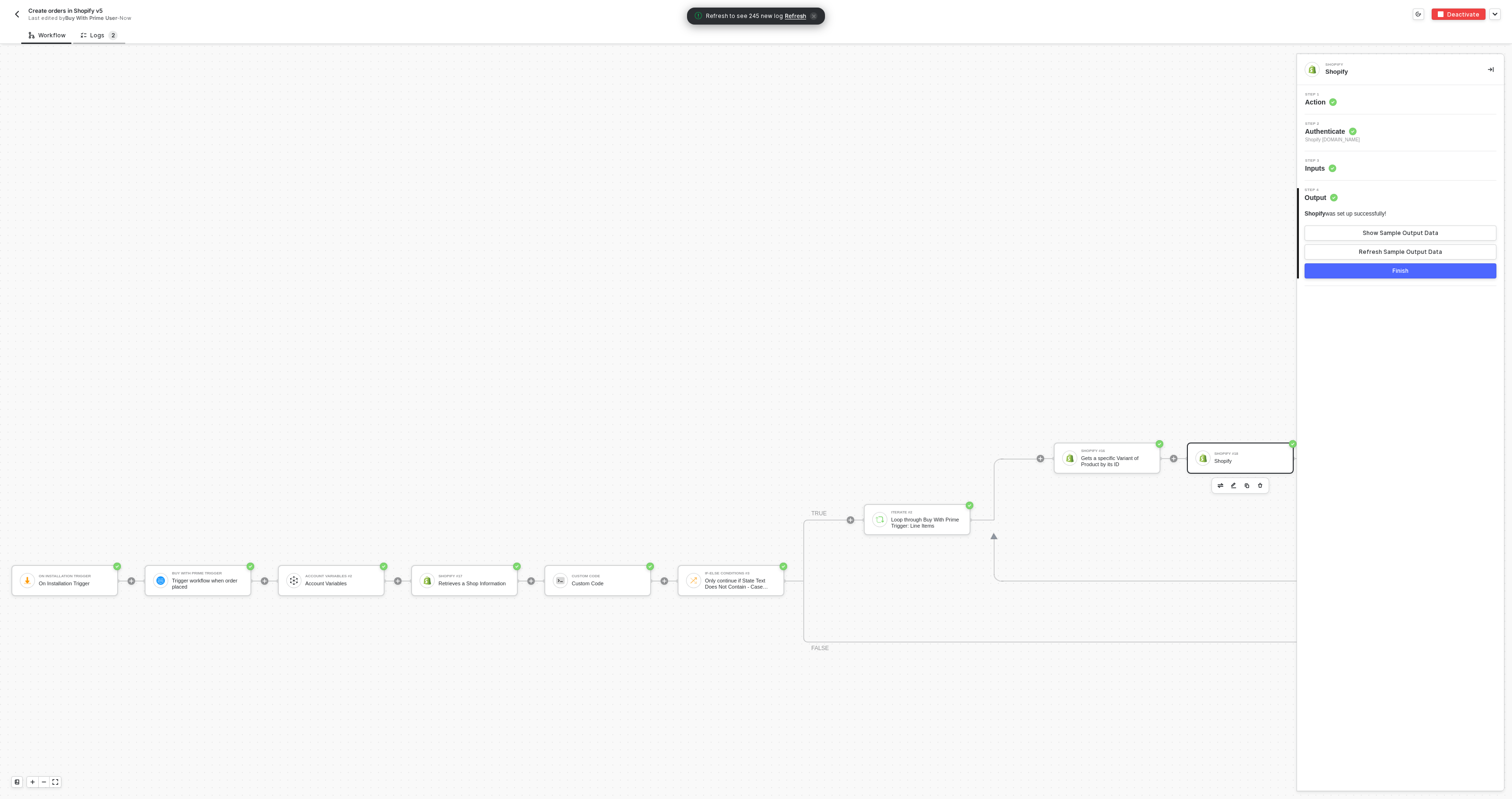
click at [108, 38] on sup "2" at bounding box center [113, 35] width 9 height 9
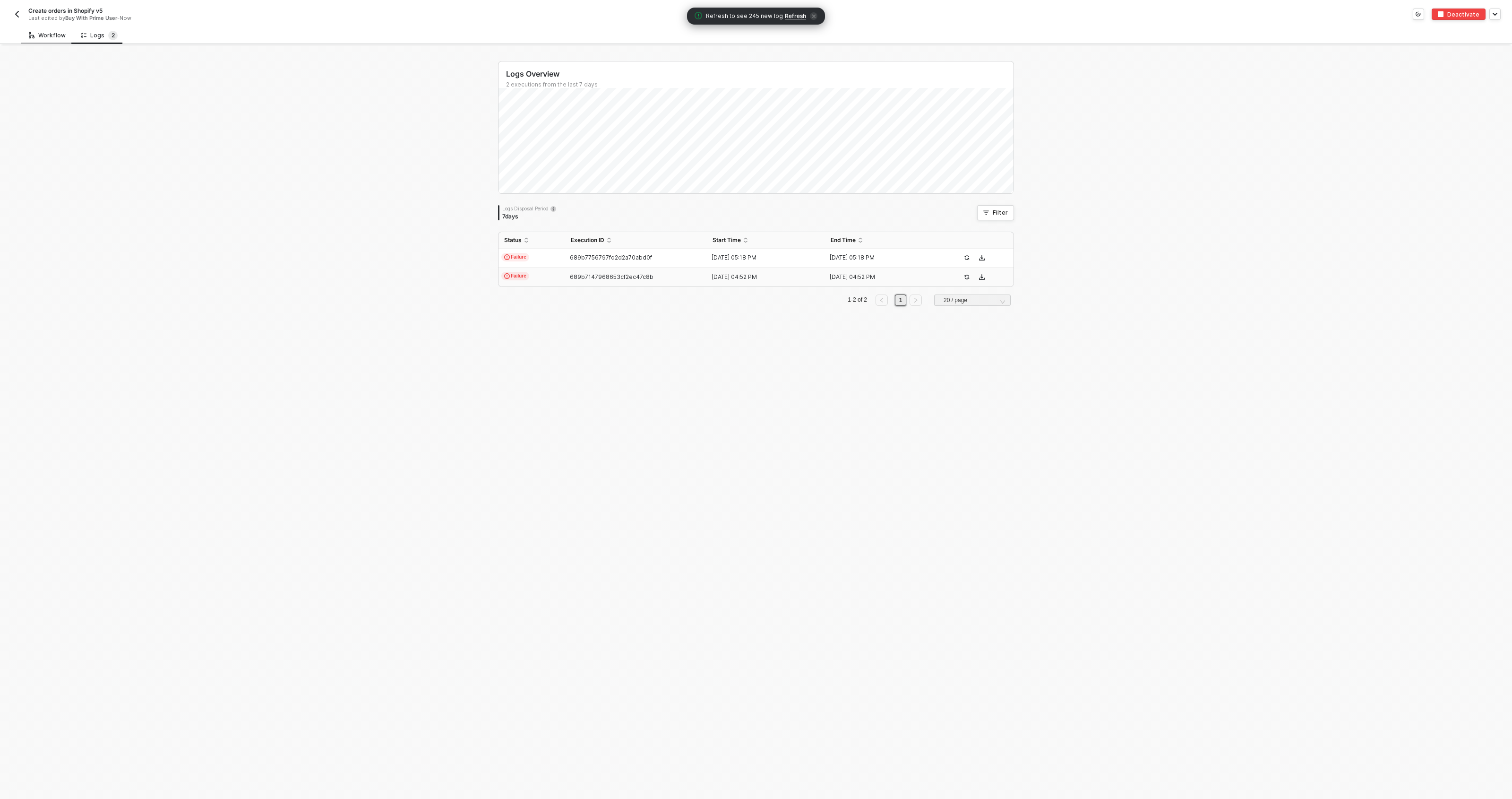
click at [39, 35] on div "Workflow" at bounding box center [47, 36] width 37 height 7
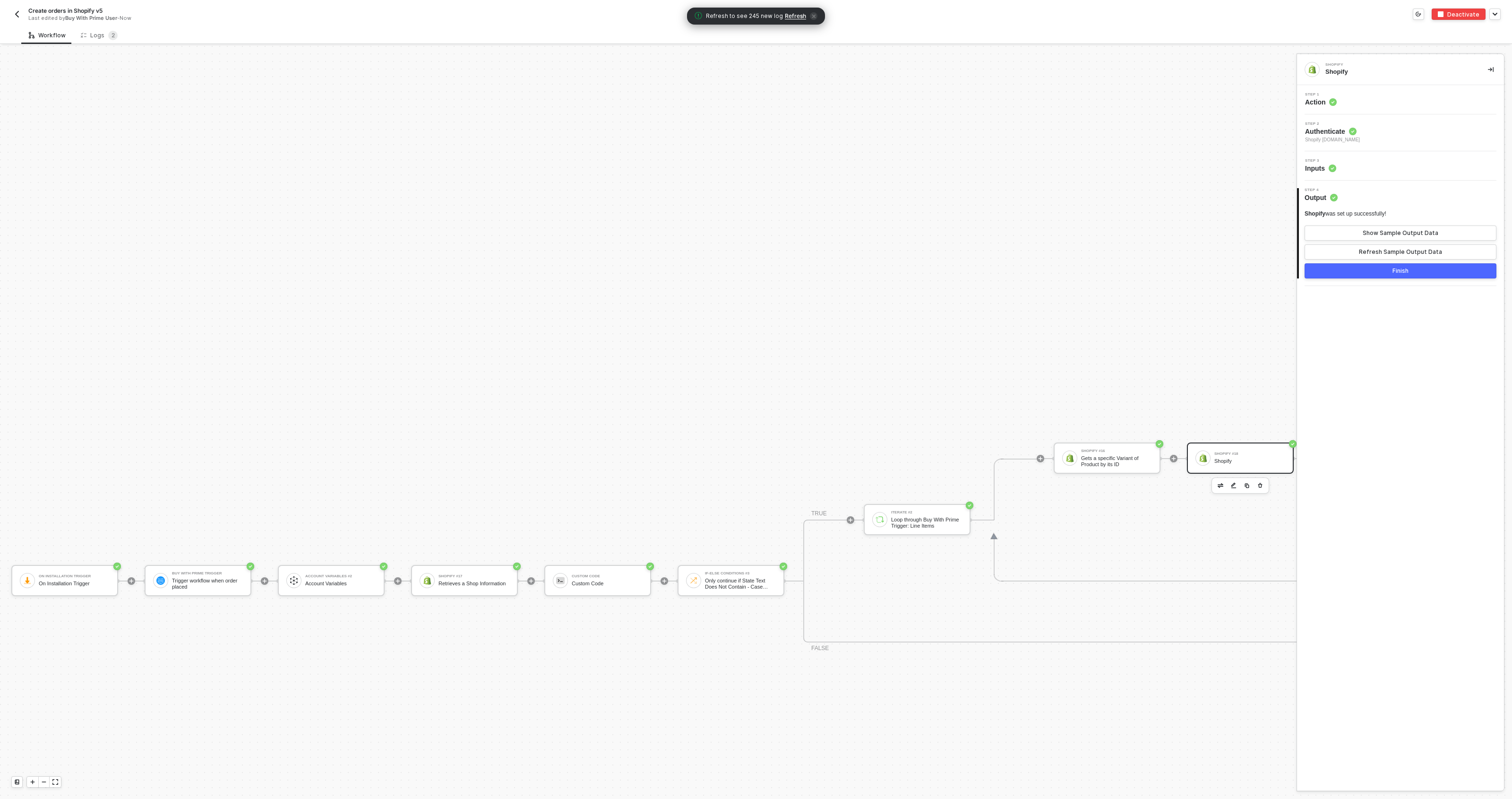
click at [1209, 18] on div "Deactivate" at bounding box center [1462, 14] width 32 height 8
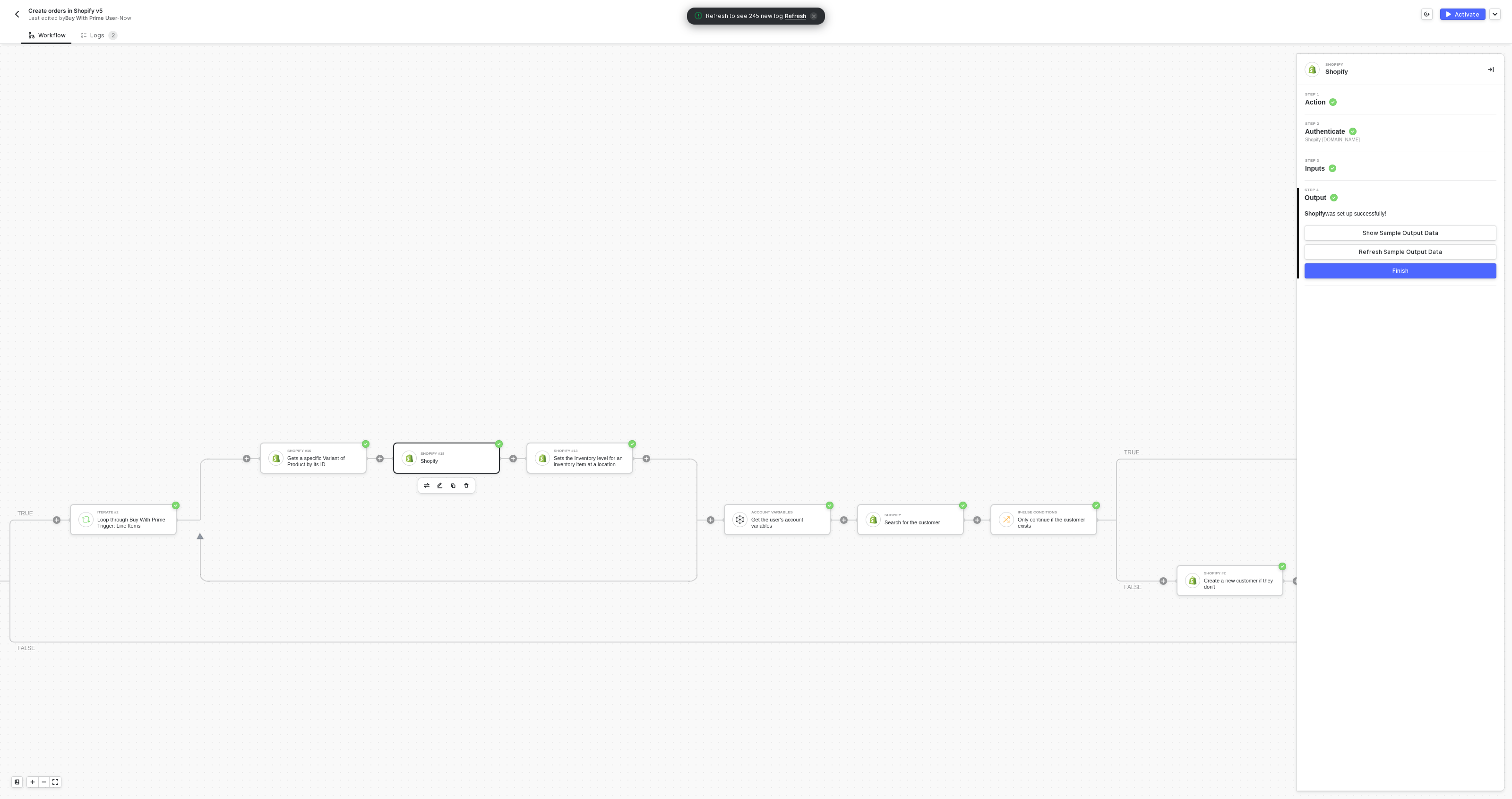
scroll to position [455, 814]
click at [413, 452] on div "Shopify #18" at bounding box center [435, 454] width 71 height 4
click at [1209, 272] on button "Finish" at bounding box center [1400, 271] width 192 height 15
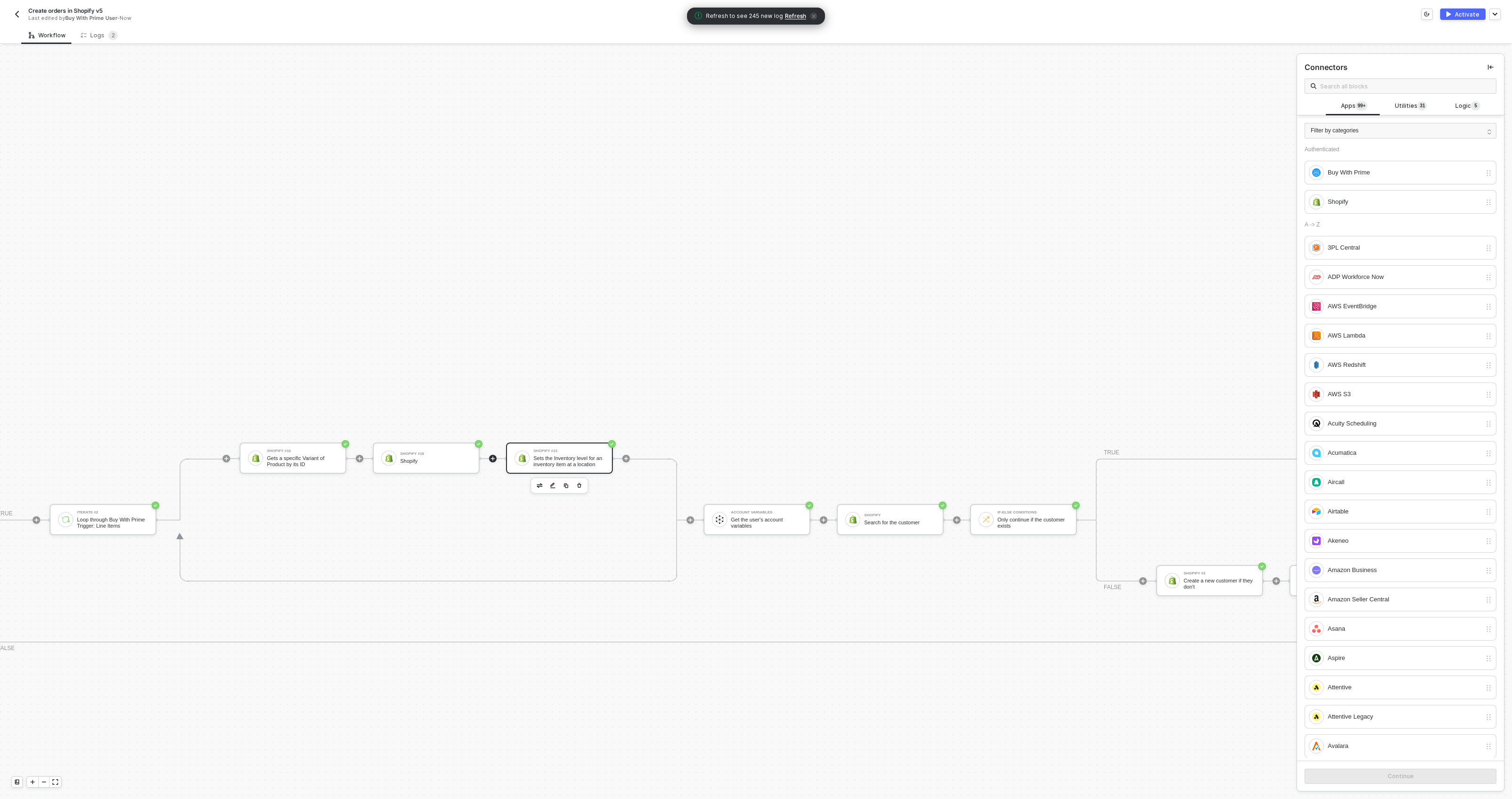
click at [536, 456] on div "Sets the Inventory level for an inventory item at a location" at bounding box center [568, 461] width 71 height 12
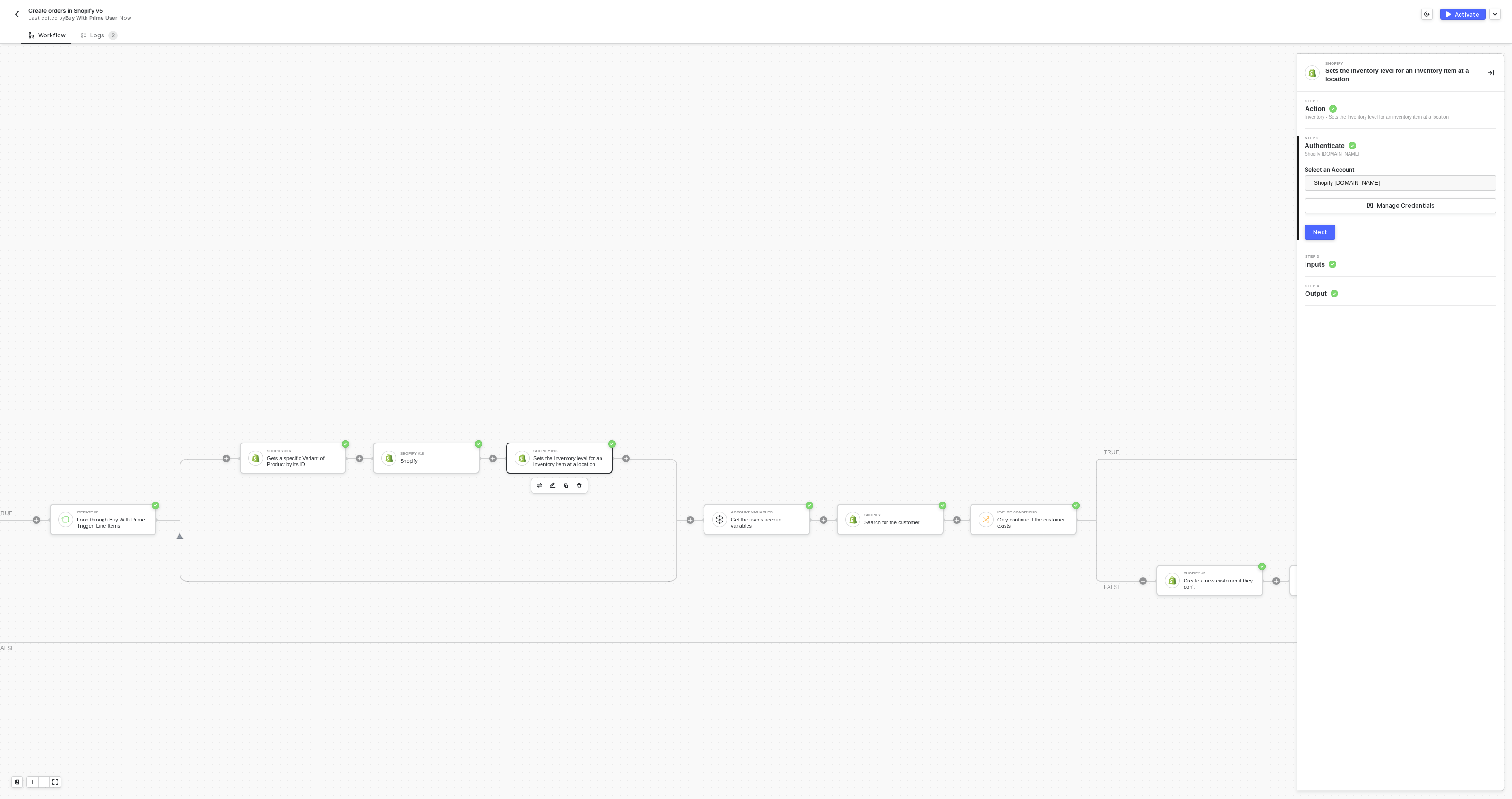
click at [1209, 11] on div "Activate" at bounding box center [1467, 14] width 25 height 8
click at [108, 39] on span "2" at bounding box center [113, 35] width 9 height 9
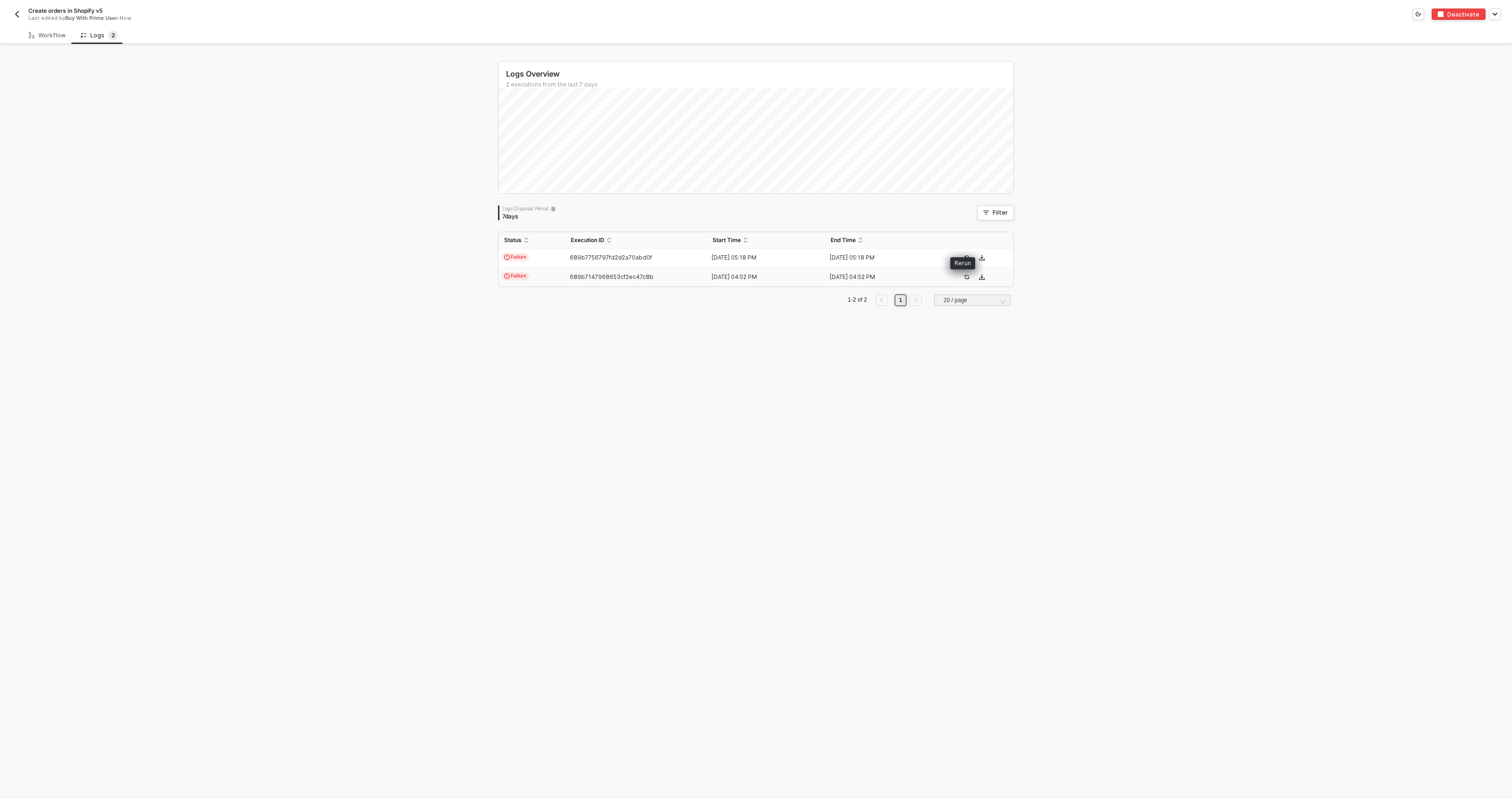
click at [962, 272] on button "button" at bounding box center [966, 277] width 11 height 11
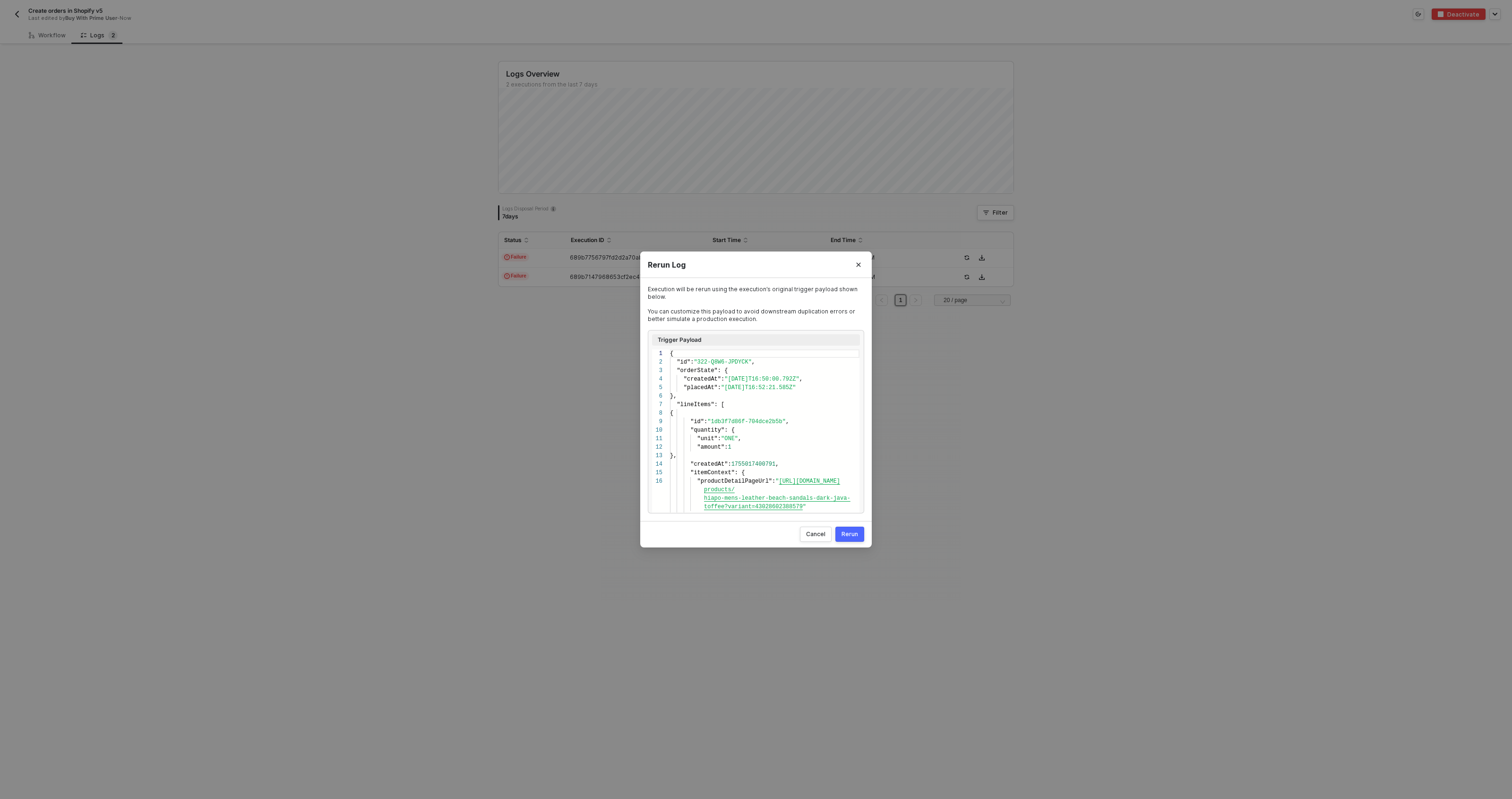
scroll to position [85, 0]
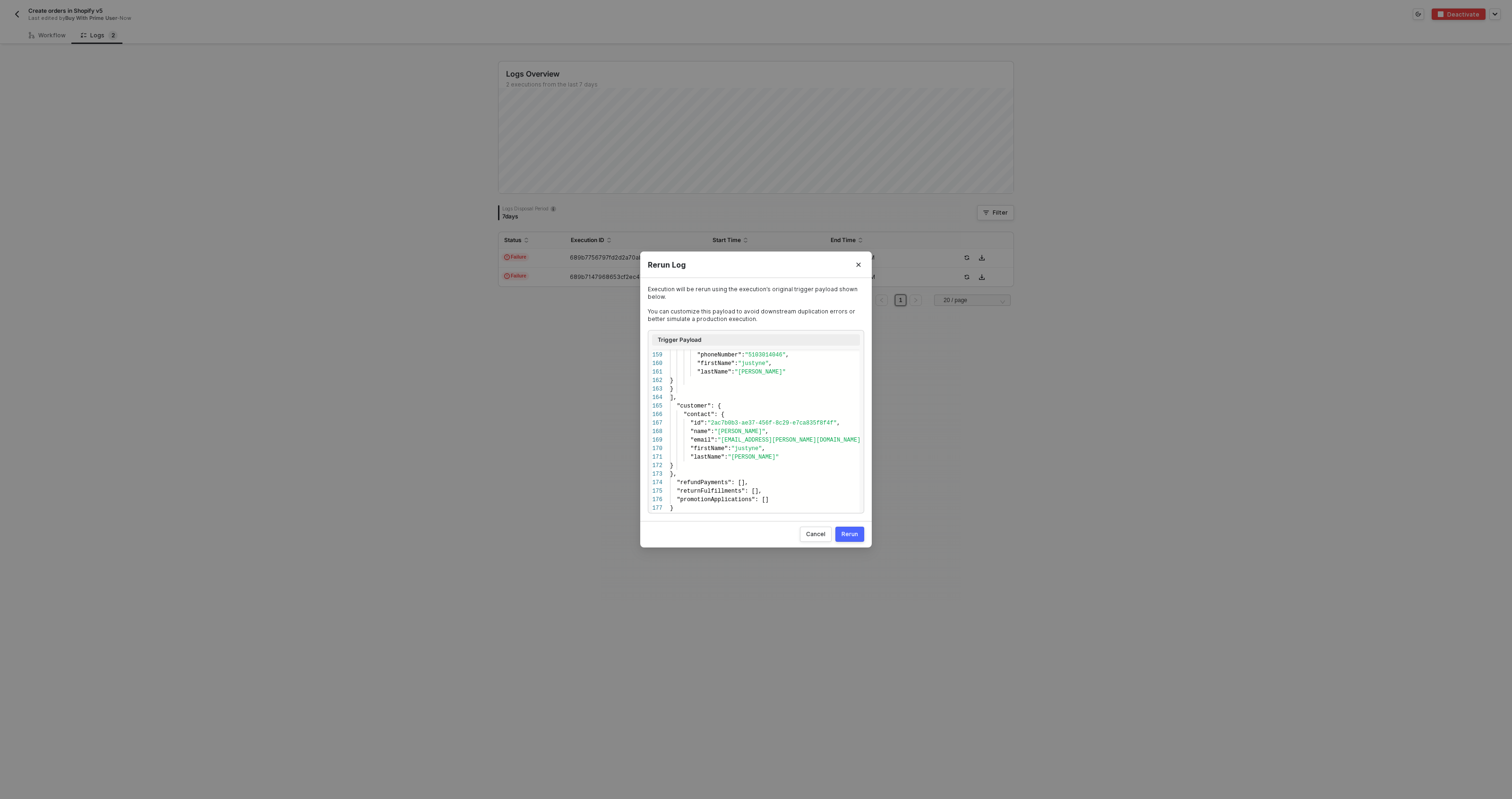
click at [844, 534] on div "Rerun" at bounding box center [850, 534] width 17 height 7
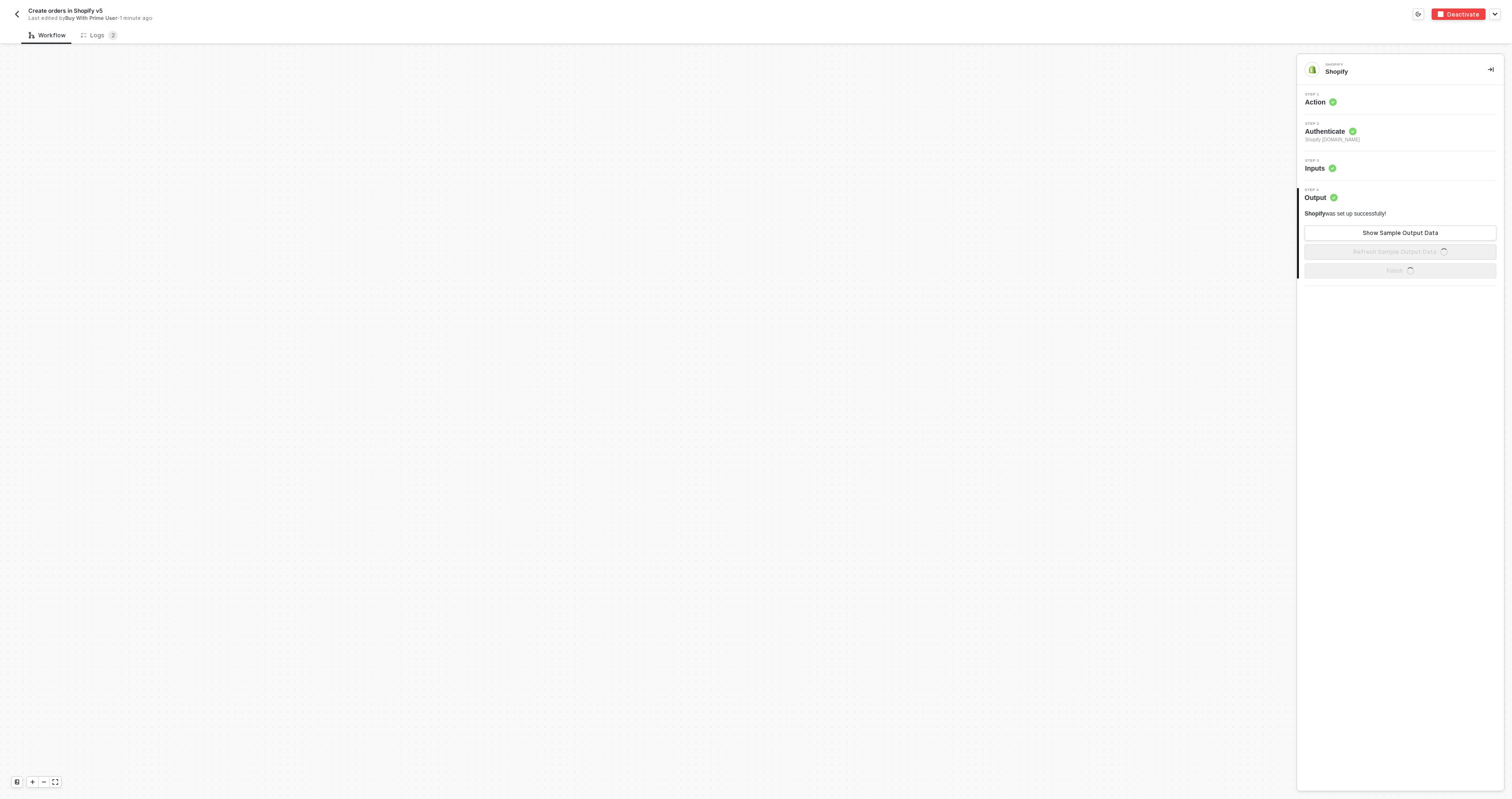
scroll to position [494, 0]
click at [94, 31] on div "Logs 2" at bounding box center [99, 35] width 37 height 9
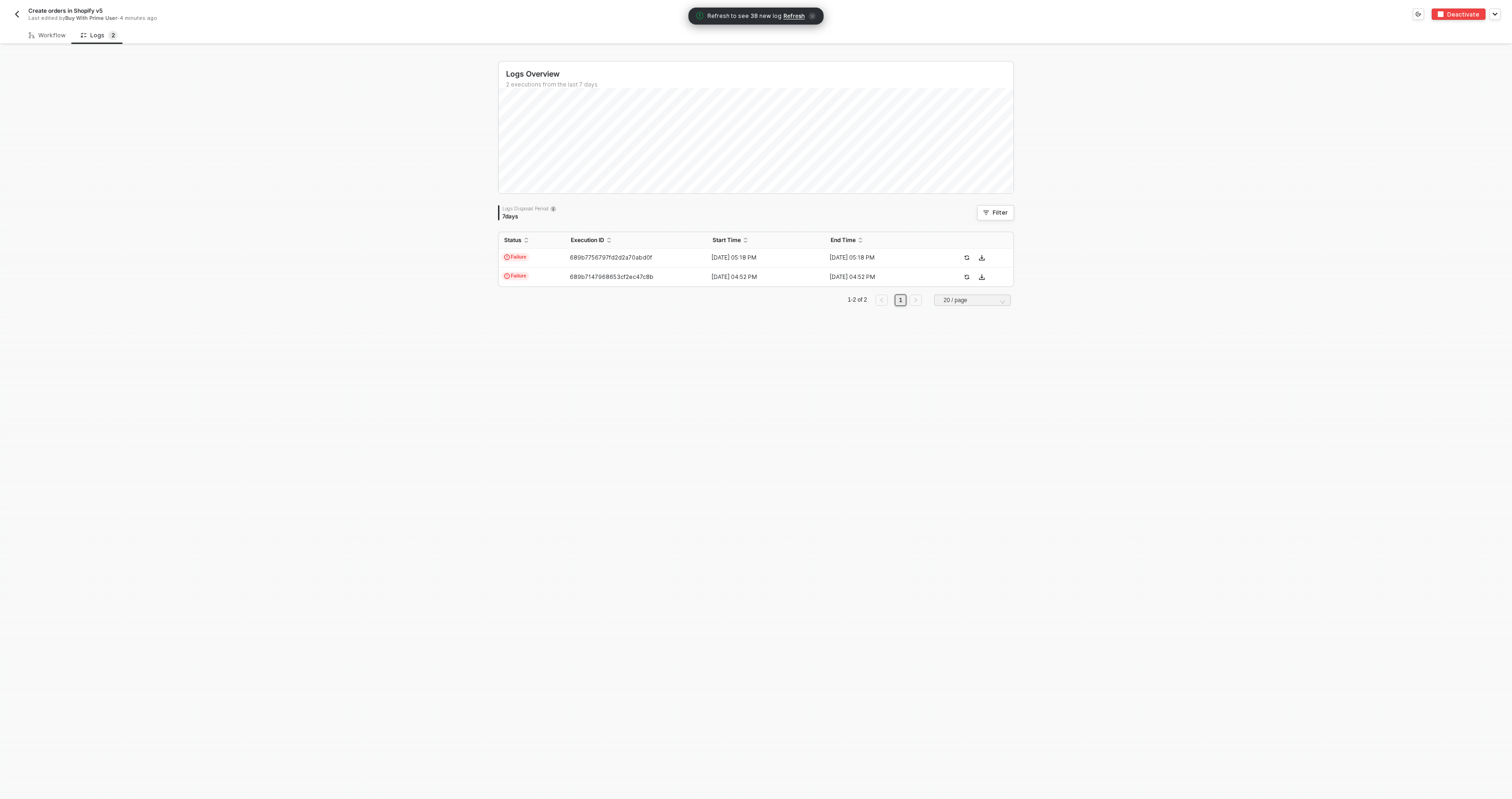
click at [342, 281] on div "Logs Overview 2 executions from the last 7 days Sat 9 Success 0 Failure 0 Logs …" at bounding box center [756, 422] width 1512 height 753
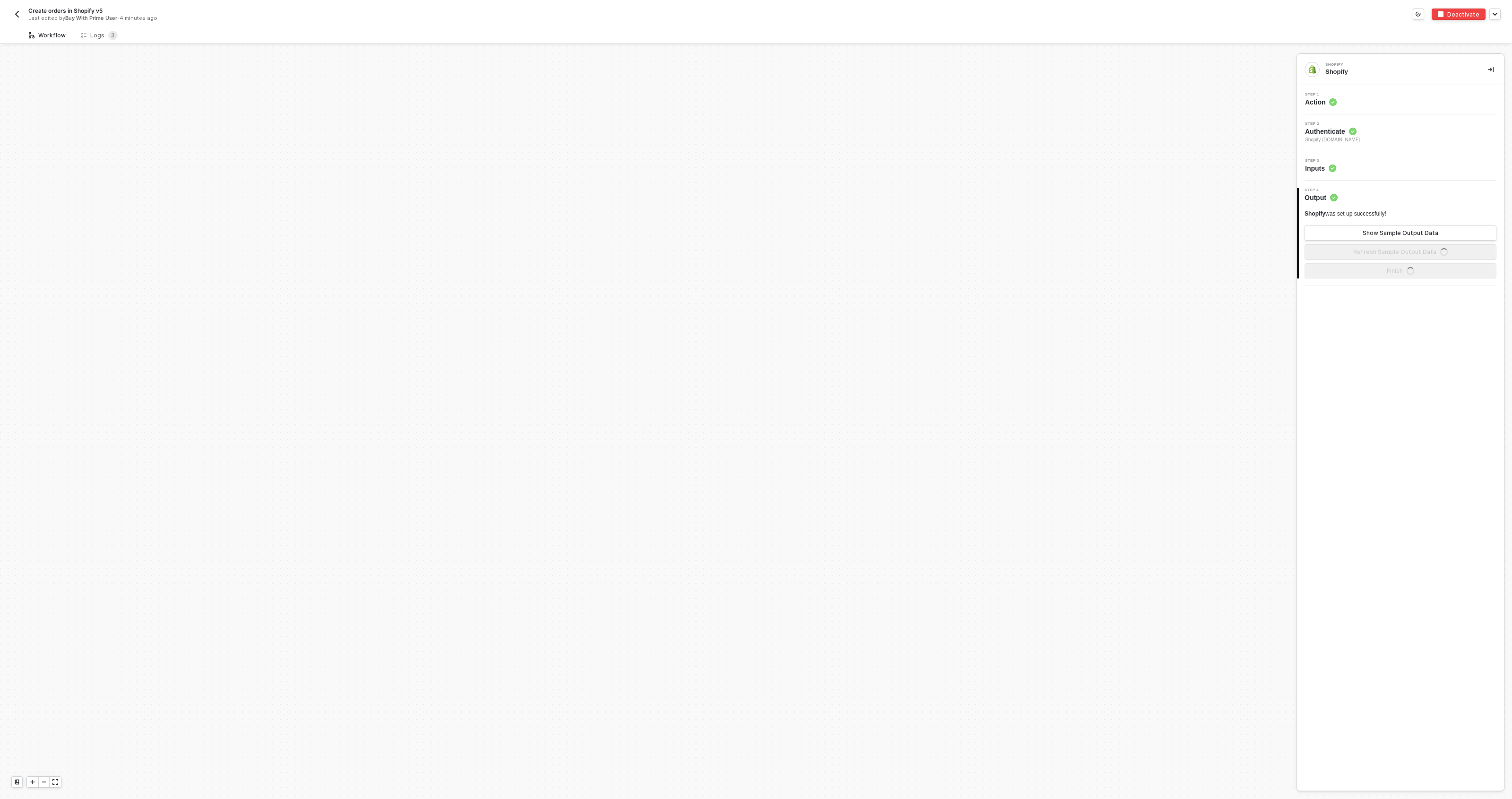
scroll to position [494, 0]
click at [94, 39] on div "Logs 3" at bounding box center [99, 35] width 37 height 9
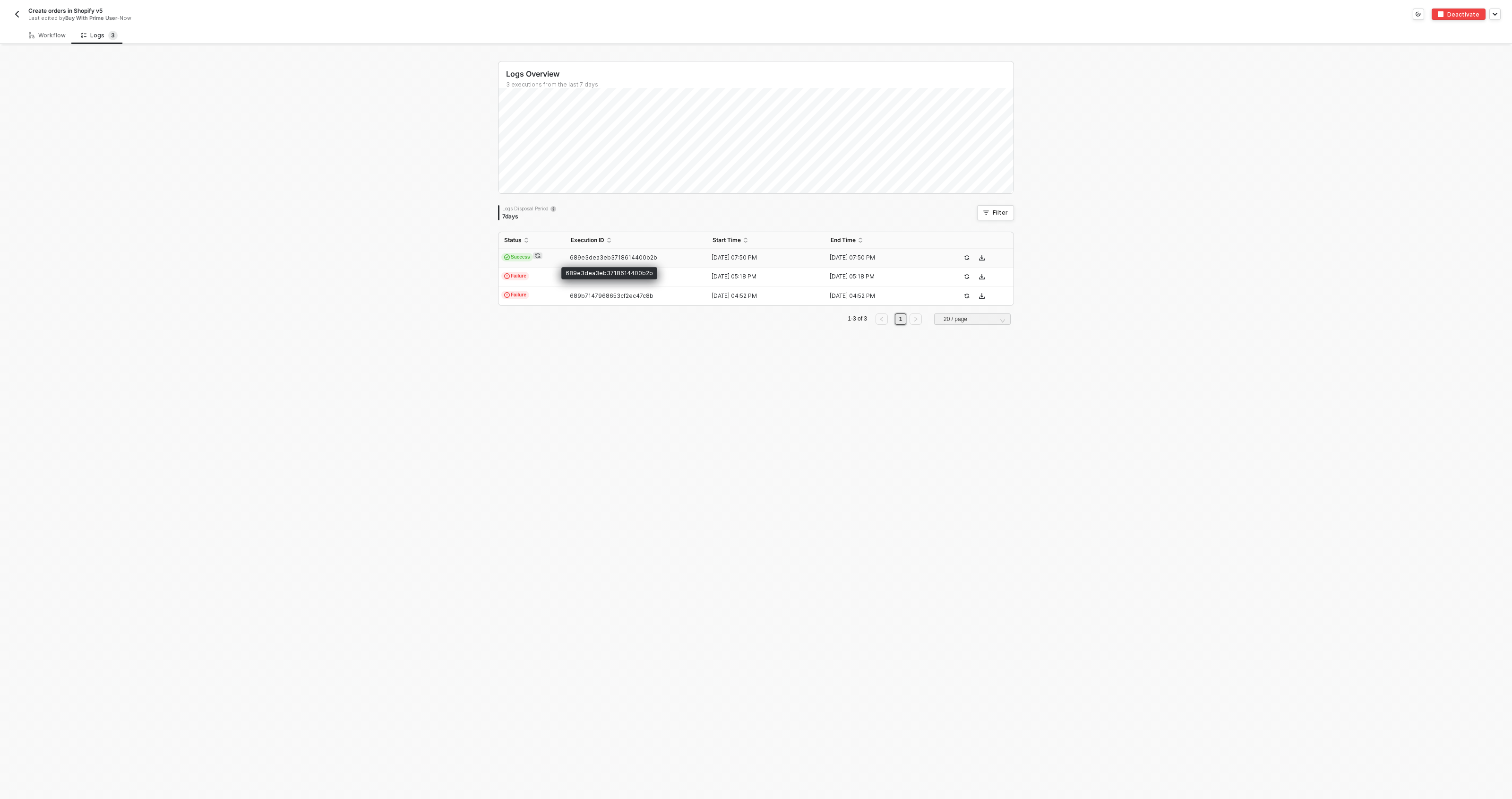
click at [569, 255] on span "689e3dea3eb3718614400b2b" at bounding box center [613, 258] width 87 height 7
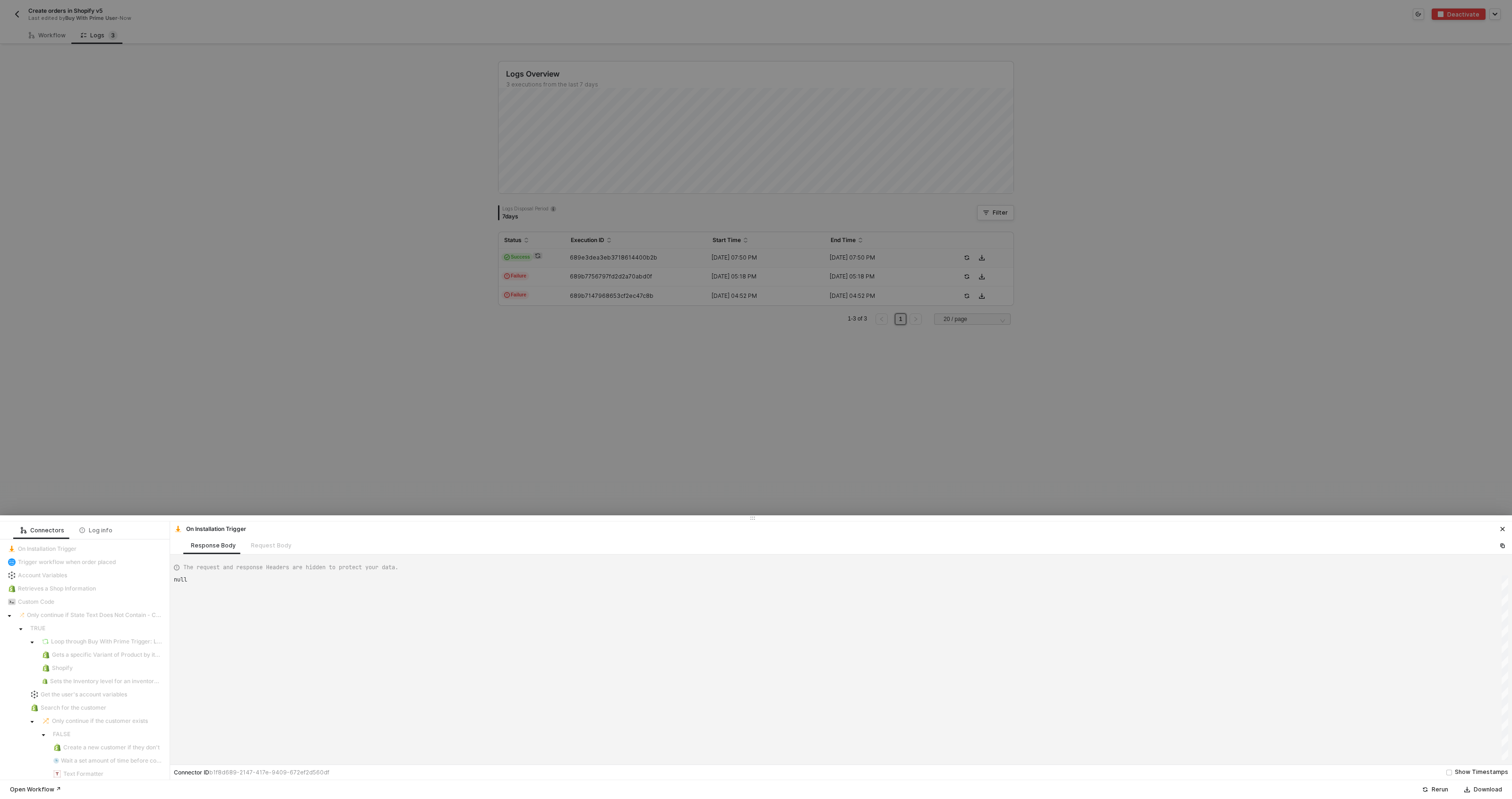
click at [455, 262] on div at bounding box center [756, 399] width 1512 height 799
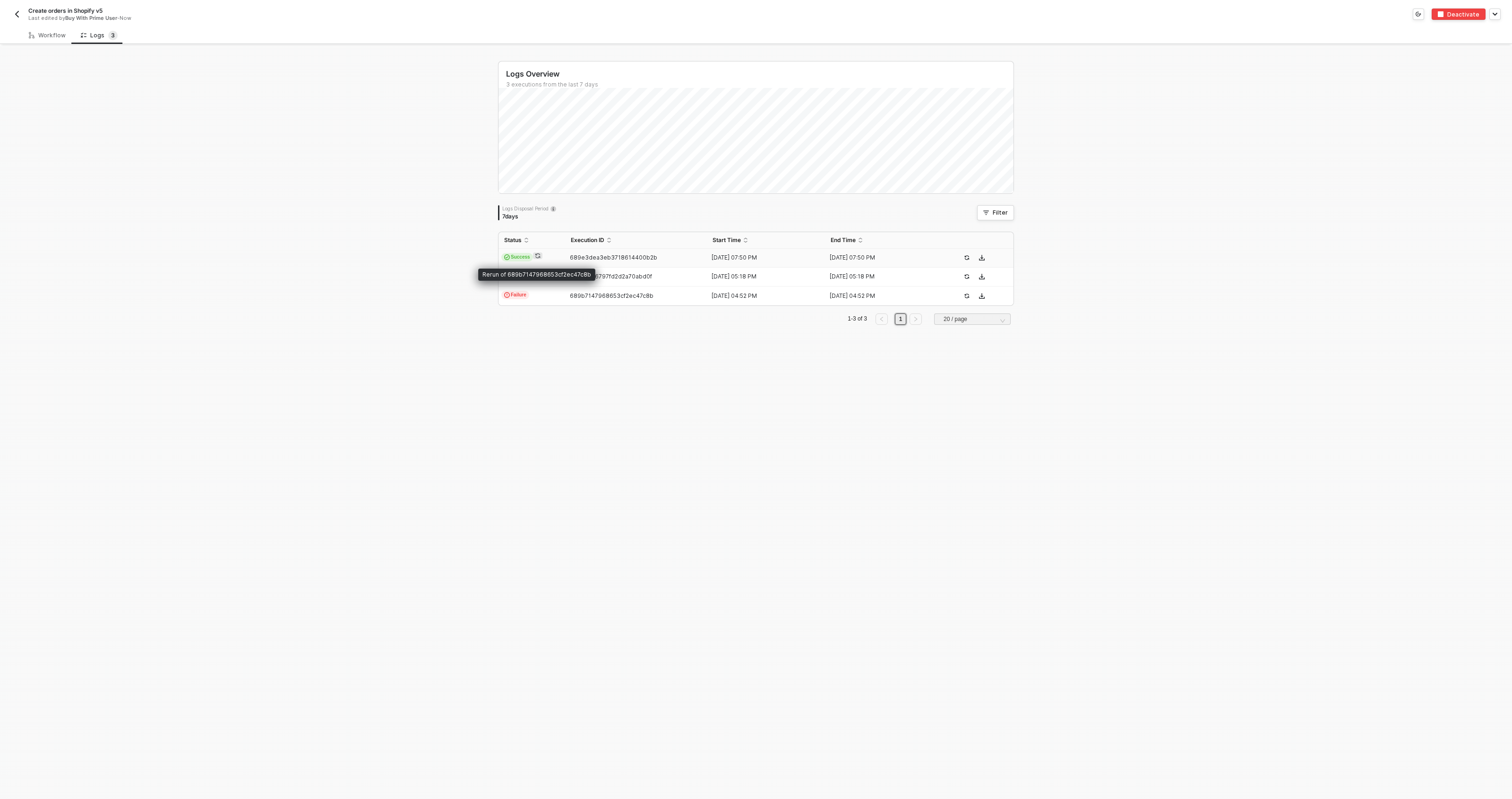
click at [569, 260] on span "689e3dea3eb3718614400b2b" at bounding box center [613, 258] width 87 height 7
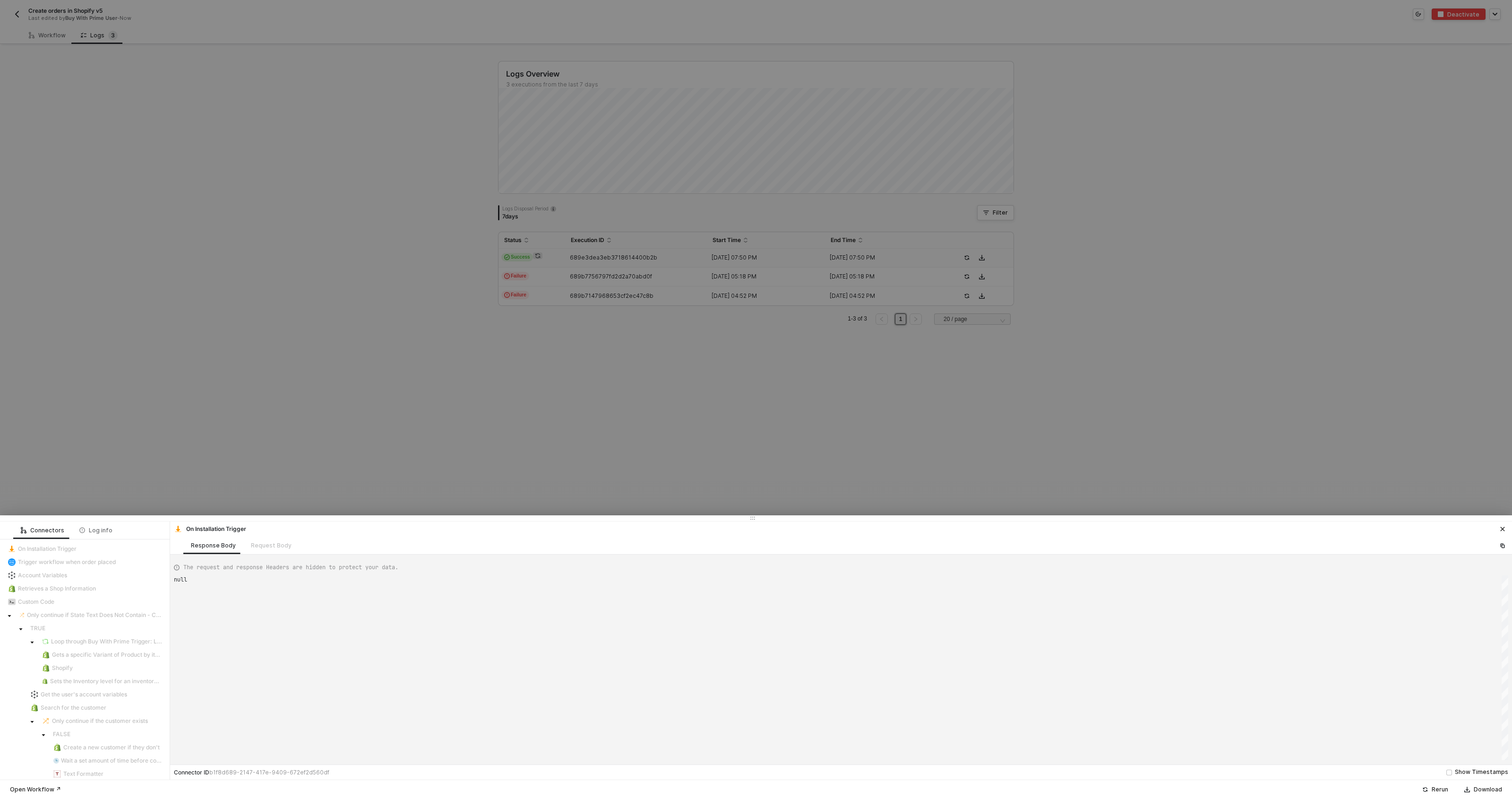
drag, startPoint x: 111, startPoint y: 75, endPoint x: 95, endPoint y: 61, distance: 21.3
click at [111, 75] on div at bounding box center [756, 399] width 1512 height 799
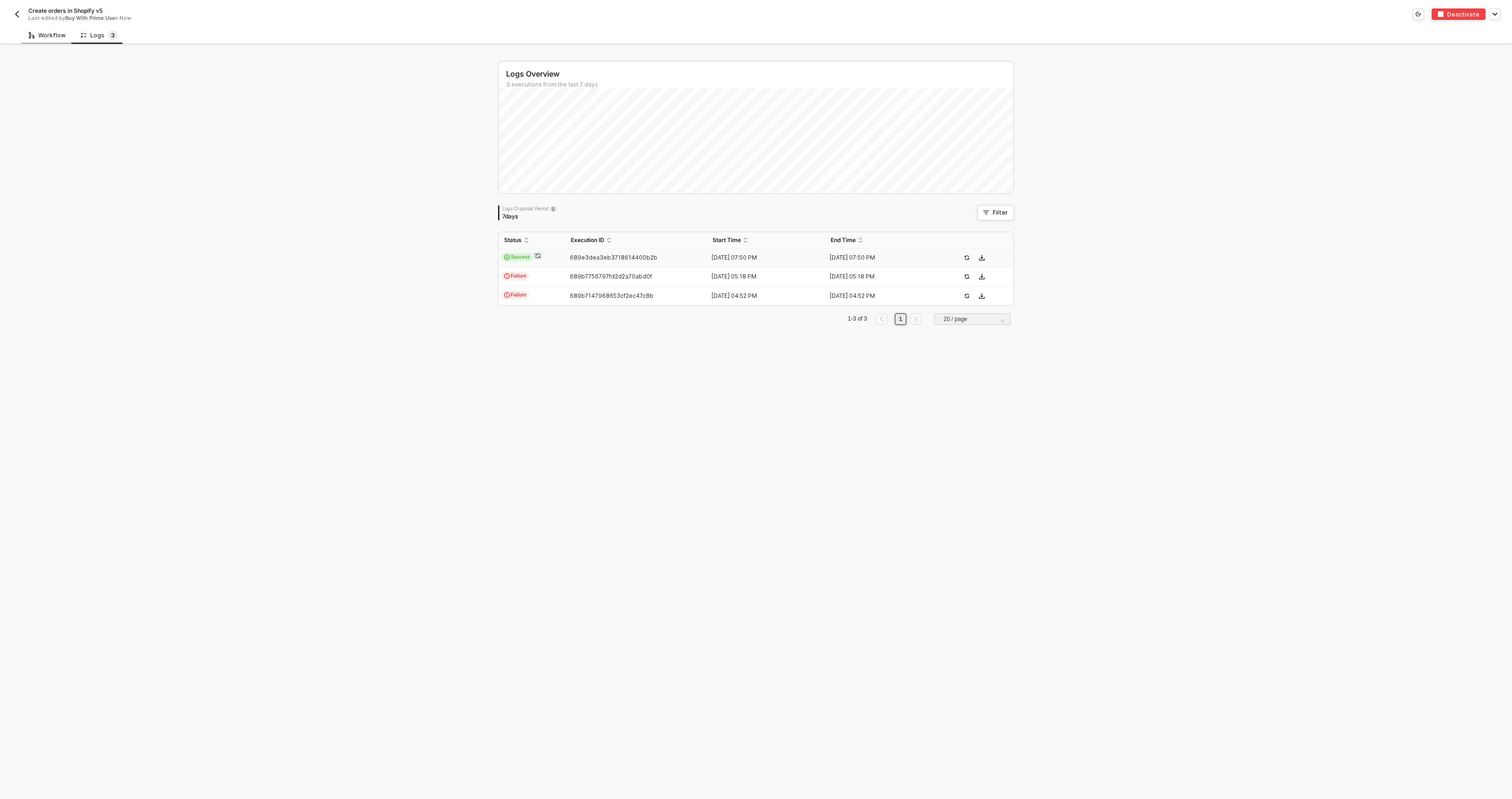
click at [55, 34] on div "Workflow" at bounding box center [47, 36] width 37 height 7
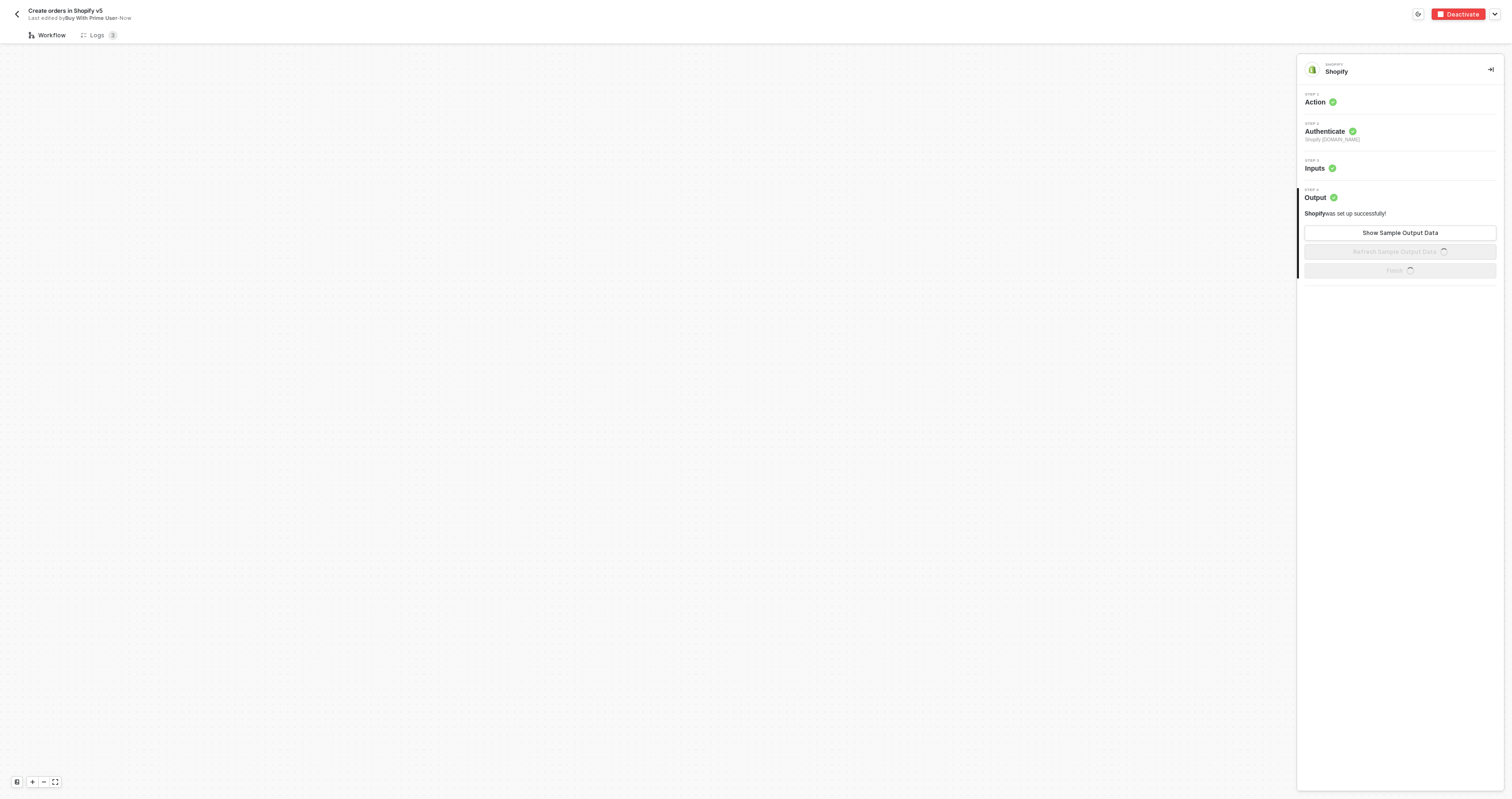
scroll to position [494, 0]
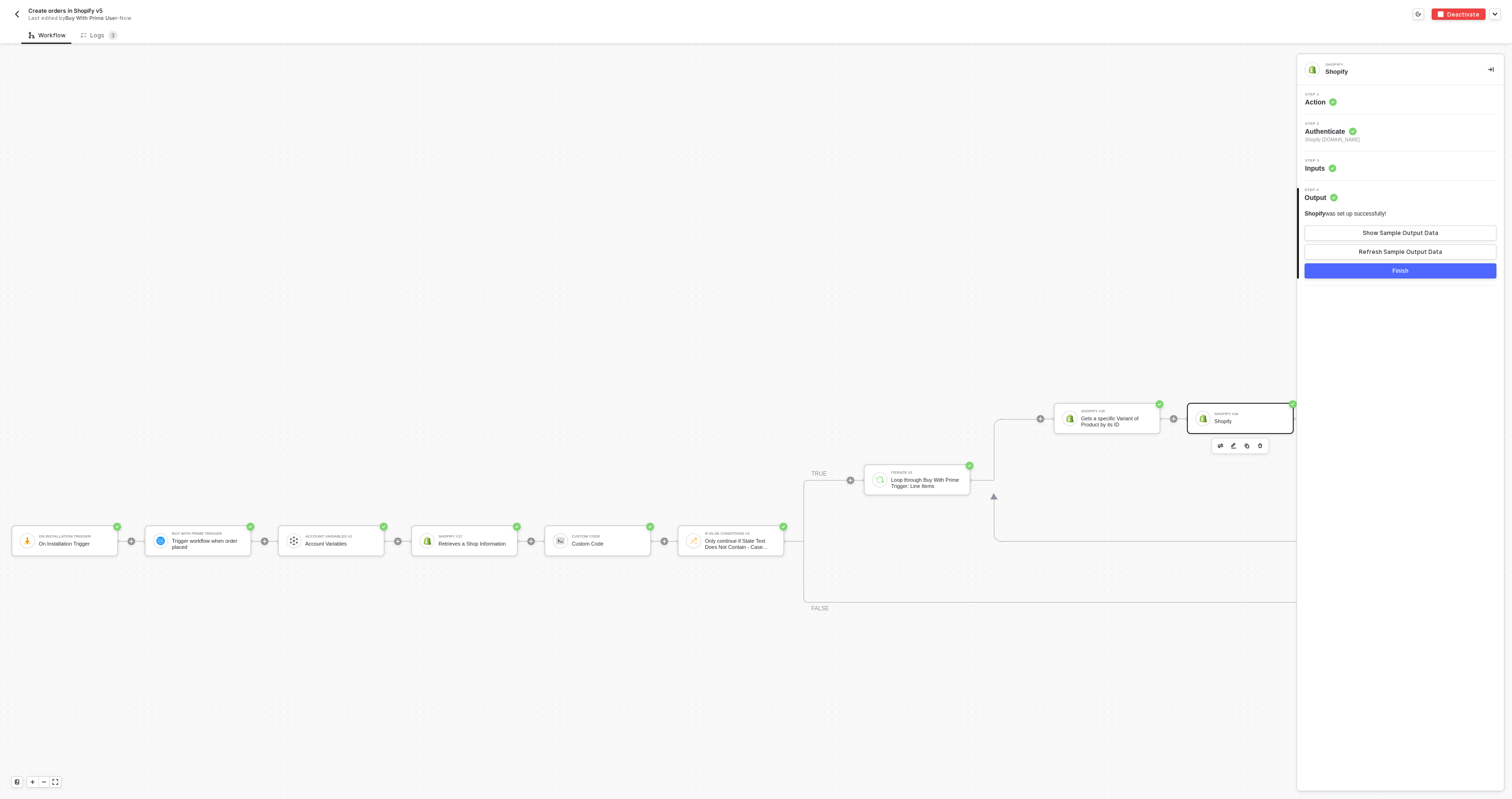
click at [22, 13] on div "Create orders in Shopify v5 Last edited by Buy With Prime User - Now" at bounding box center [383, 14] width 745 height 15
click at [19, 13] on img "button" at bounding box center [17, 14] width 7 height 7
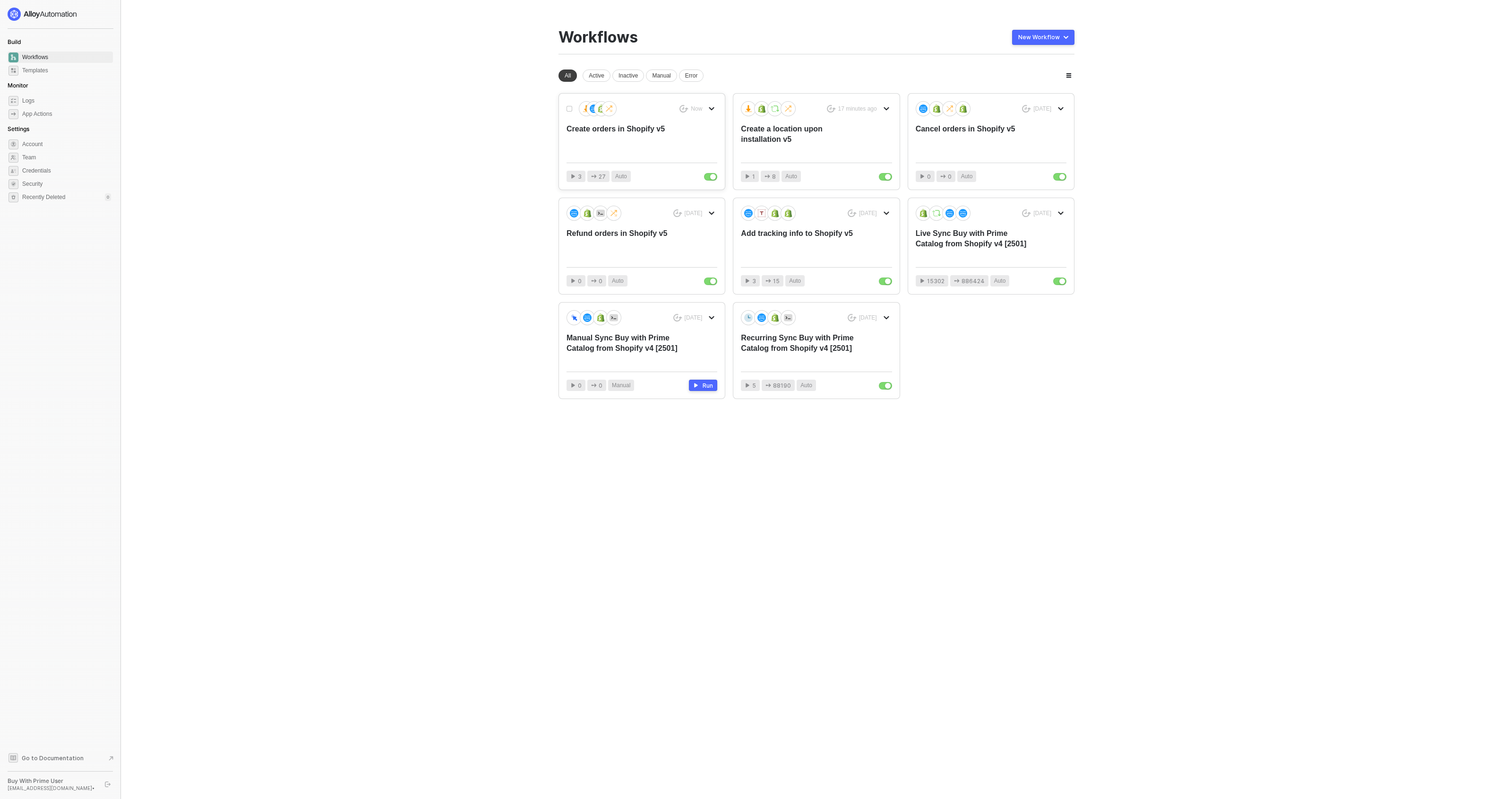
click at [659, 137] on div "Create orders in Shopify v5" at bounding box center [626, 139] width 120 height 31
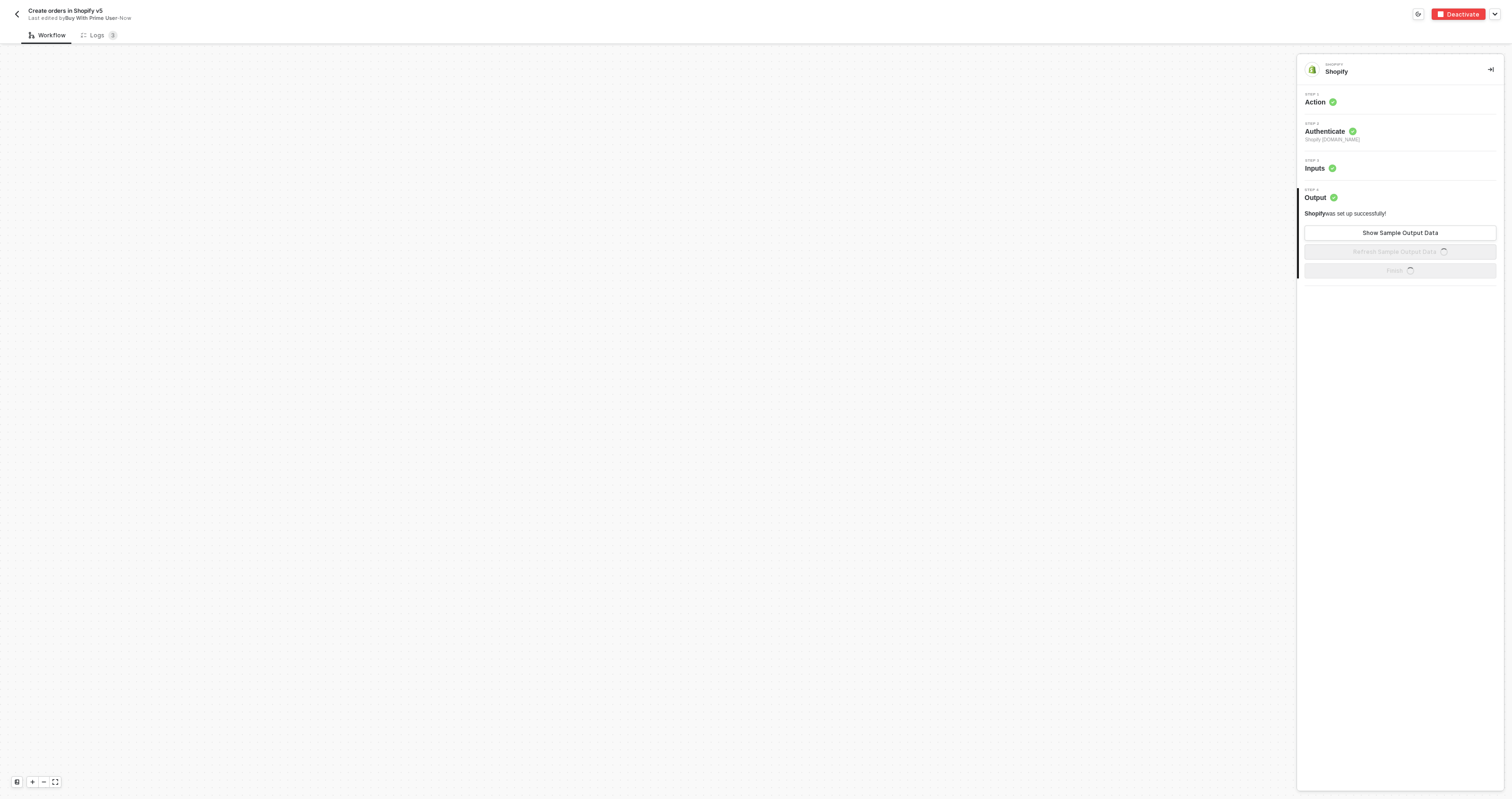
scroll to position [494, 0]
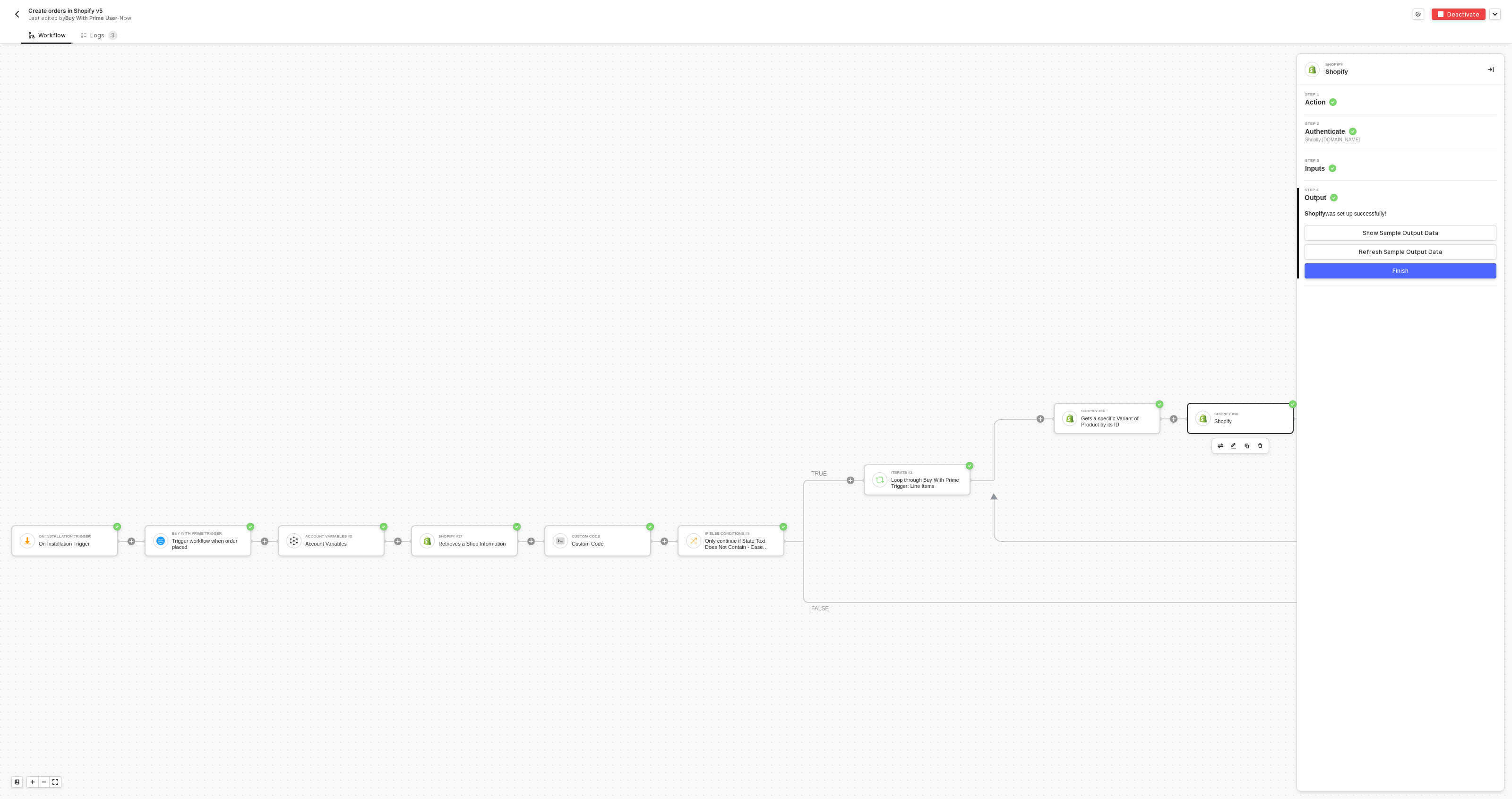
click at [68, 28] on div "Workflow" at bounding box center [47, 35] width 52 height 17
click at [88, 34] on div "Logs 3" at bounding box center [99, 35] width 37 height 9
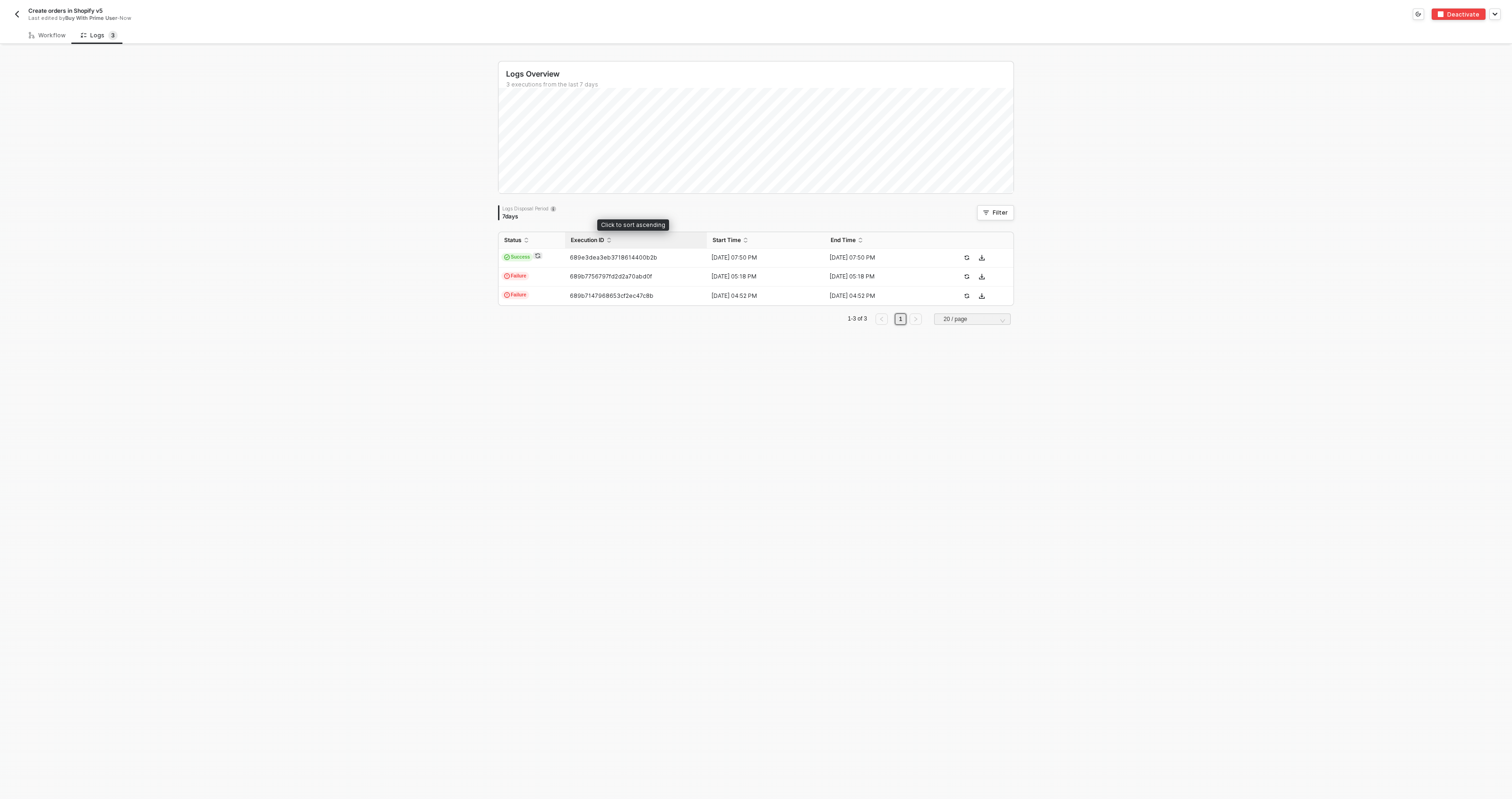
click at [626, 244] on div "Execution ID" at bounding box center [635, 240] width 130 height 7
click at [602, 294] on span "689e3dea3eb3718614400b2b" at bounding box center [613, 295] width 87 height 7
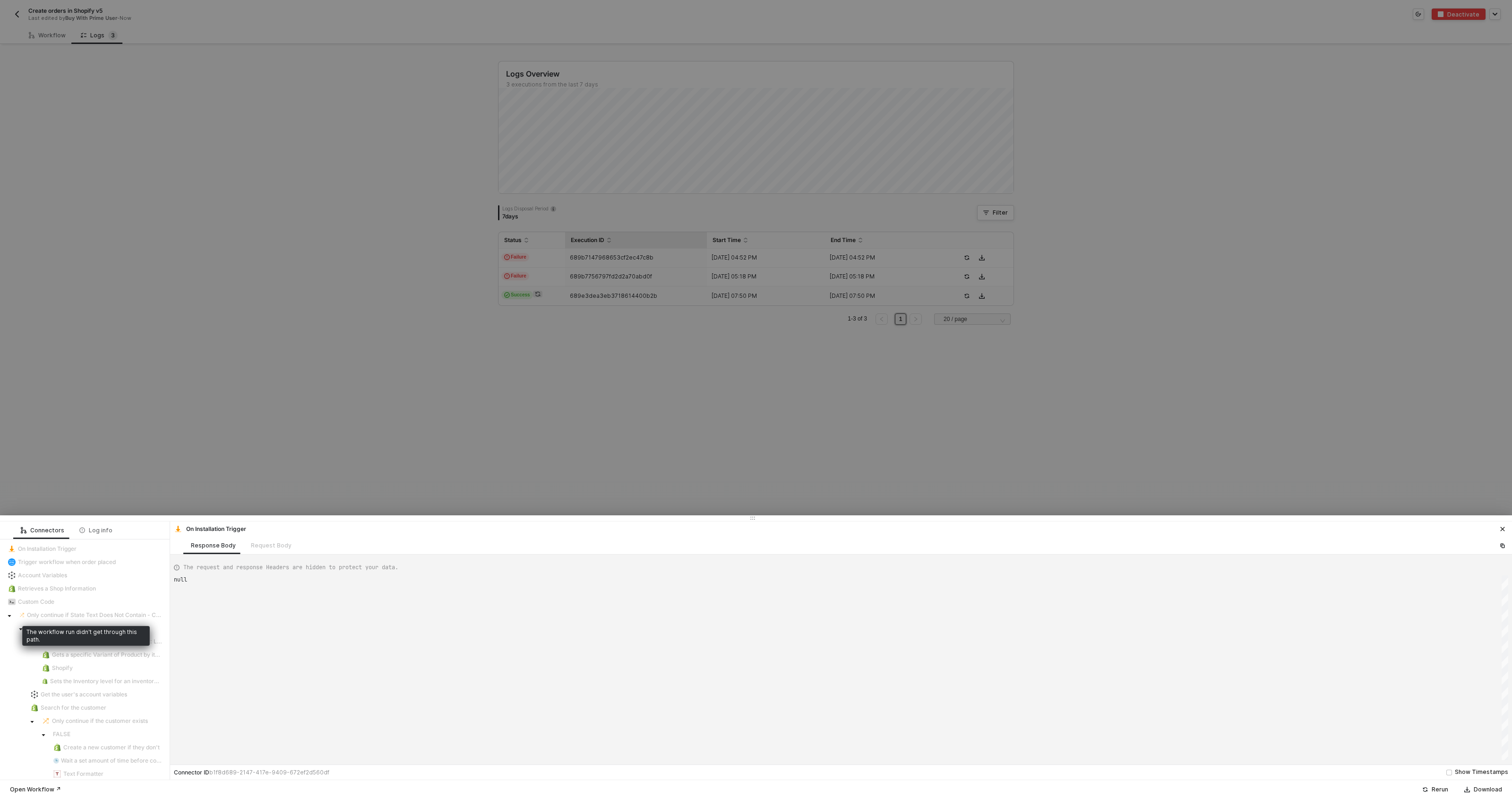
click at [102, 617] on span "Only continue if State Text Does Not Contain - Case Sensitive CANCELLED" at bounding box center [94, 615] width 135 height 7
click at [82, 575] on div "Account Variables" at bounding box center [84, 574] width 154 height 8
click at [70, 560] on span "Trigger workflow when order placed" at bounding box center [67, 562] width 98 height 7
click at [386, 331] on div at bounding box center [756, 399] width 1512 height 799
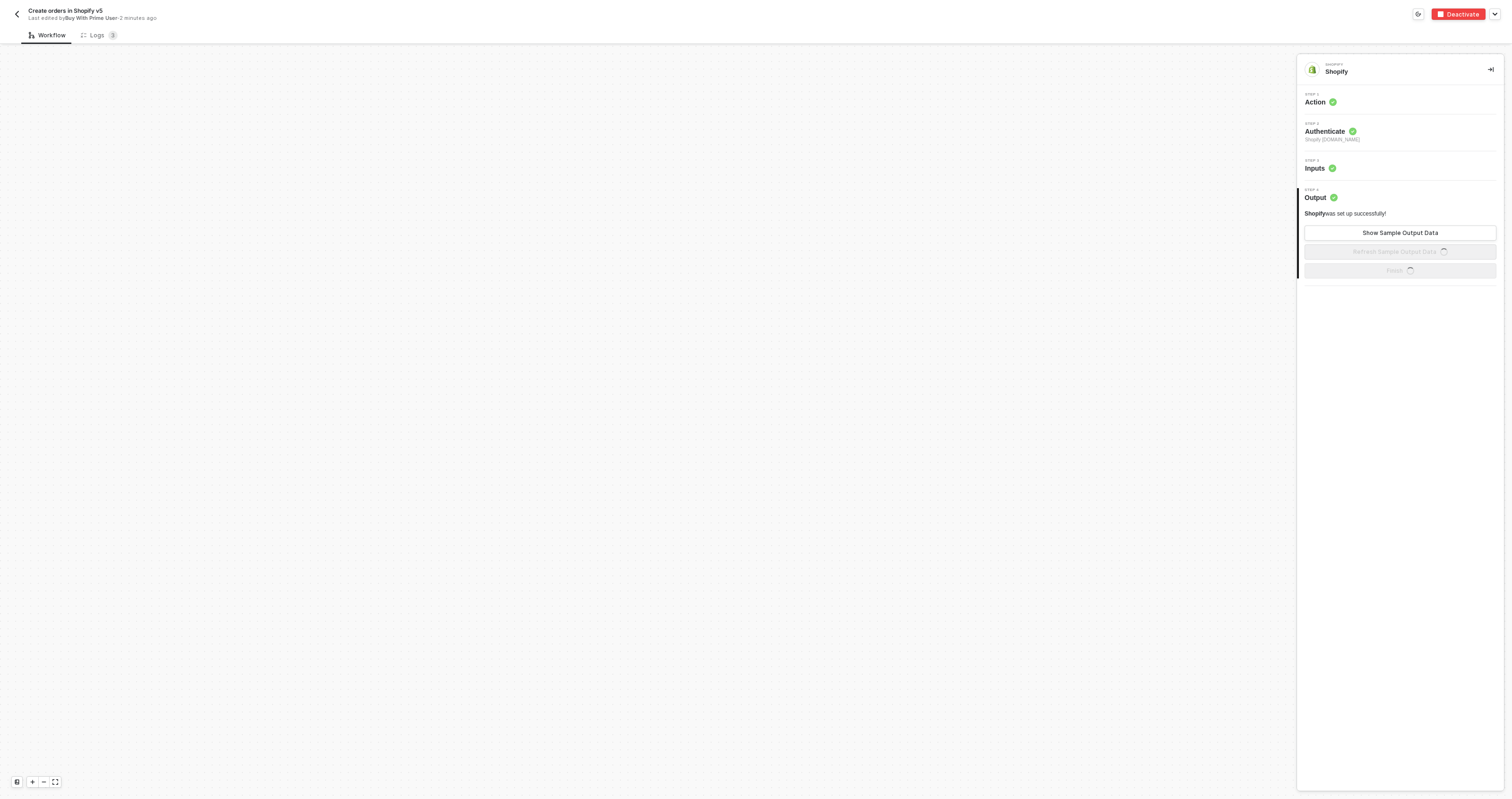
scroll to position [494, 0]
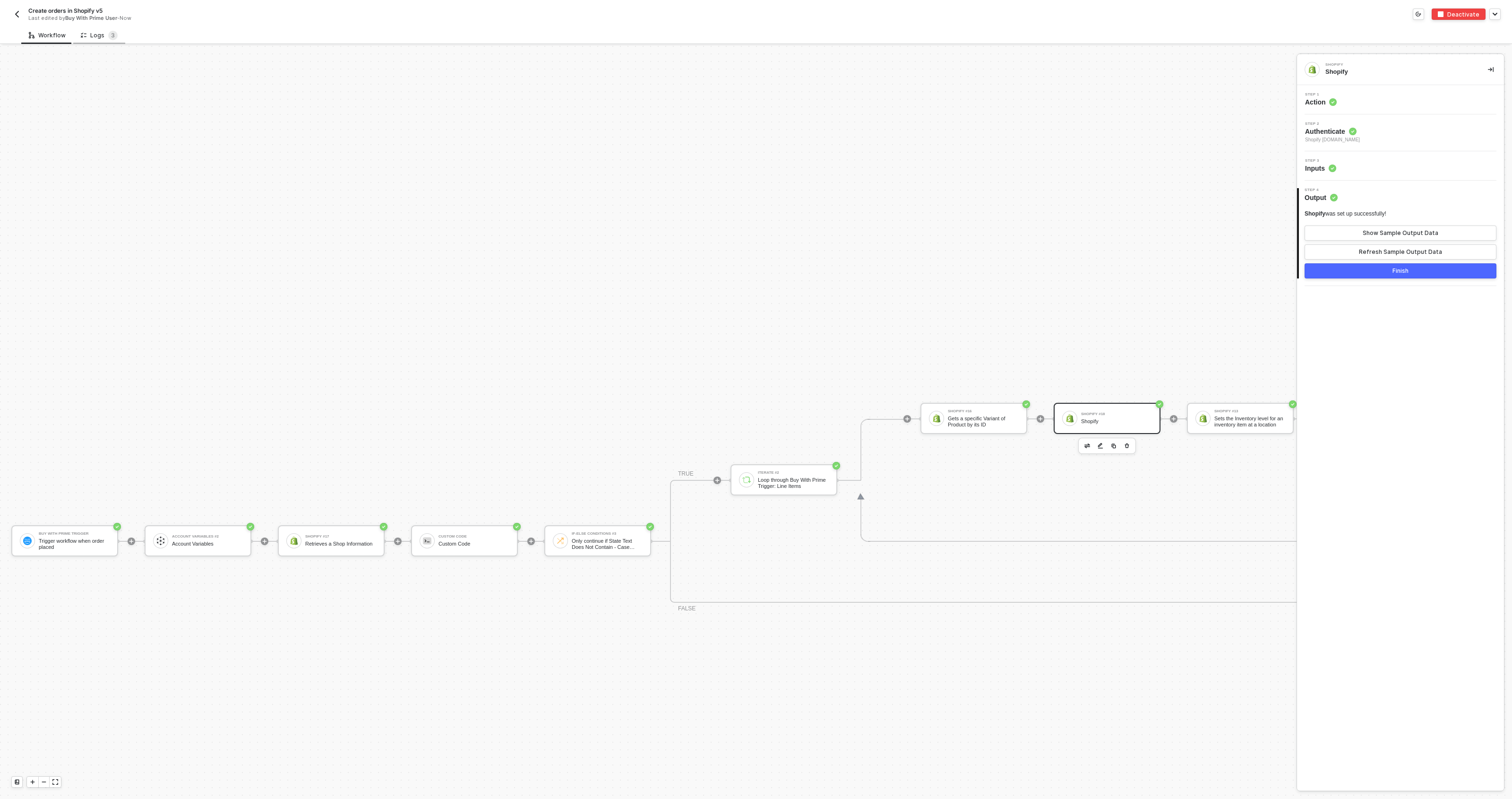
click at [121, 38] on div "Logs 3" at bounding box center [99, 35] width 52 height 17
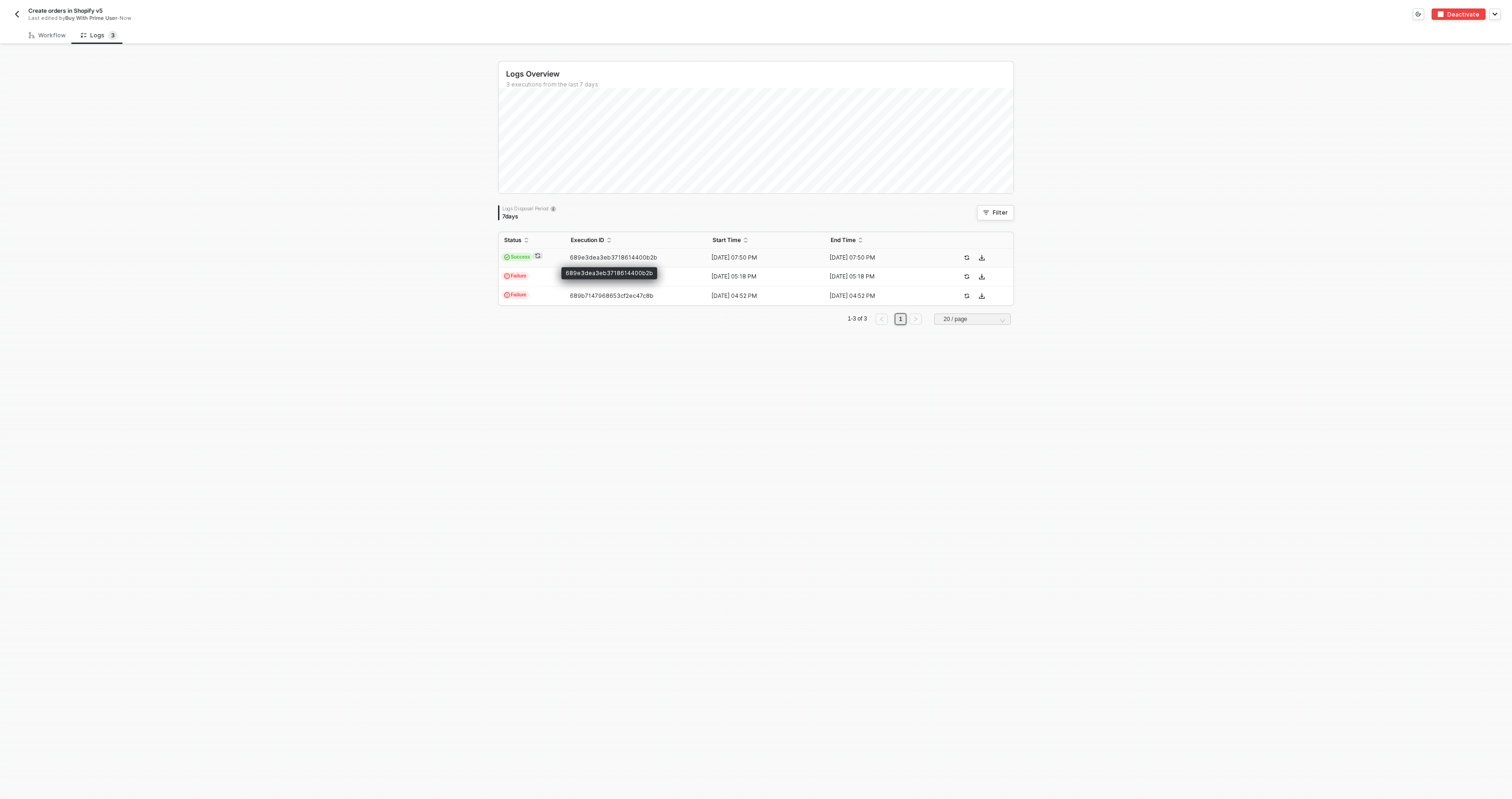
click at [614, 256] on span "689e3dea3eb3718614400b2b" at bounding box center [613, 258] width 87 height 7
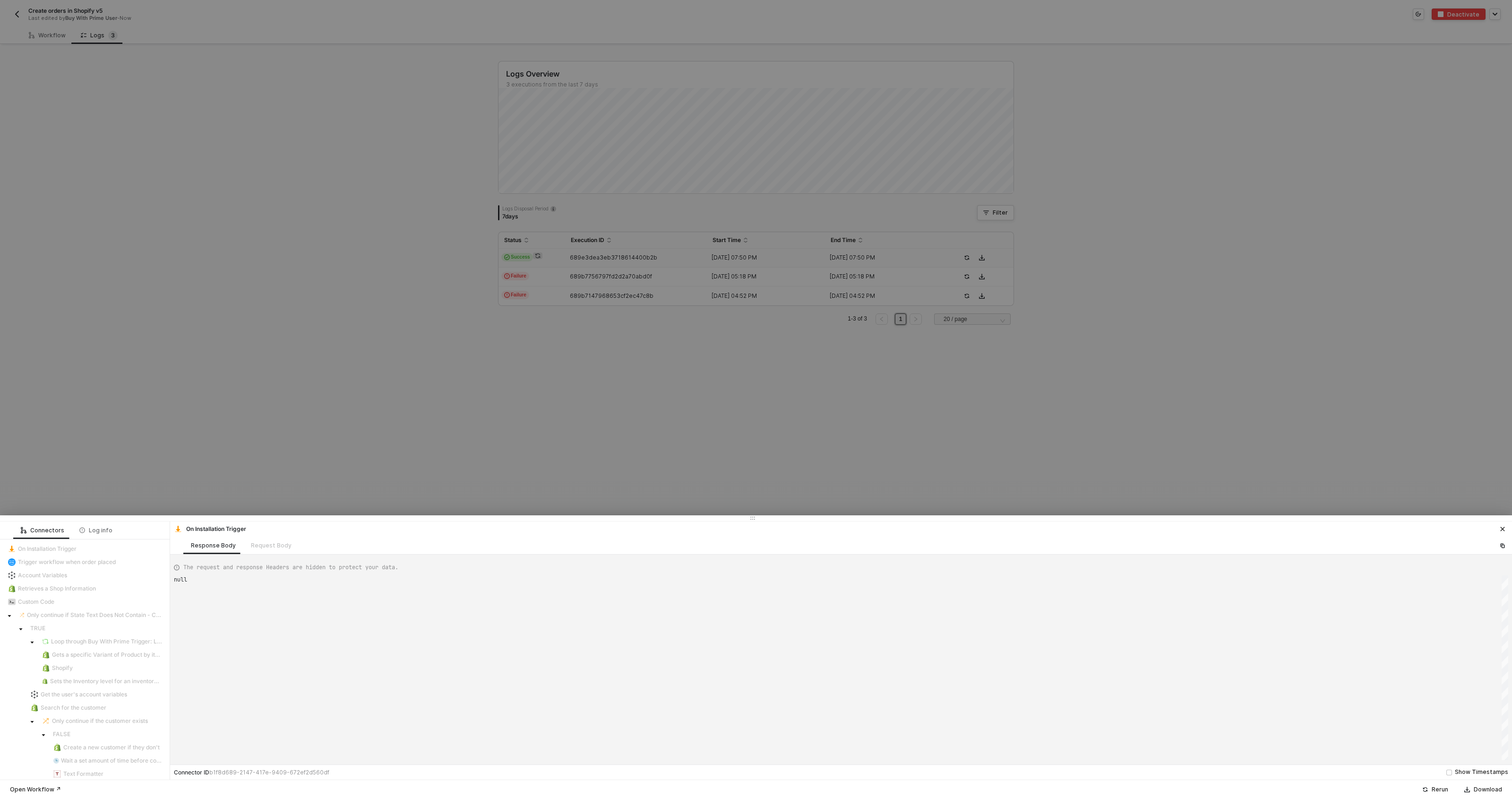
click at [611, 411] on div at bounding box center [756, 399] width 1512 height 799
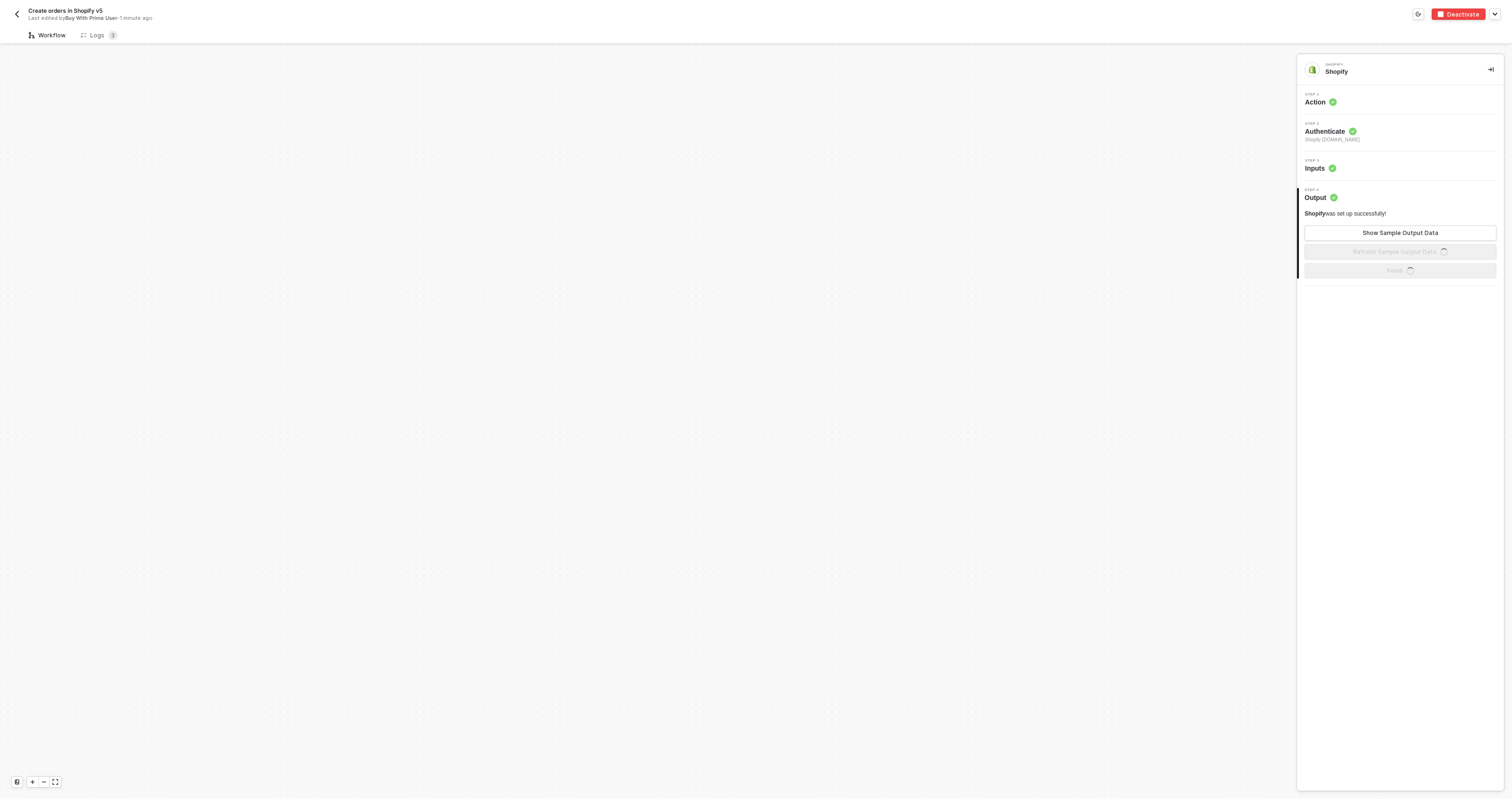
scroll to position [494, 0]
click at [111, 33] on span "3" at bounding box center [113, 36] width 4 height 7
click at [542, 266] on td "Success" at bounding box center [532, 258] width 67 height 19
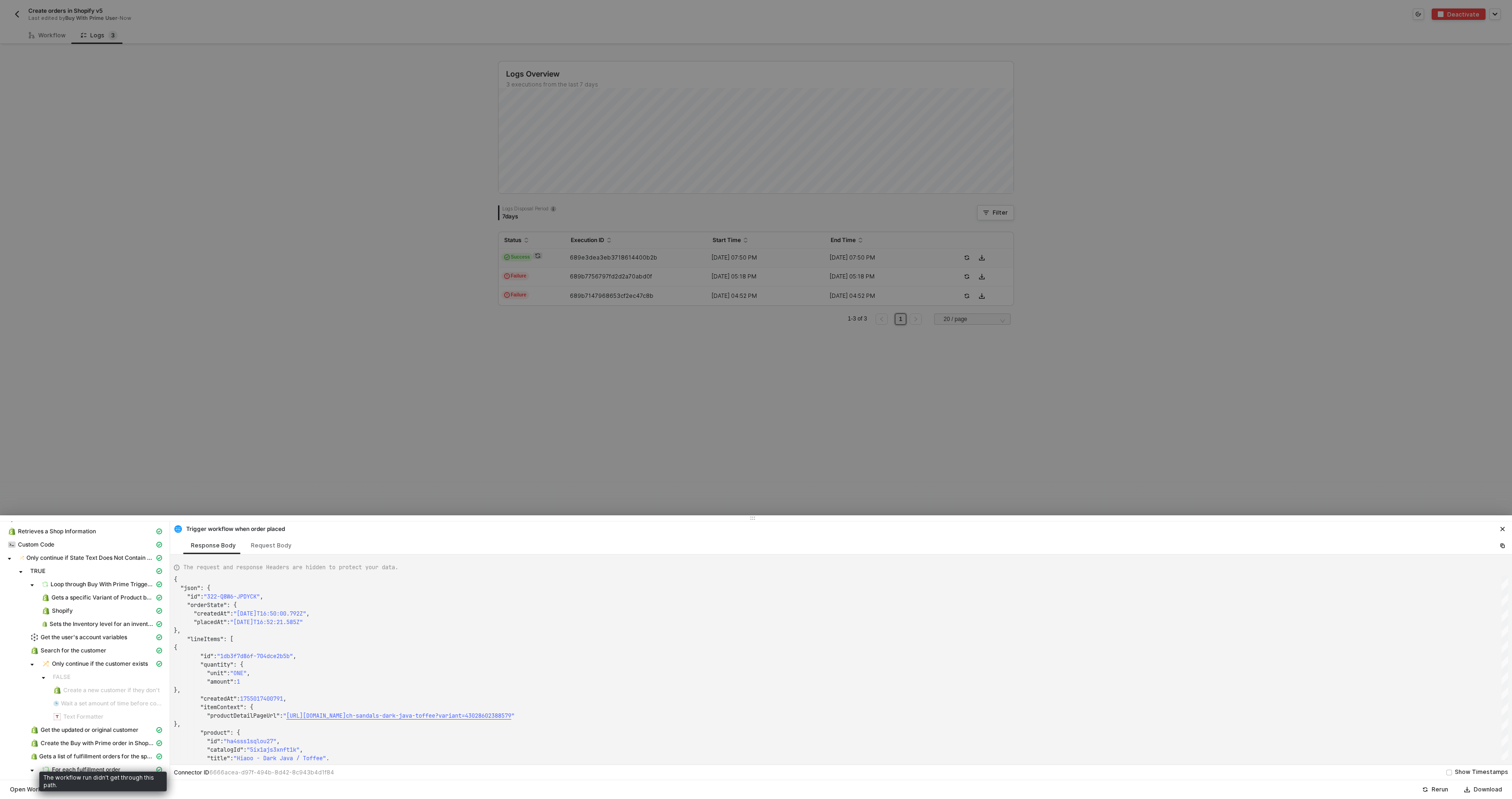
scroll to position [0, 0]
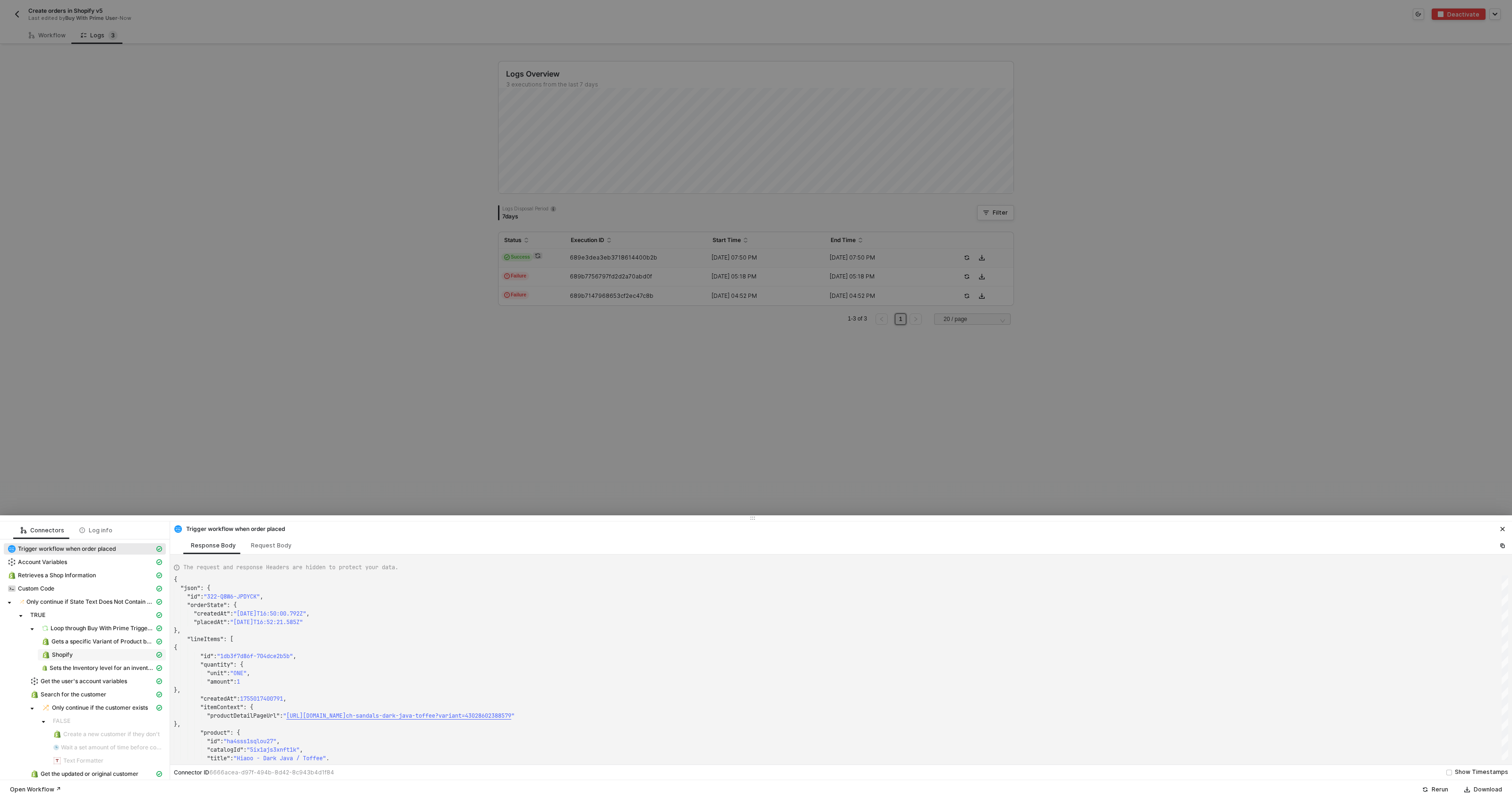
click at [78, 654] on div "Shopify" at bounding box center [97, 654] width 113 height 8
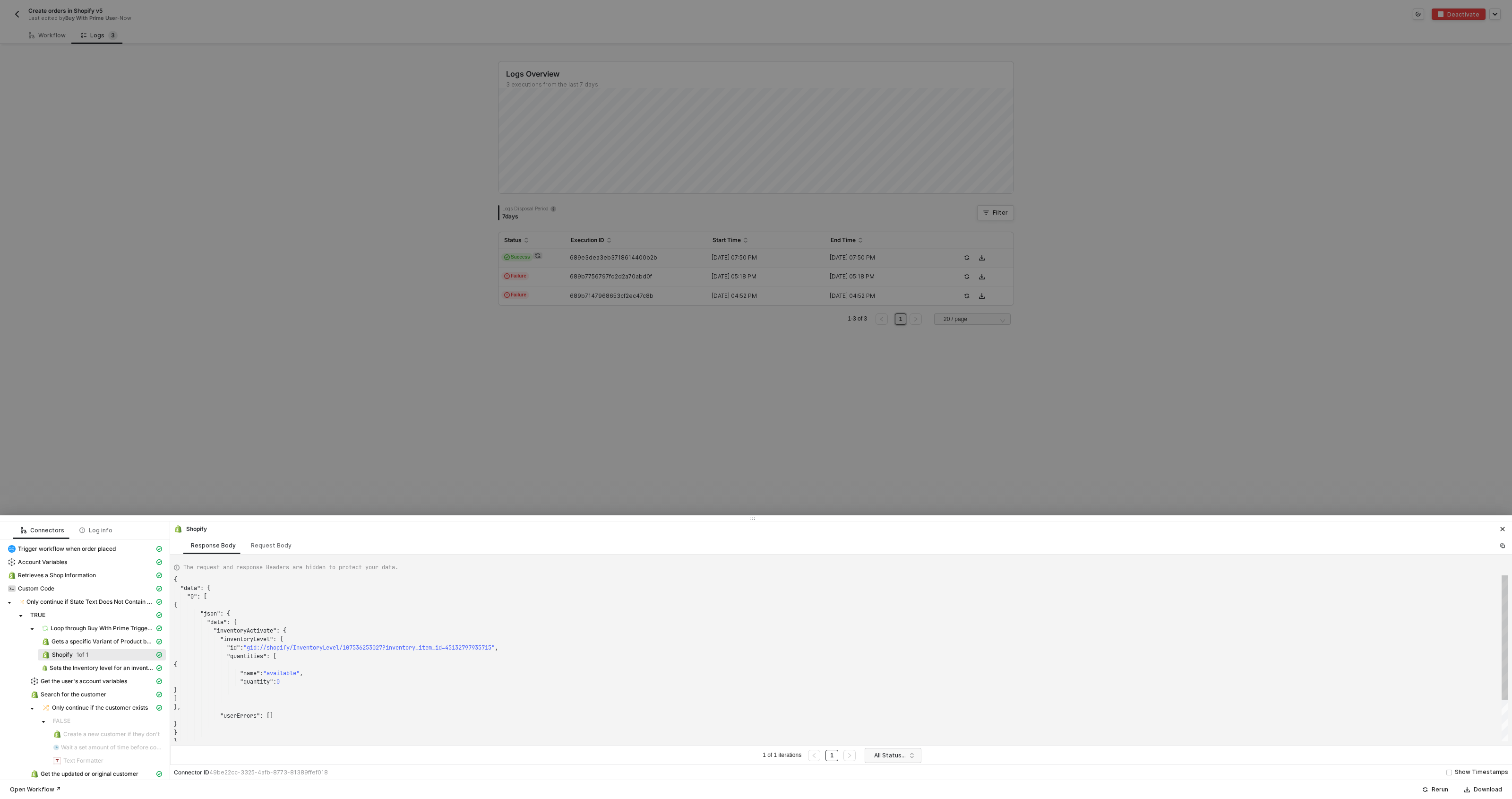
scroll to position [85, 0]
type textarea "{ "name": "available", "quantity": 0 } ] }, "userErrors": [] } } },"
click at [282, 645] on div ""json" : { "data" : { "inventoryActivate" : { "inventoryLevel" : { "id" : "gid:…" at bounding box center [841, 658] width 1334 height 166
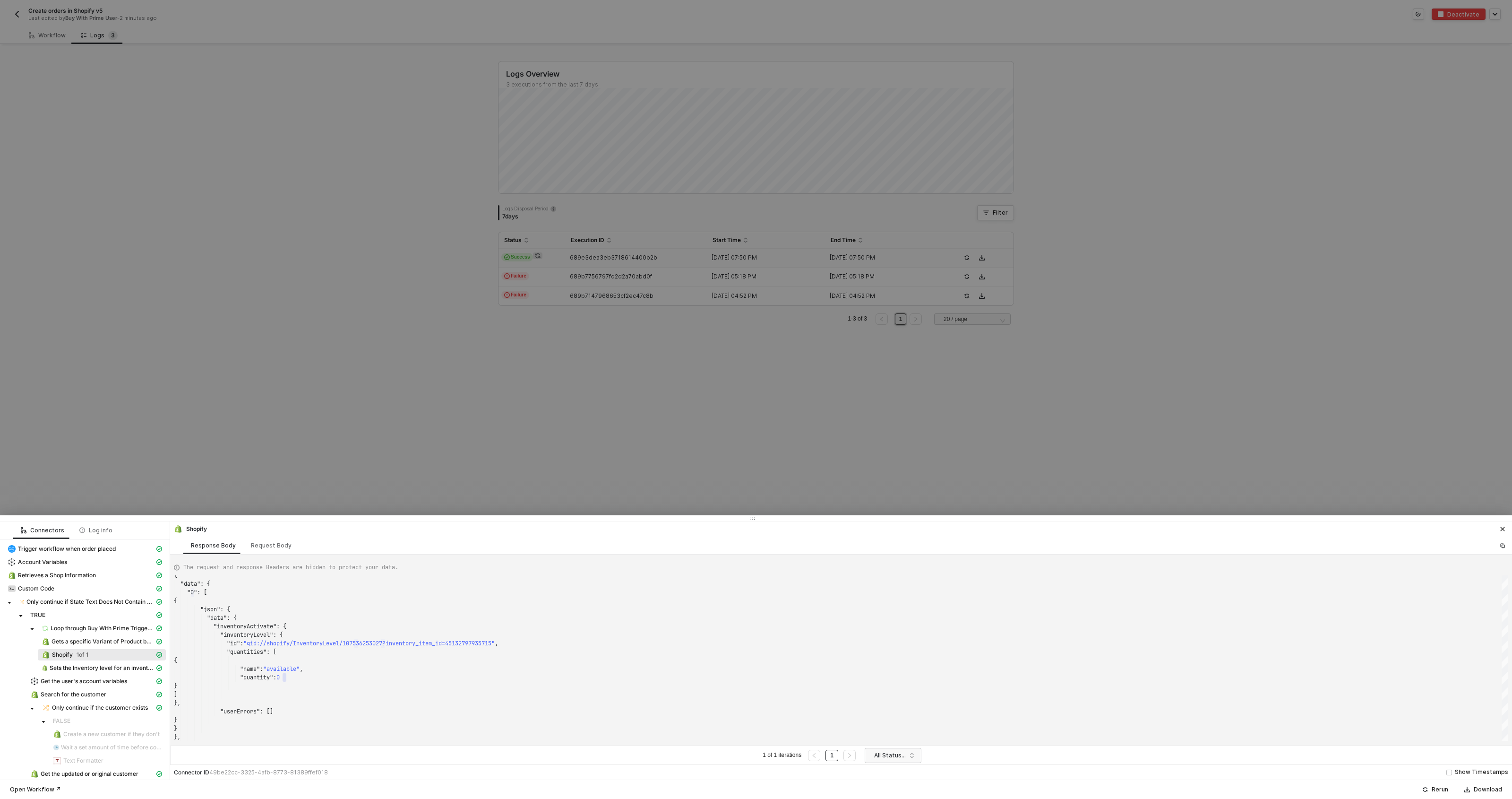
click at [525, 177] on div at bounding box center [756, 399] width 1512 height 799
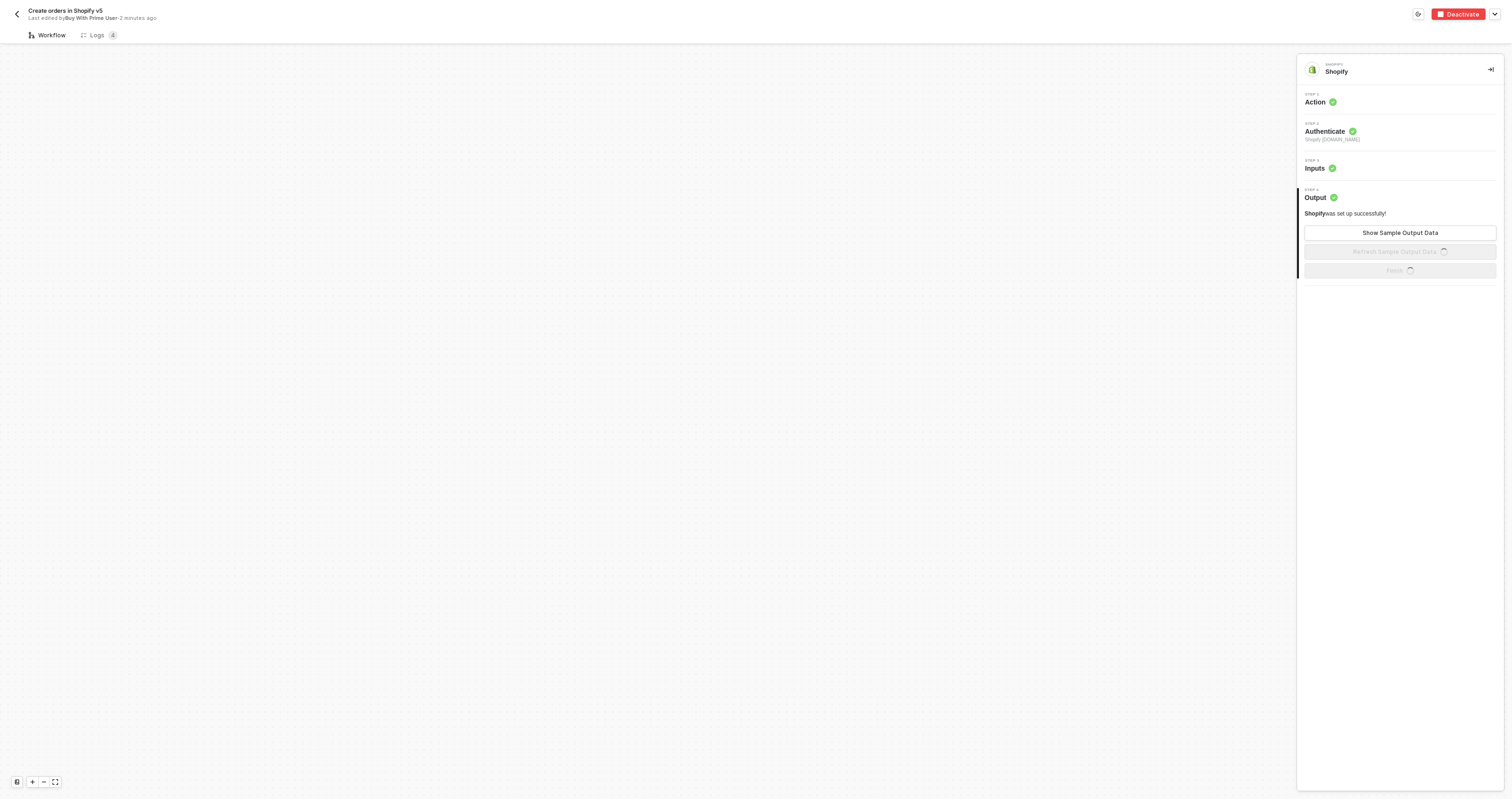
scroll to position [494, 0]
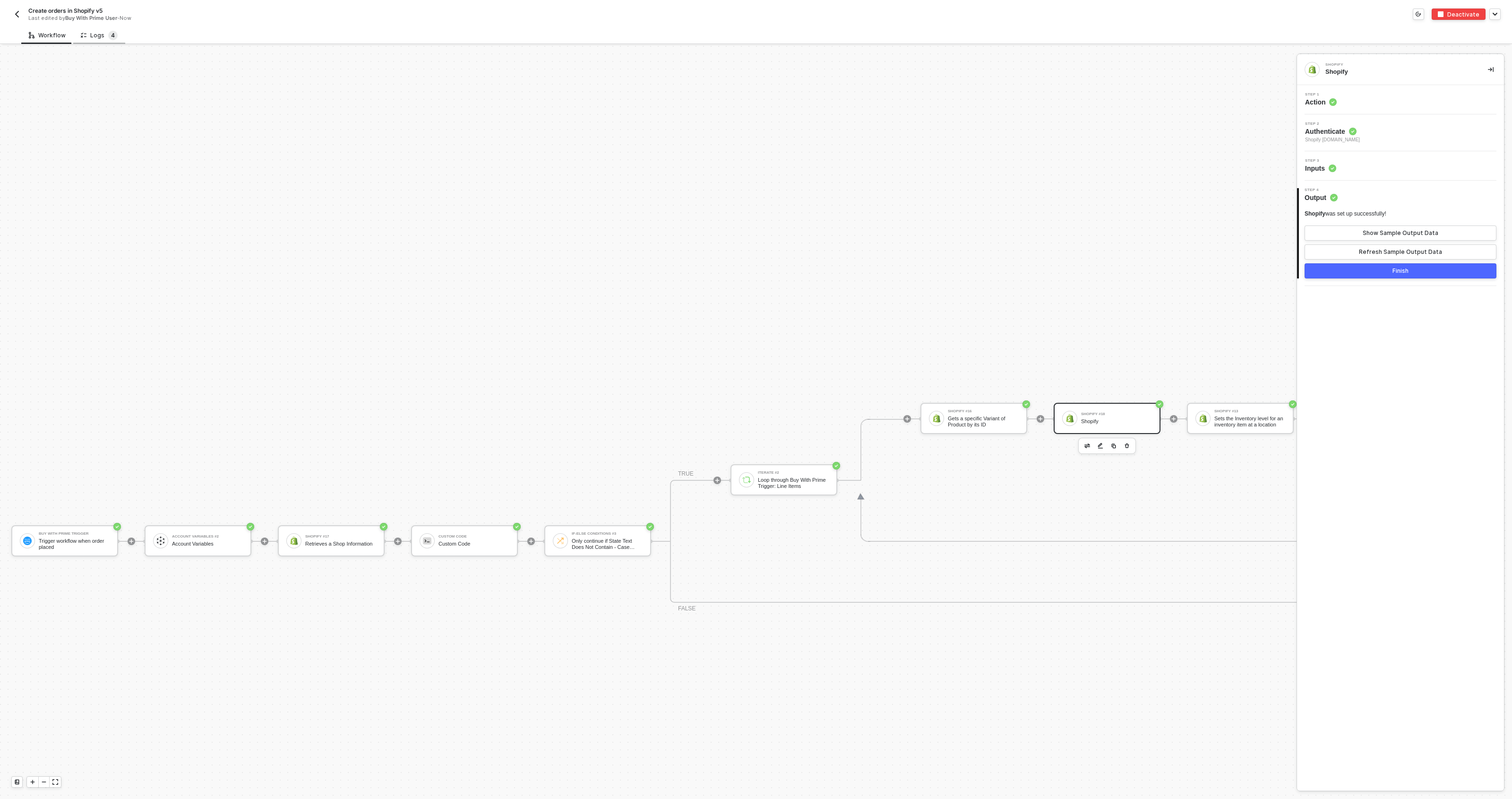
click at [115, 39] on span "4" at bounding box center [113, 35] width 9 height 9
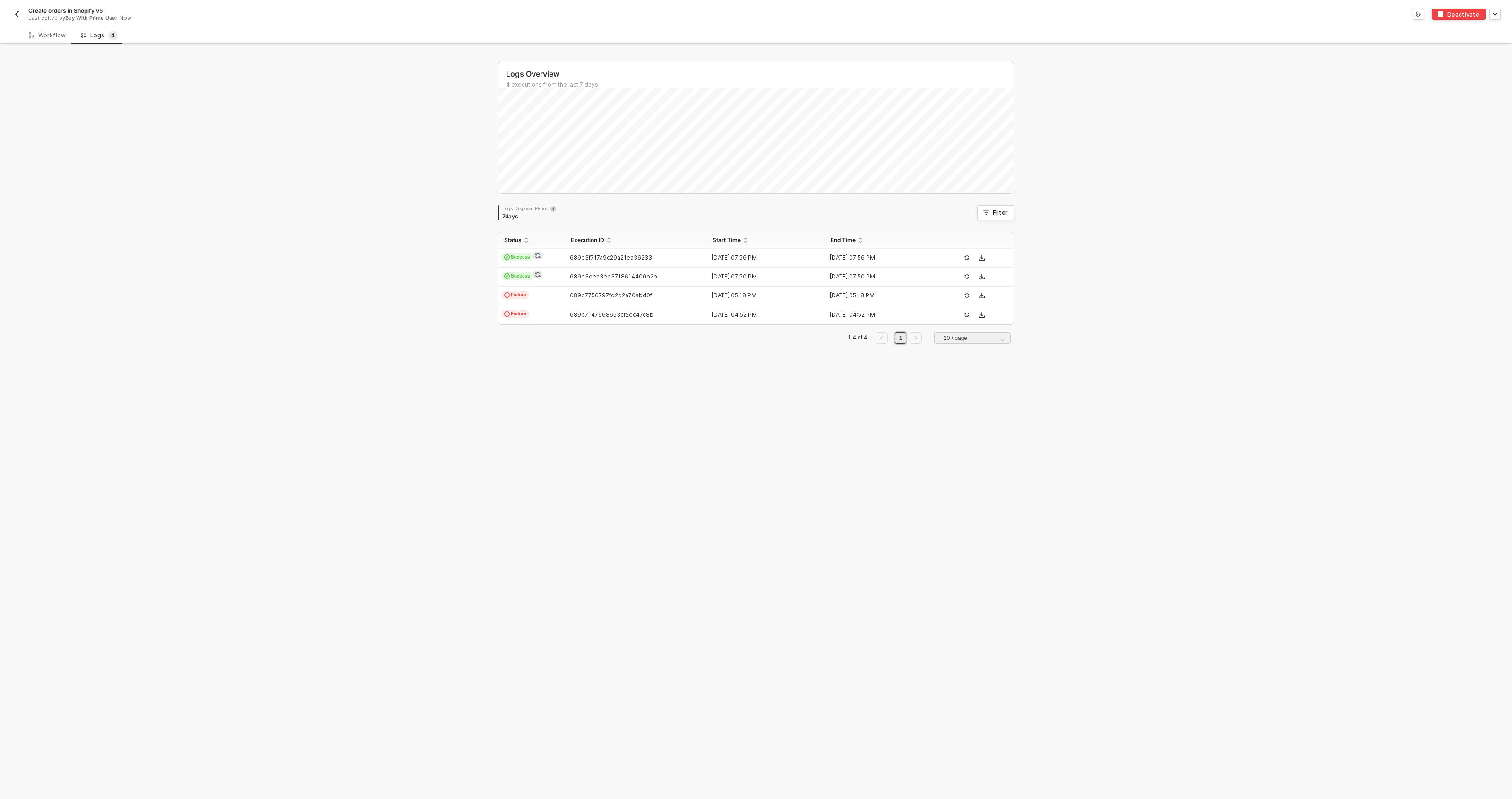
click at [15, 9] on button "button" at bounding box center [17, 14] width 11 height 11
